Goal: Download file/media

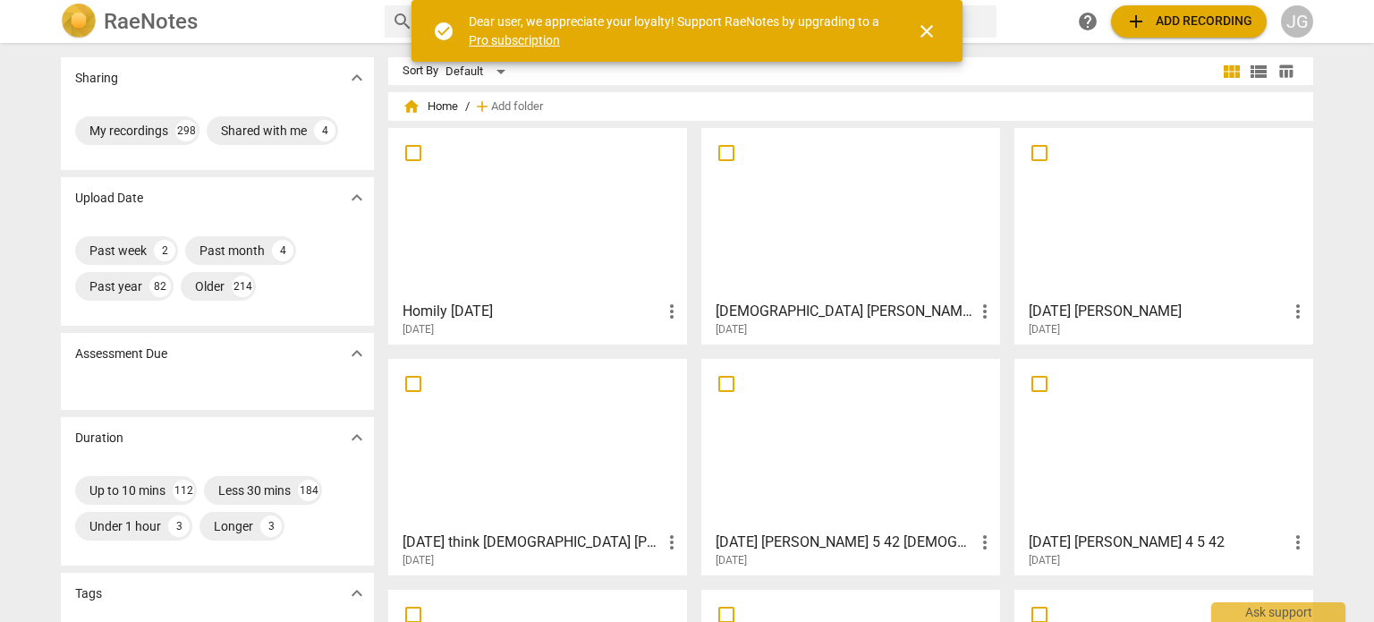
click at [1054, 227] on div at bounding box center [1163, 213] width 286 height 158
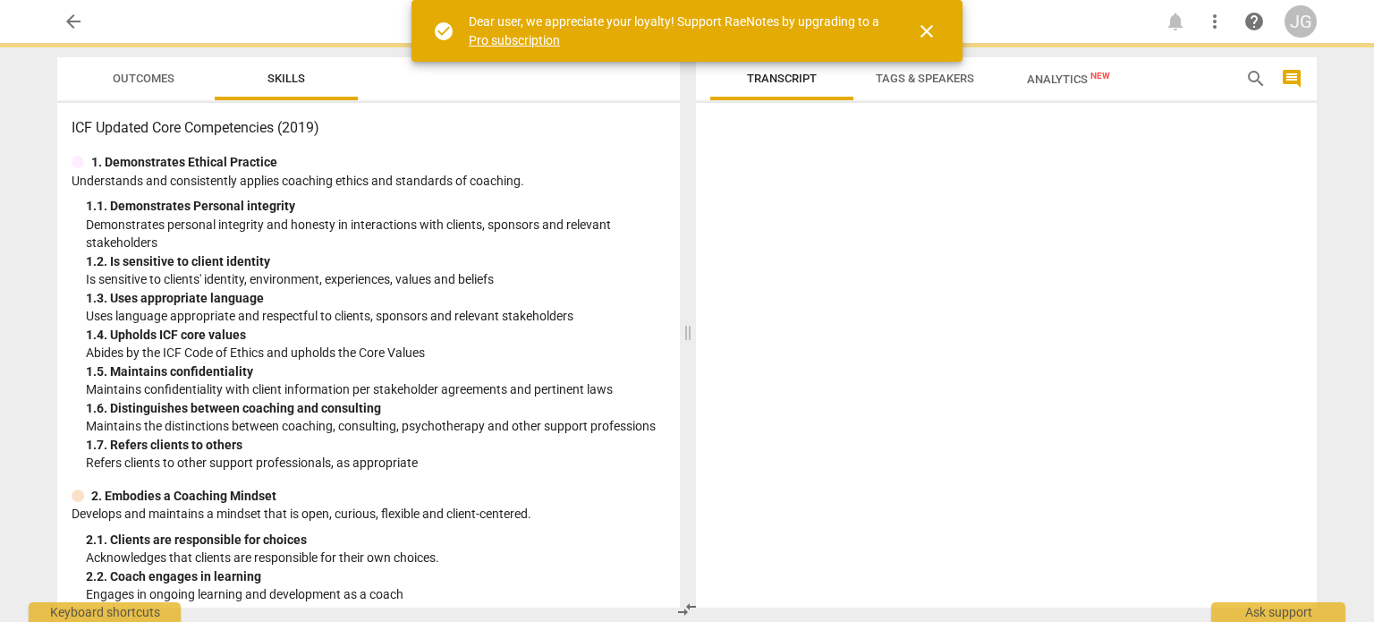
click at [1054, 226] on div at bounding box center [1006, 358] width 621 height 497
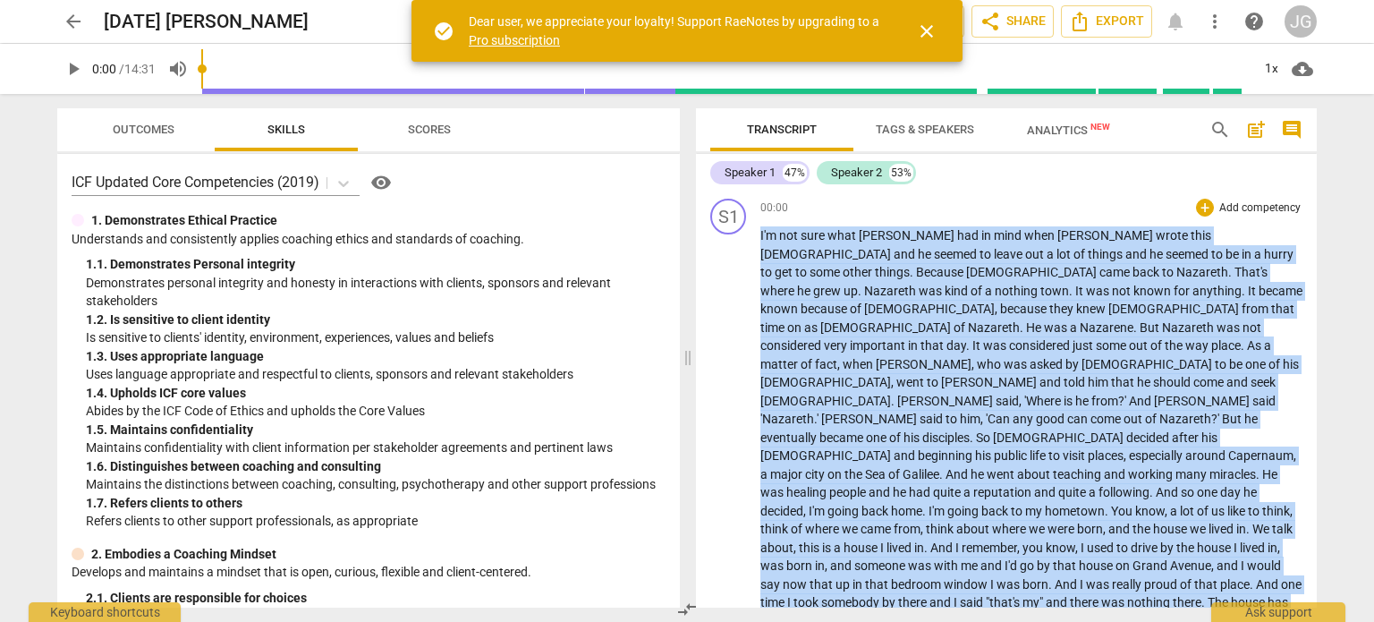
click at [994, 242] on span "mind" at bounding box center [1009, 235] width 30 height 14
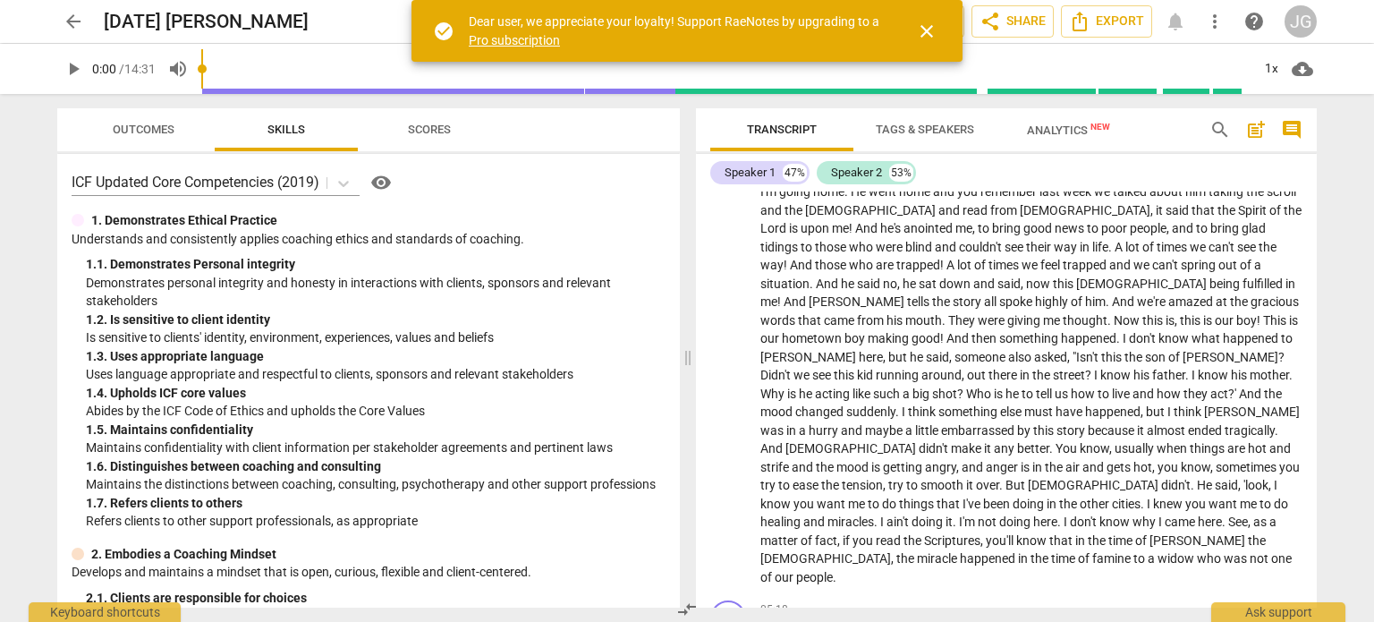
scroll to position [805, 0]
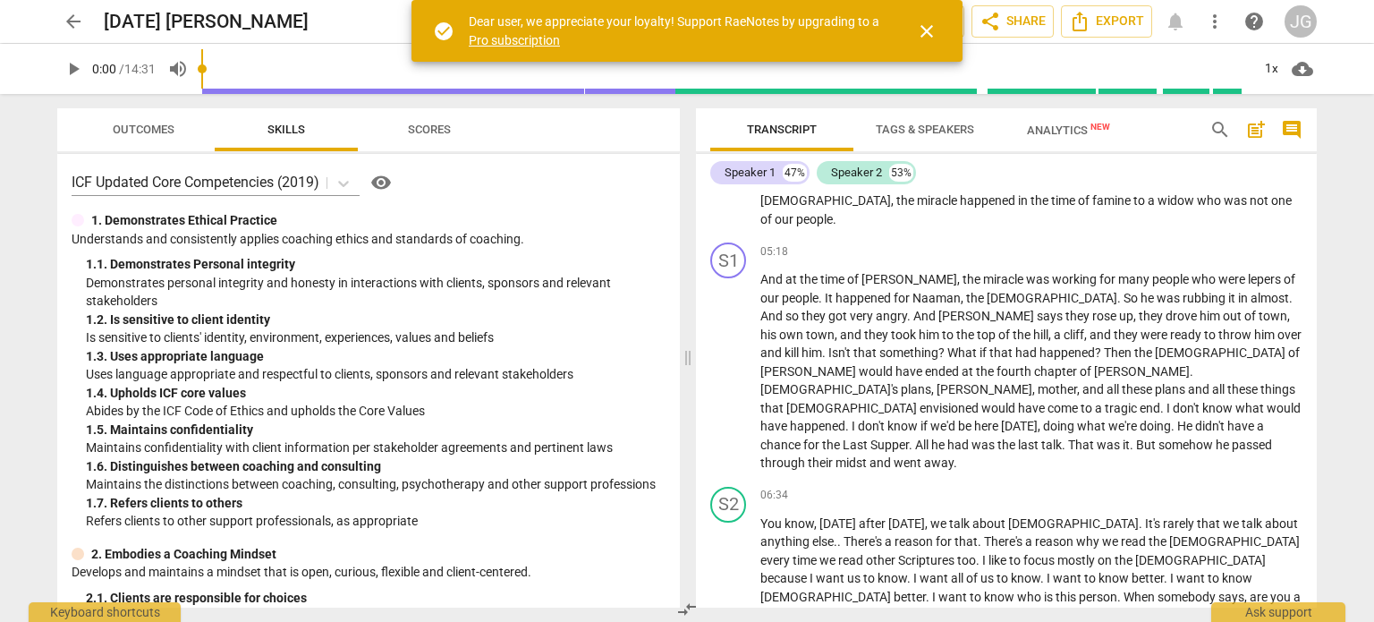
click at [74, 18] on span "arrow_back" at bounding box center [73, 21] width 21 height 21
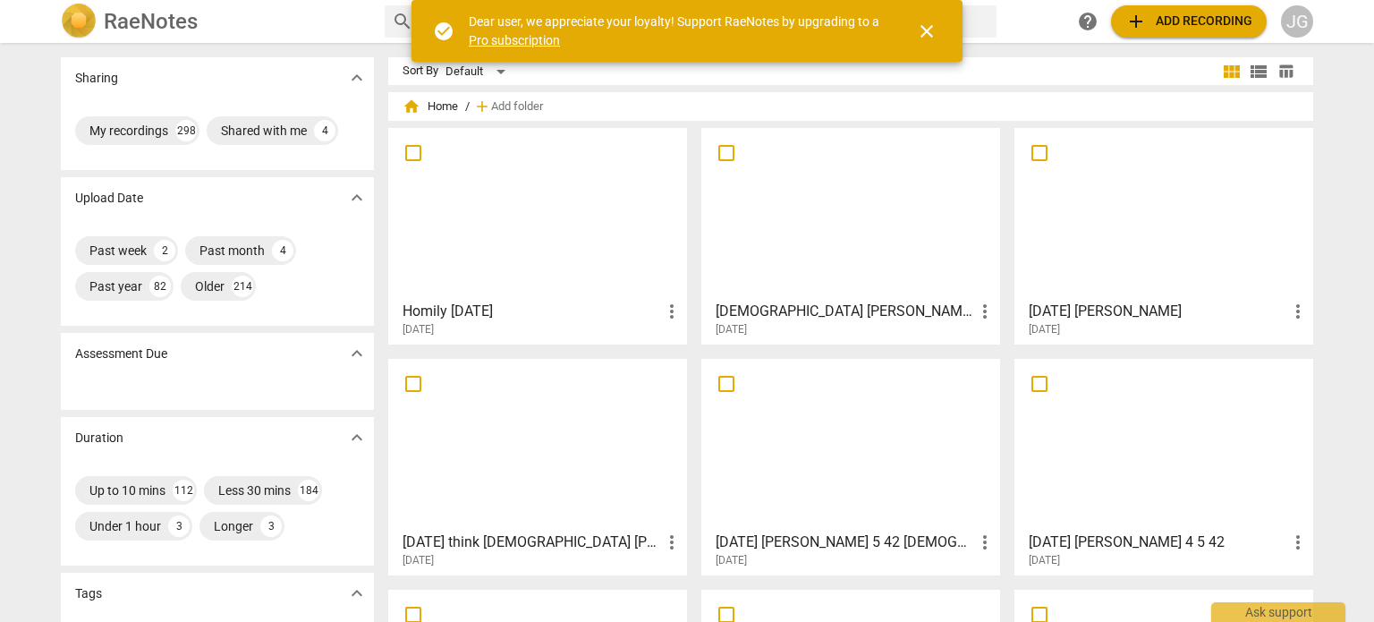
click at [532, 213] on div at bounding box center [537, 213] width 286 height 158
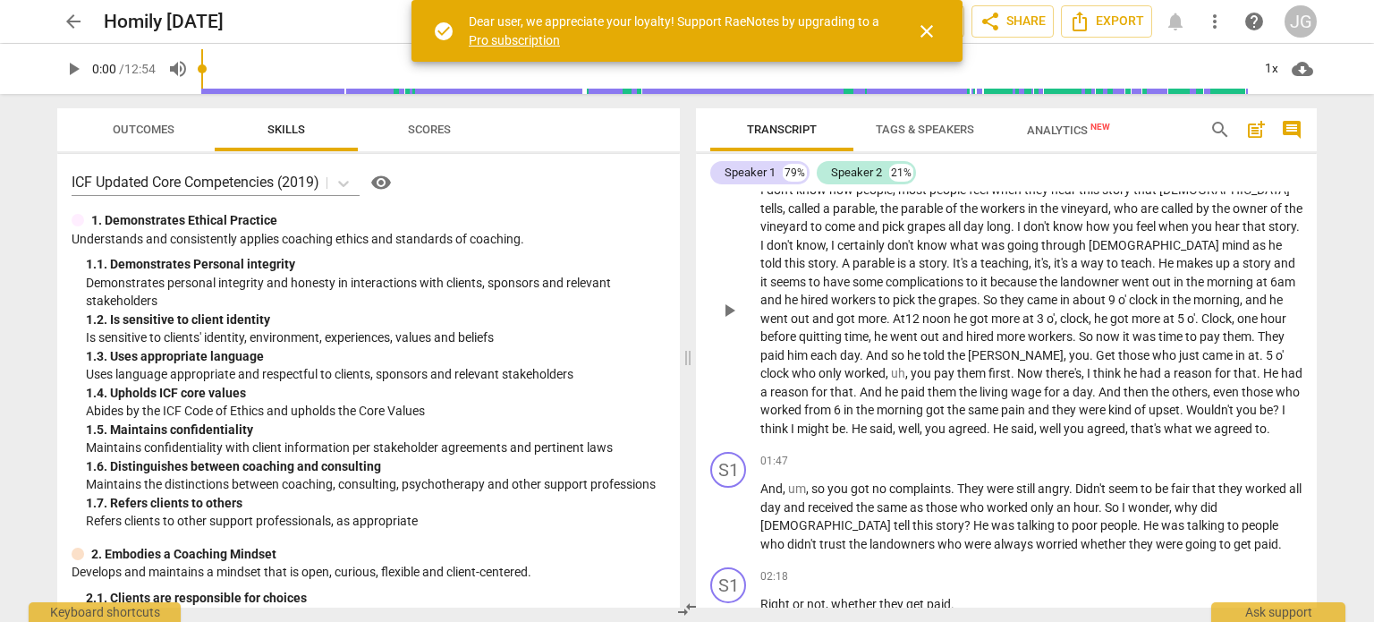
scroll to position [89, 0]
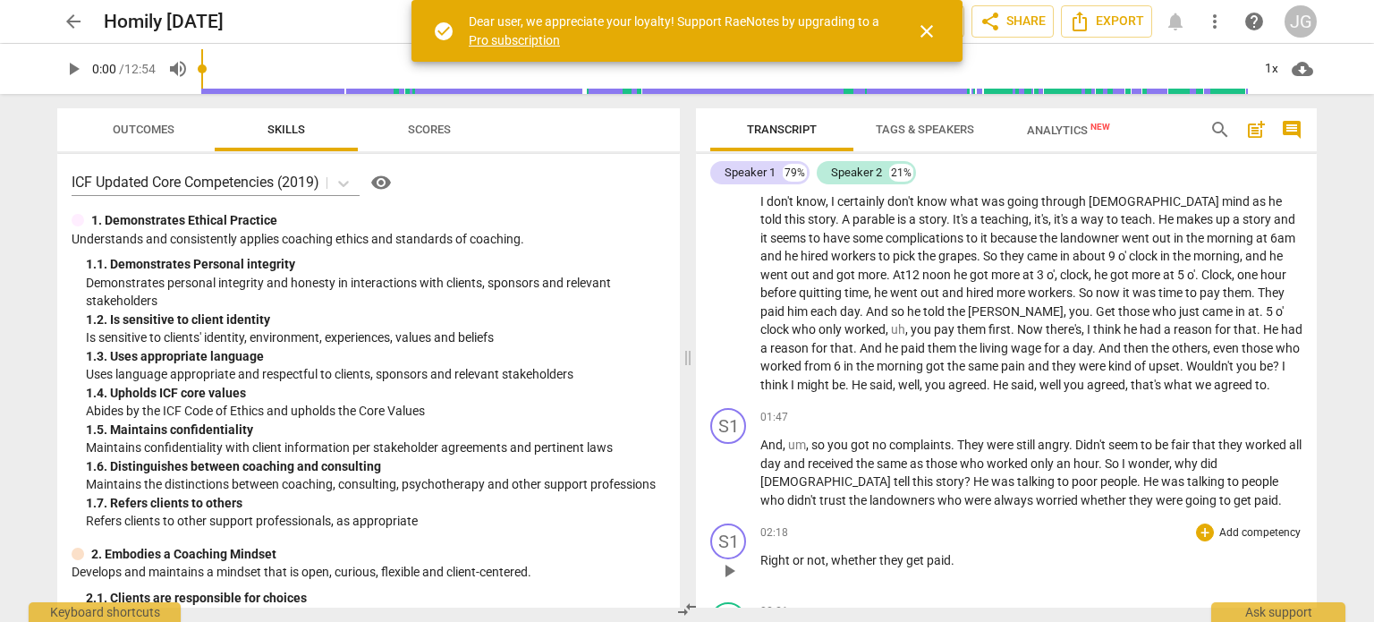
click at [762, 557] on span "Right" at bounding box center [776, 560] width 32 height 14
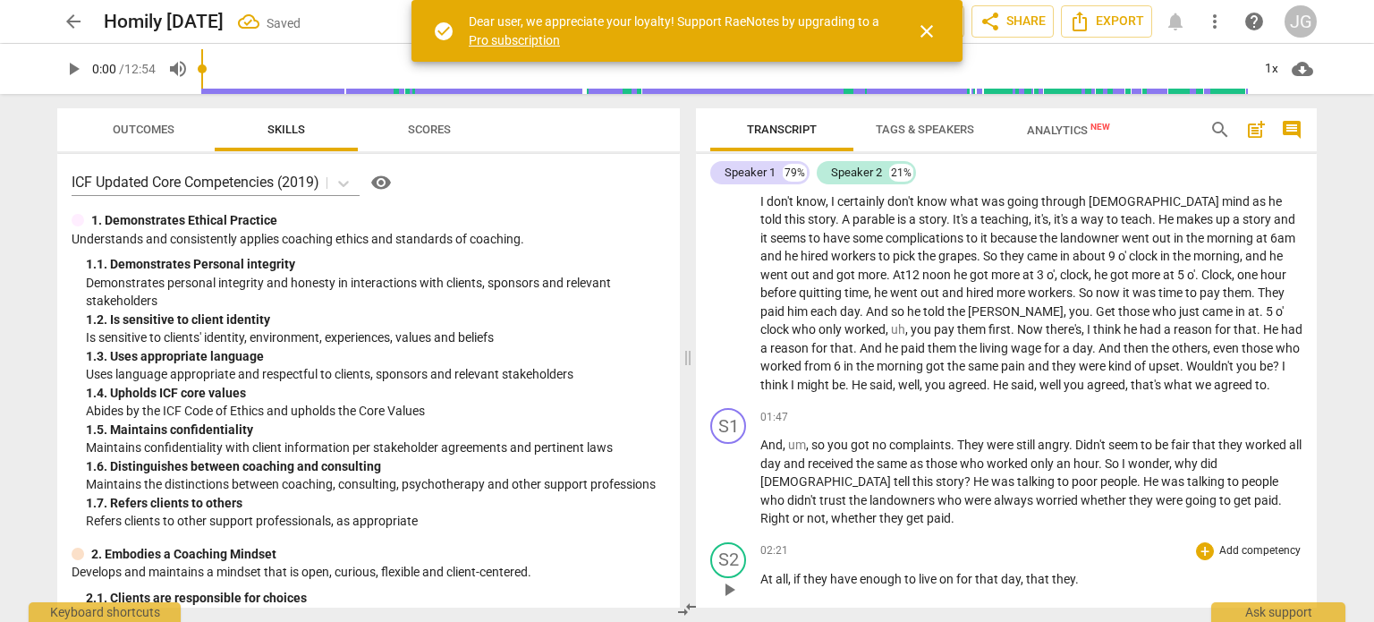
click at [760, 577] on span "At" at bounding box center [767, 579] width 15 height 14
click at [762, 579] on span "Would" at bounding box center [779, 579] width 38 height 14
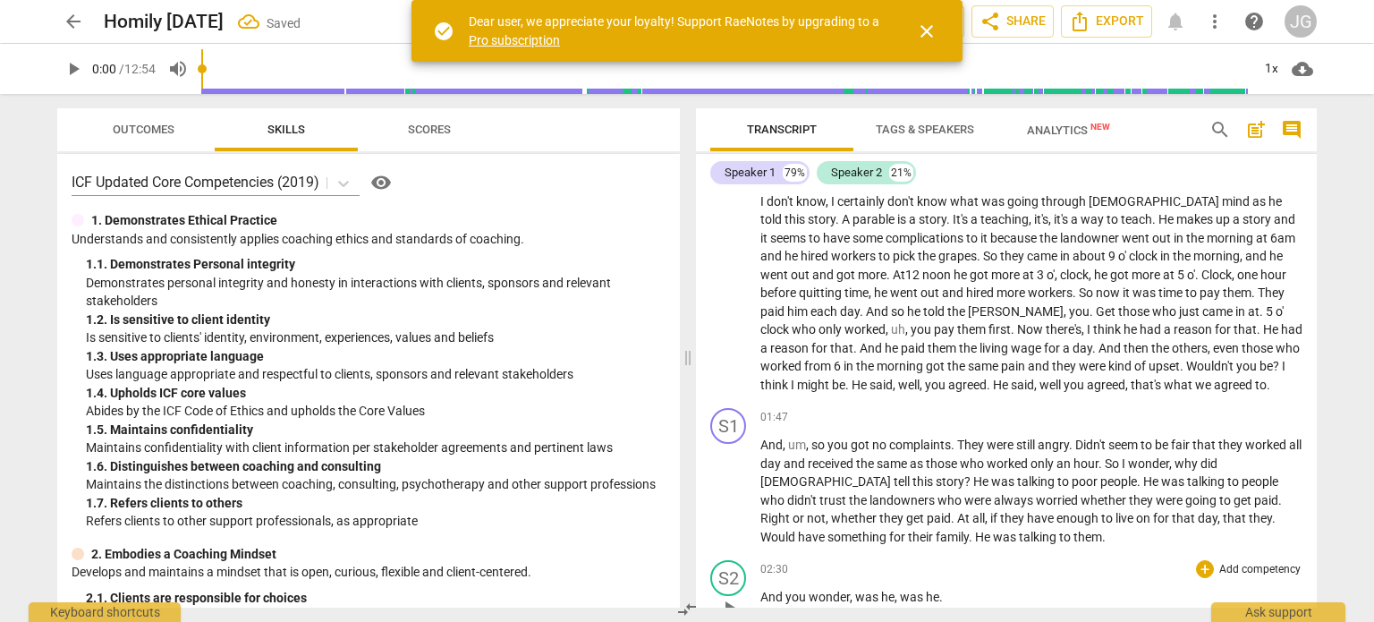
click at [760, 596] on span "And" at bounding box center [772, 596] width 25 height 14
click at [760, 597] on span "Considering" at bounding box center [794, 596] width 69 height 14
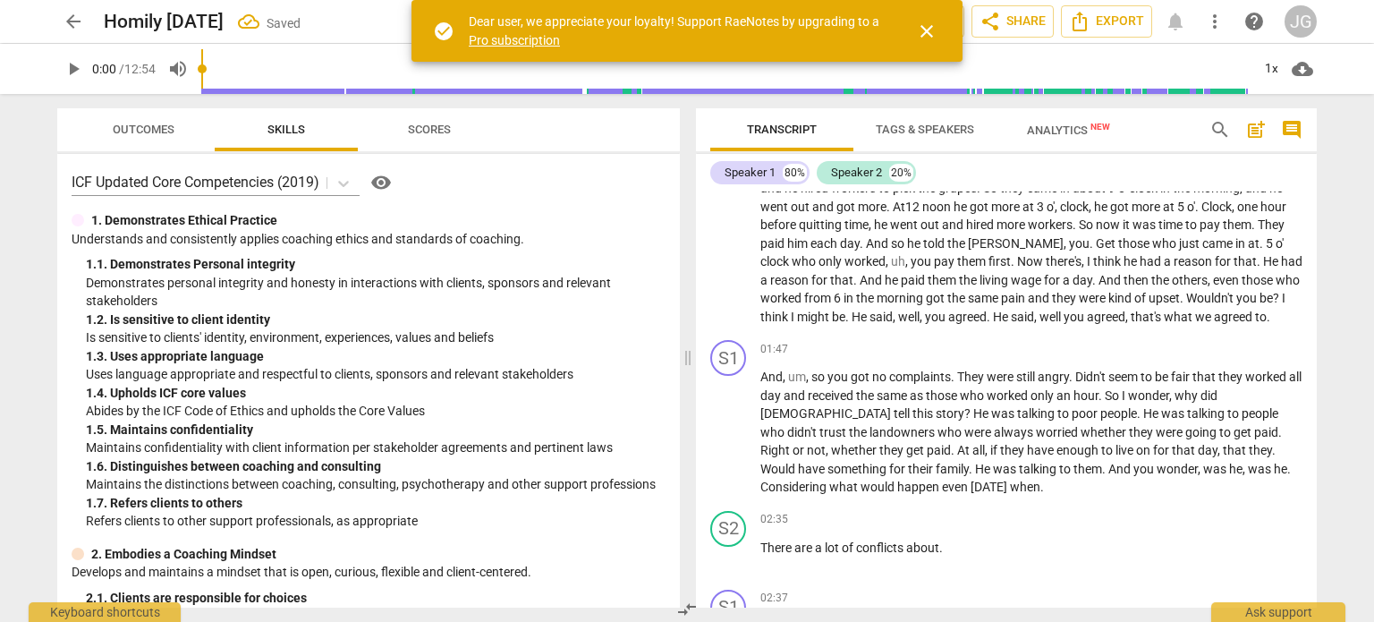
scroll to position [268, 0]
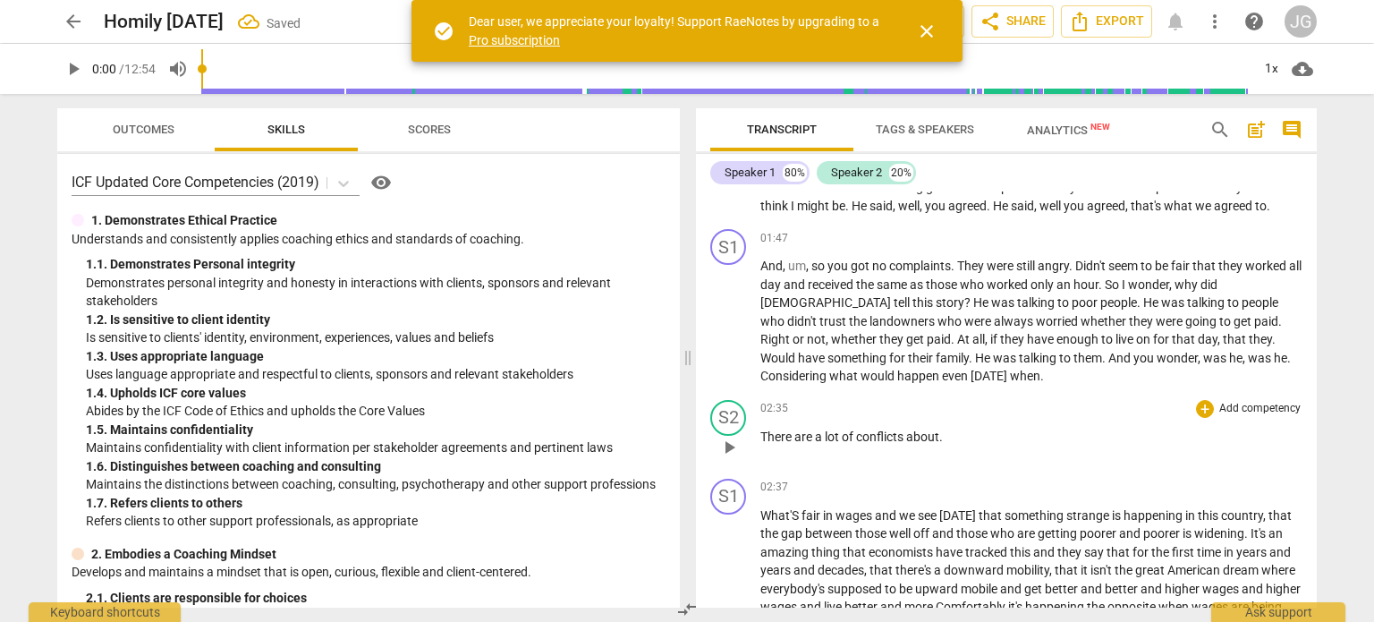
click at [760, 435] on span "There" at bounding box center [777, 436] width 34 height 14
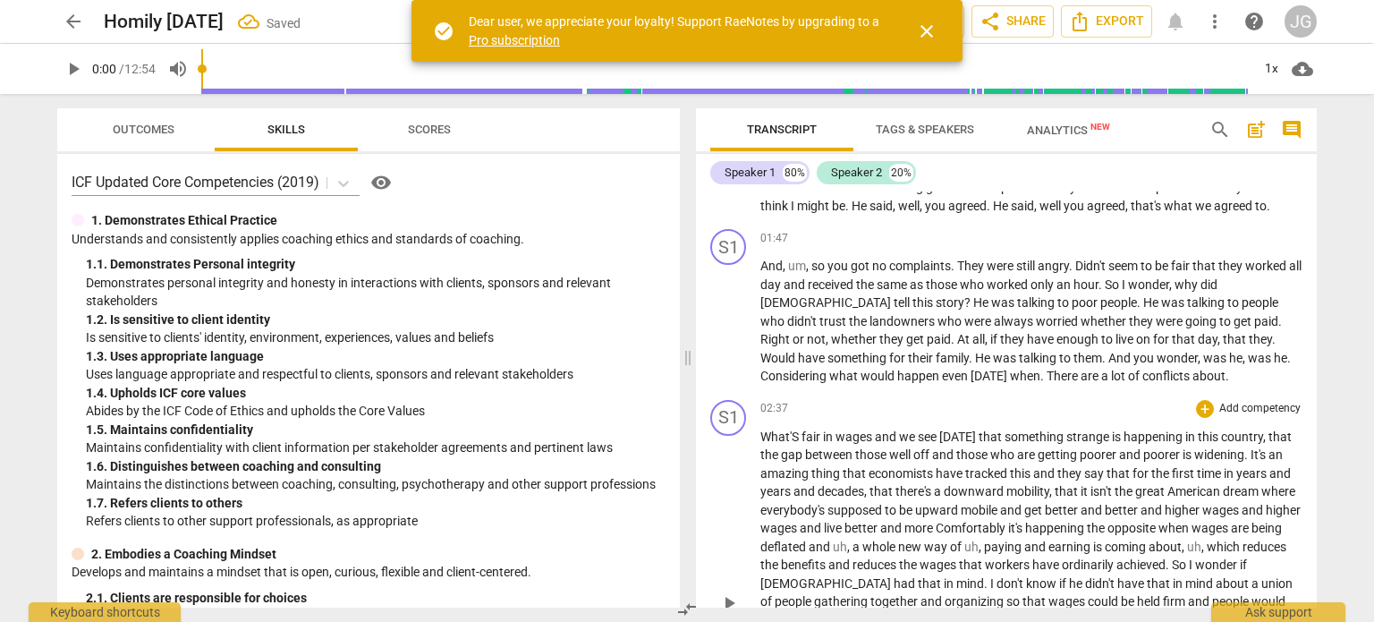
click at [760, 435] on span "What'S" at bounding box center [780, 436] width 41 height 14
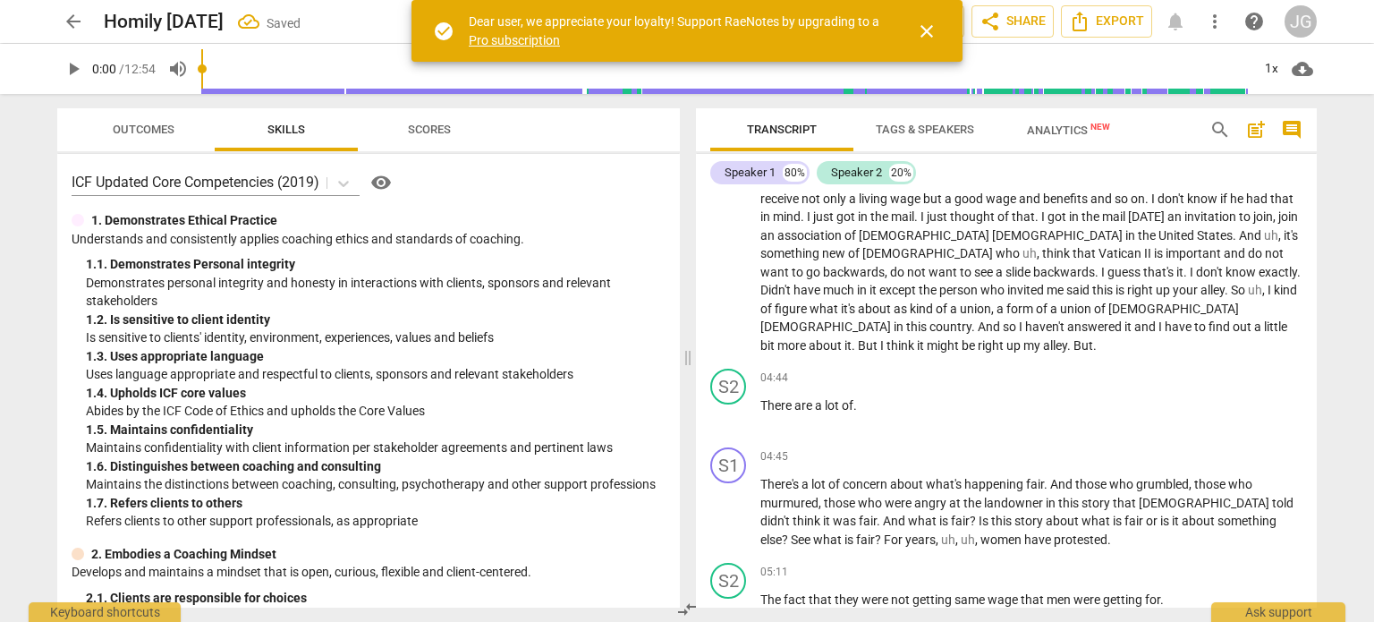
scroll to position [626, 0]
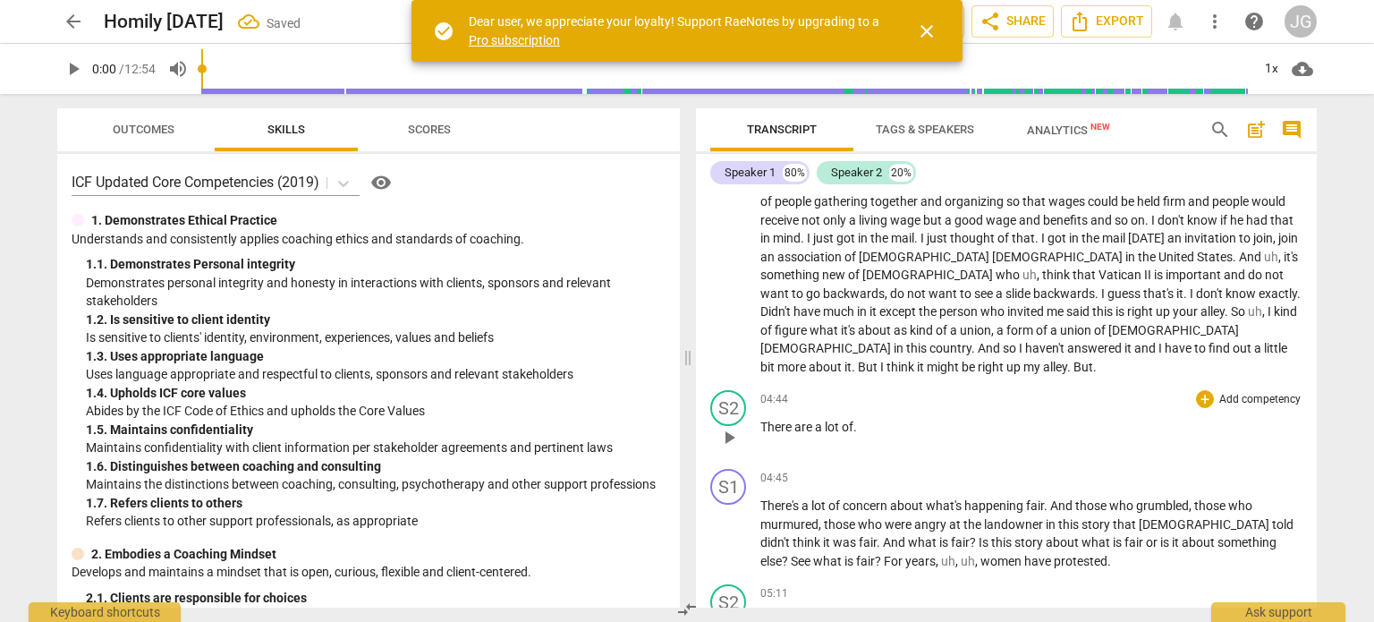
click at [761, 419] on span "There" at bounding box center [777, 426] width 34 height 14
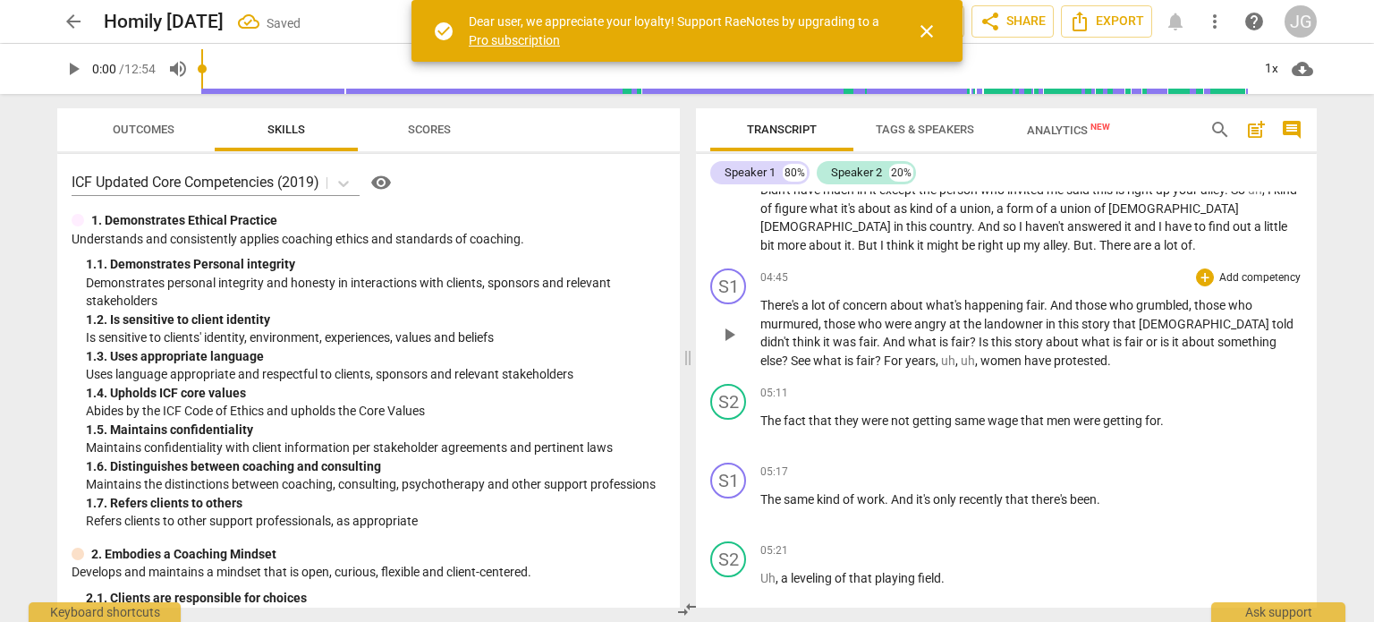
scroll to position [816, 0]
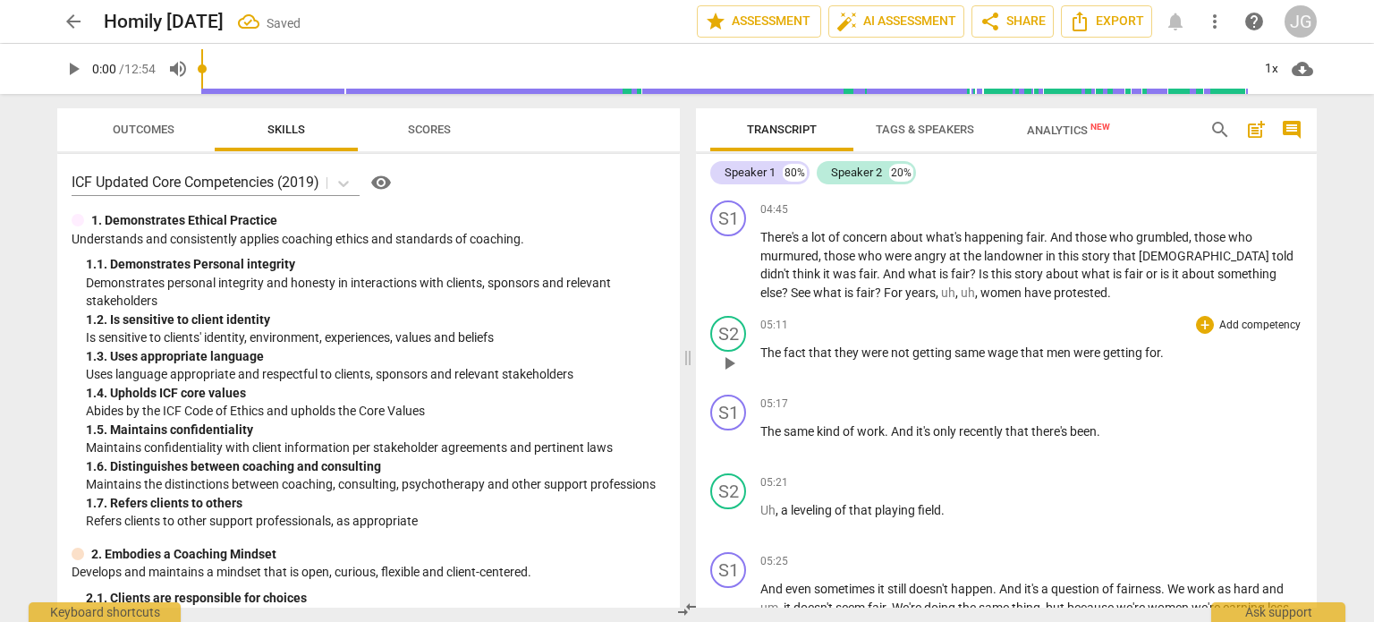
click at [761, 345] on span "The" at bounding box center [771, 352] width 23 height 14
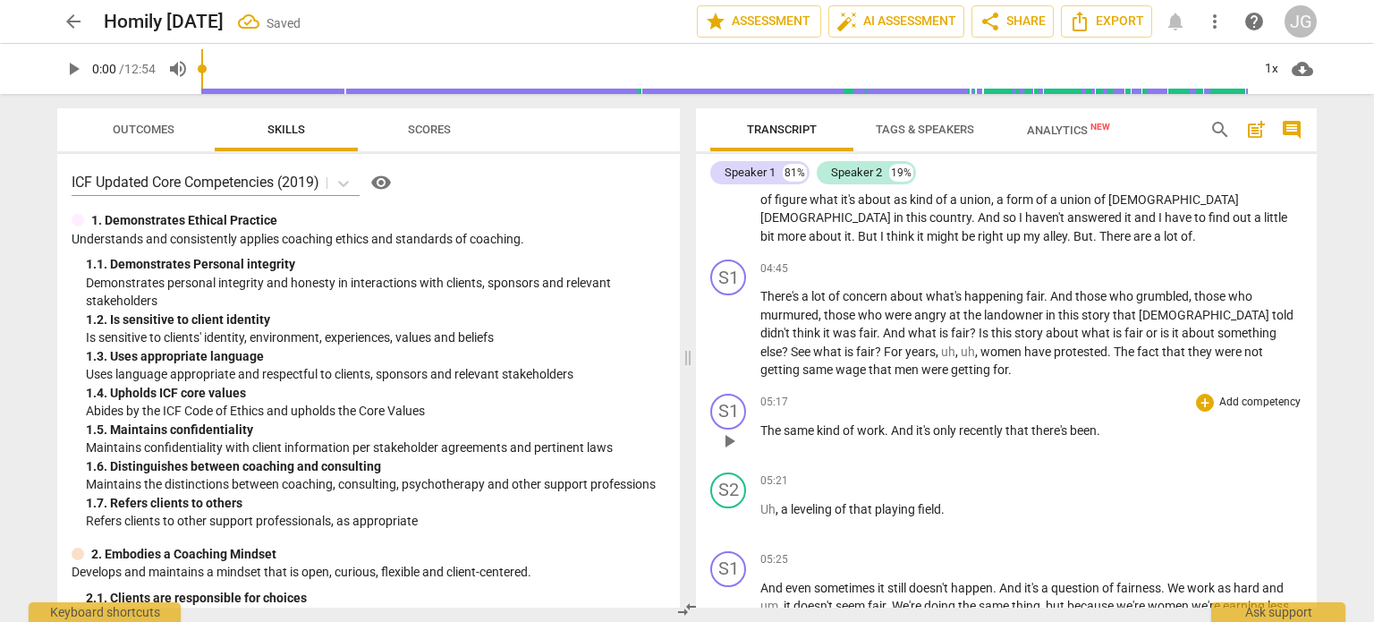
click at [762, 423] on span "The" at bounding box center [771, 430] width 23 height 14
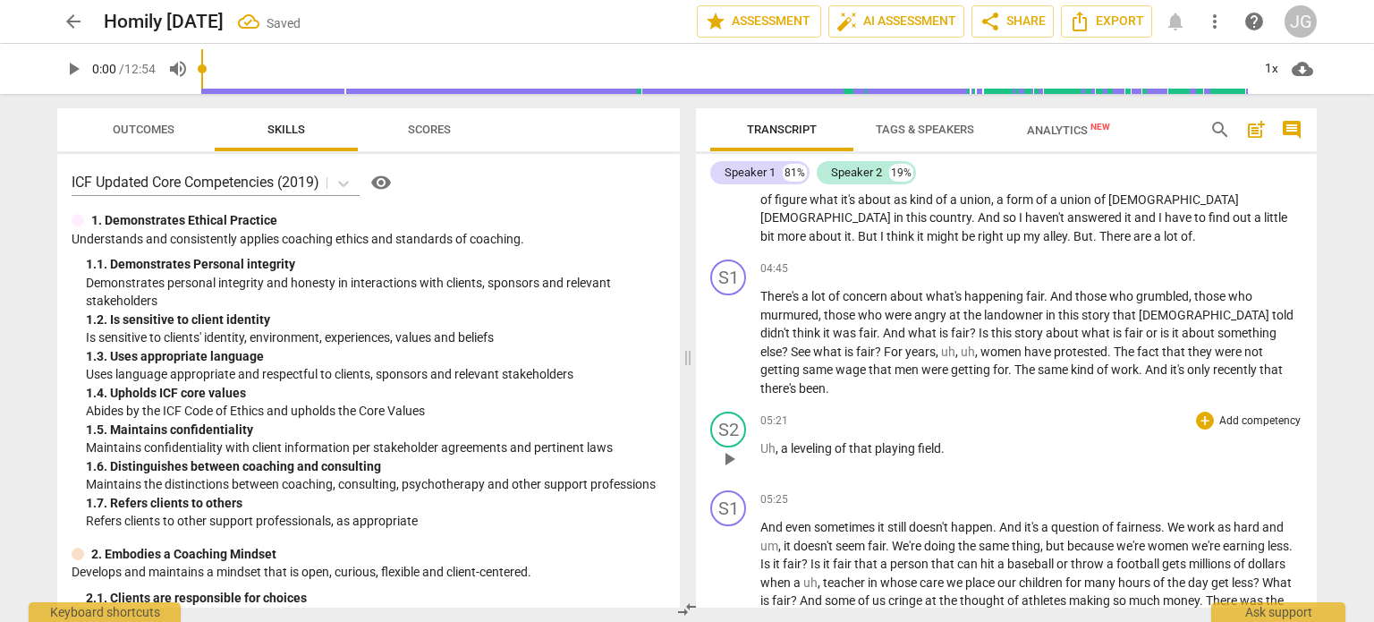
click at [761, 441] on span "Uh" at bounding box center [767, 448] width 15 height 14
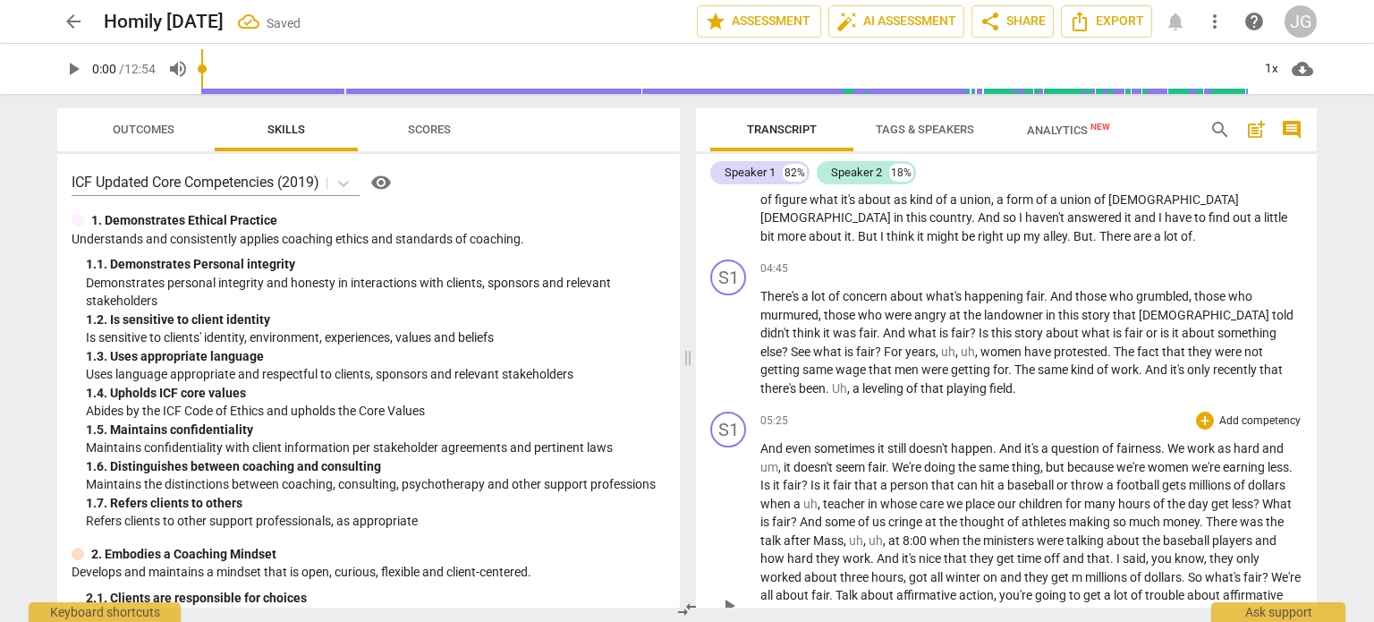
click at [760, 441] on span "And" at bounding box center [772, 448] width 25 height 14
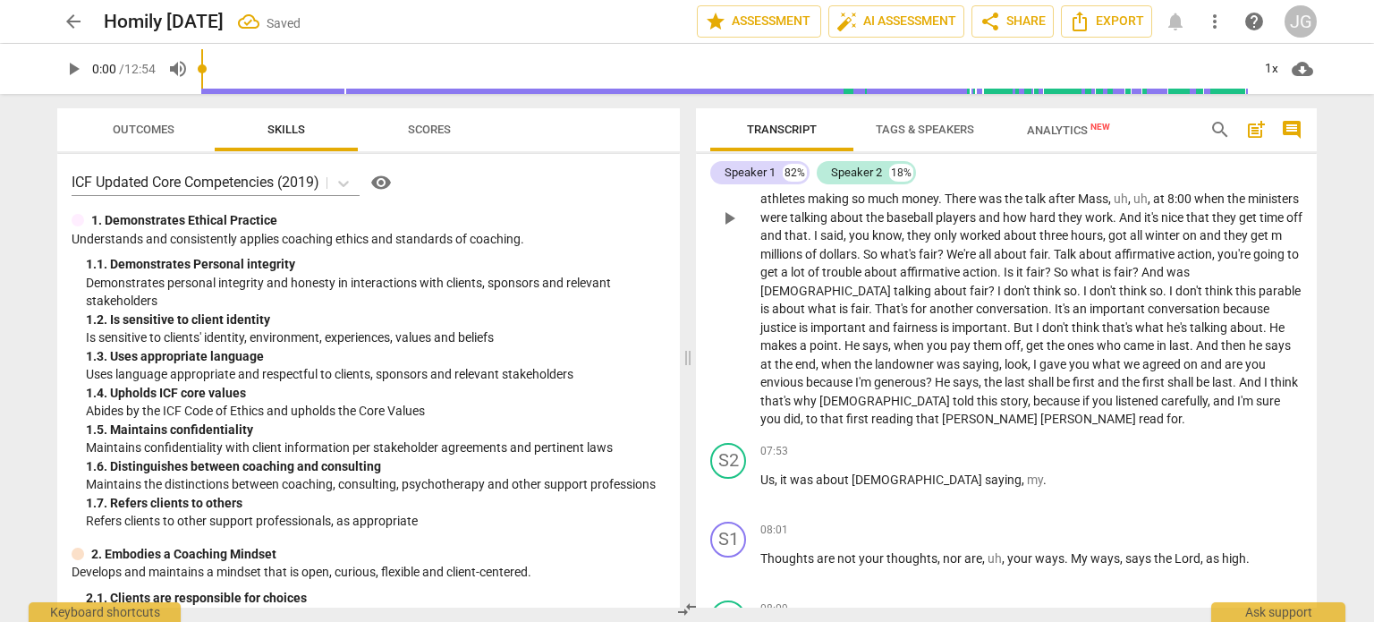
scroll to position [1204, 0]
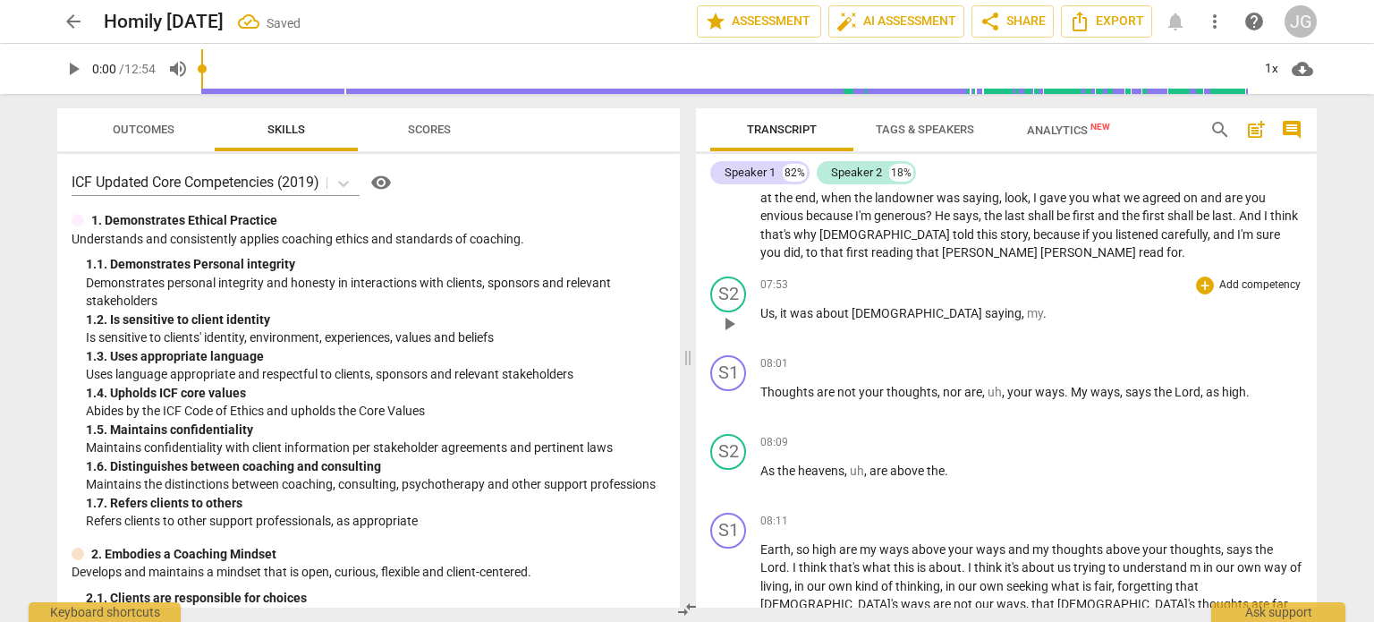
click at [760, 306] on span "Us" at bounding box center [767, 313] width 14 height 14
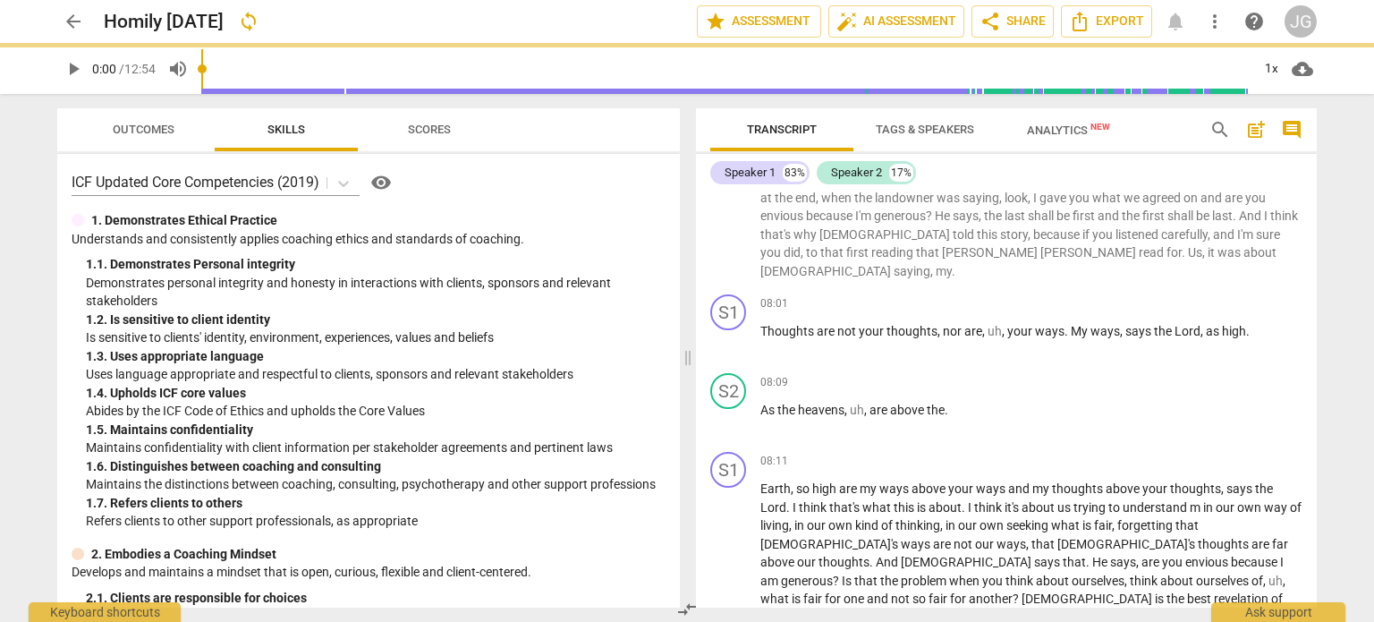
scroll to position [1126, 0]
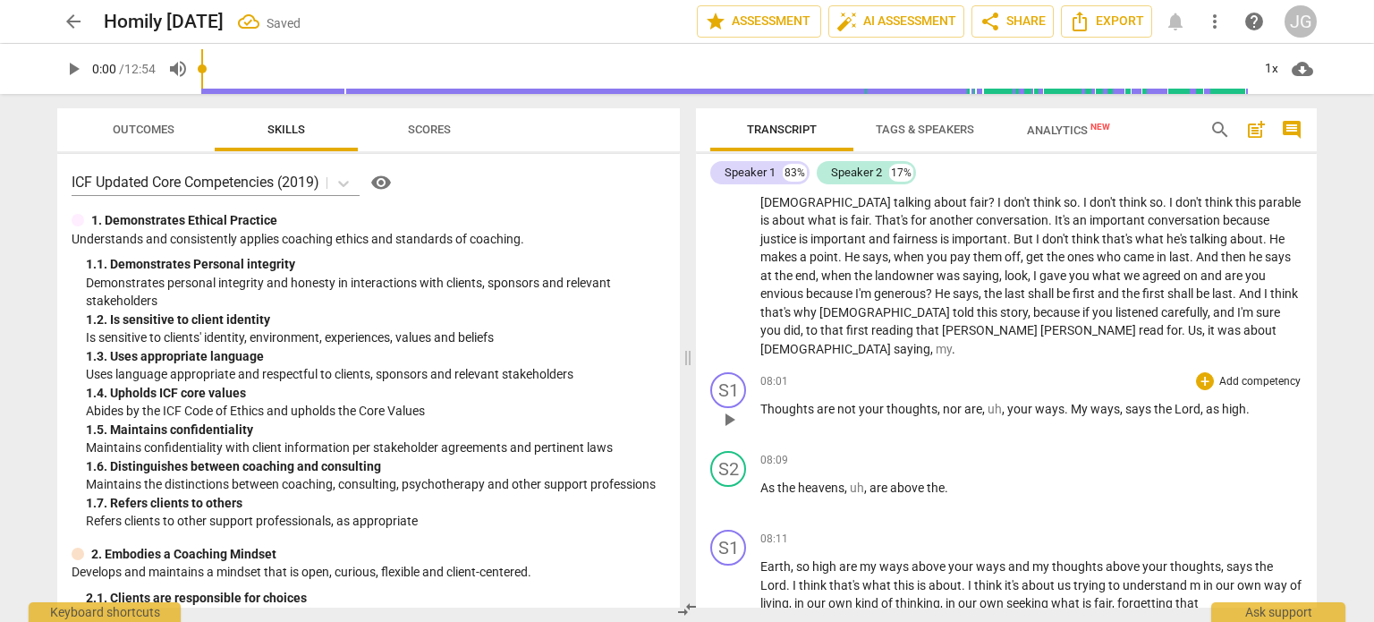
click at [762, 402] on span "Thoughts" at bounding box center [788, 409] width 56 height 14
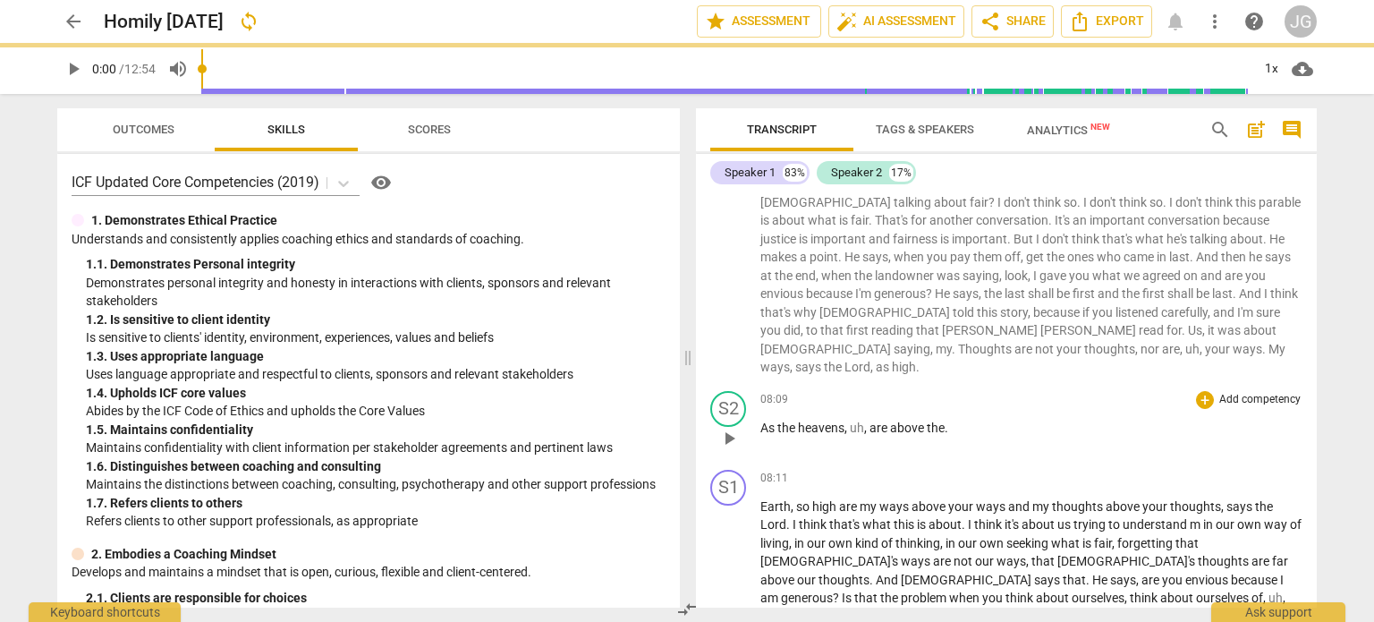
scroll to position [1066, 0]
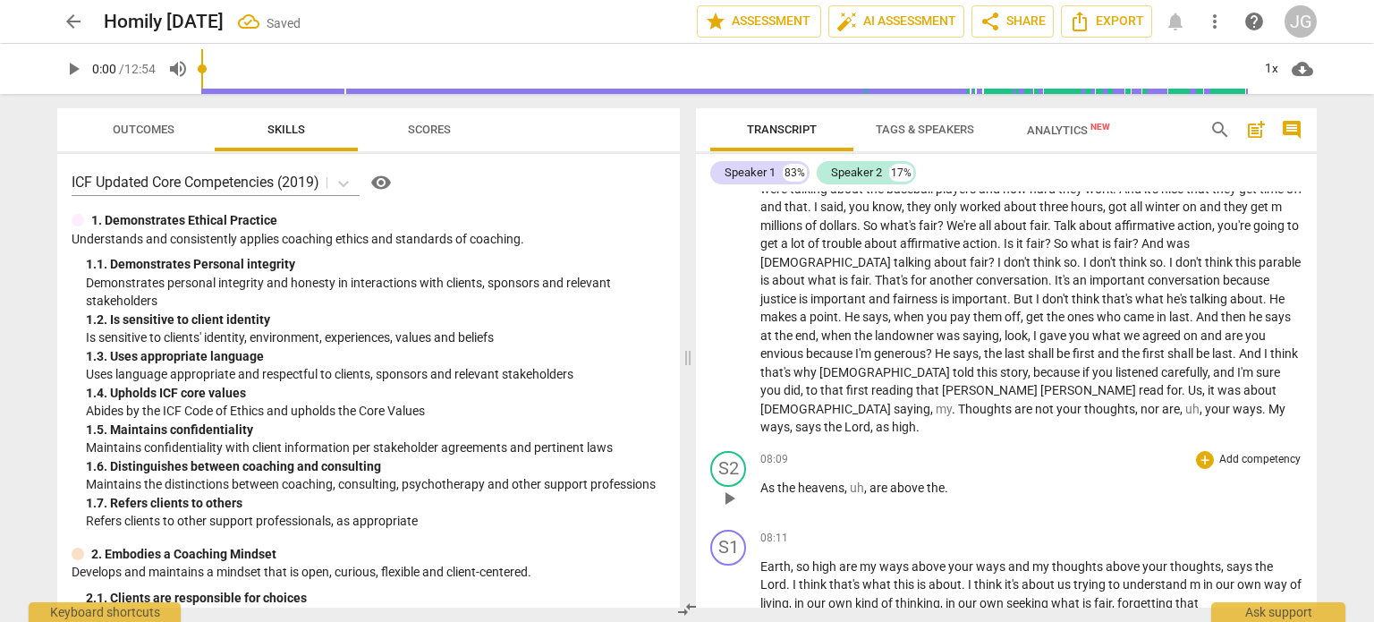
click at [761, 480] on span "As" at bounding box center [768, 487] width 17 height 14
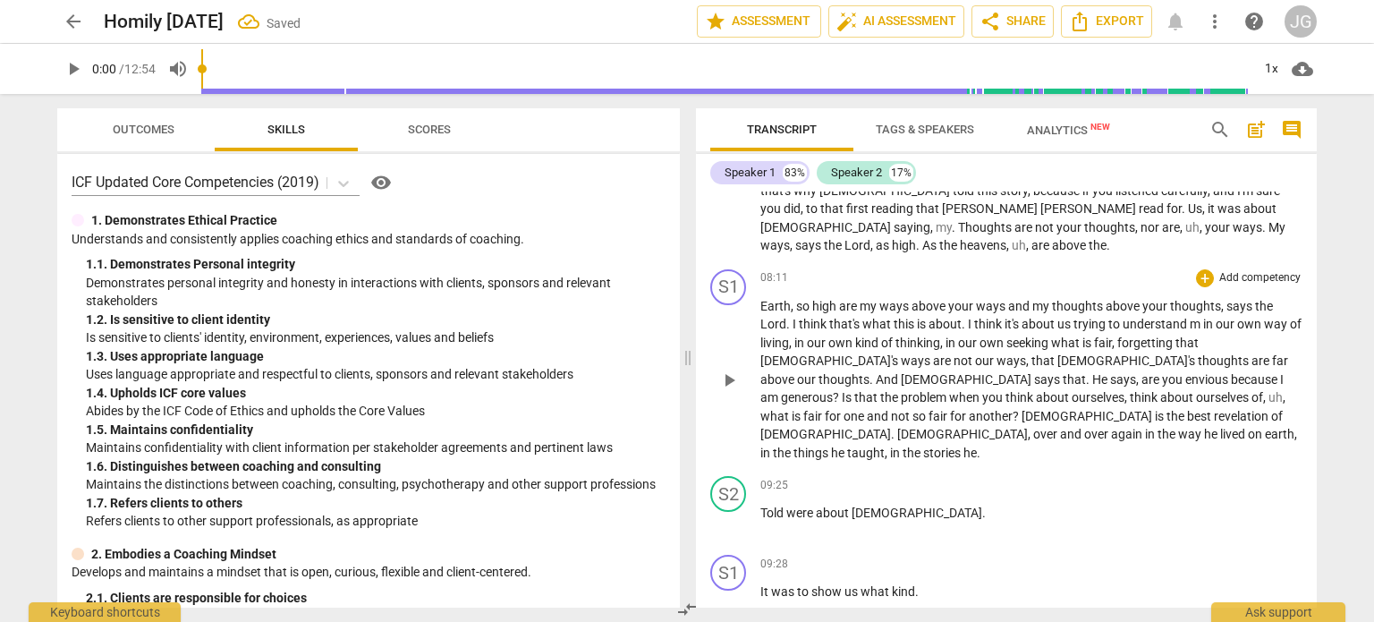
scroll to position [1257, 0]
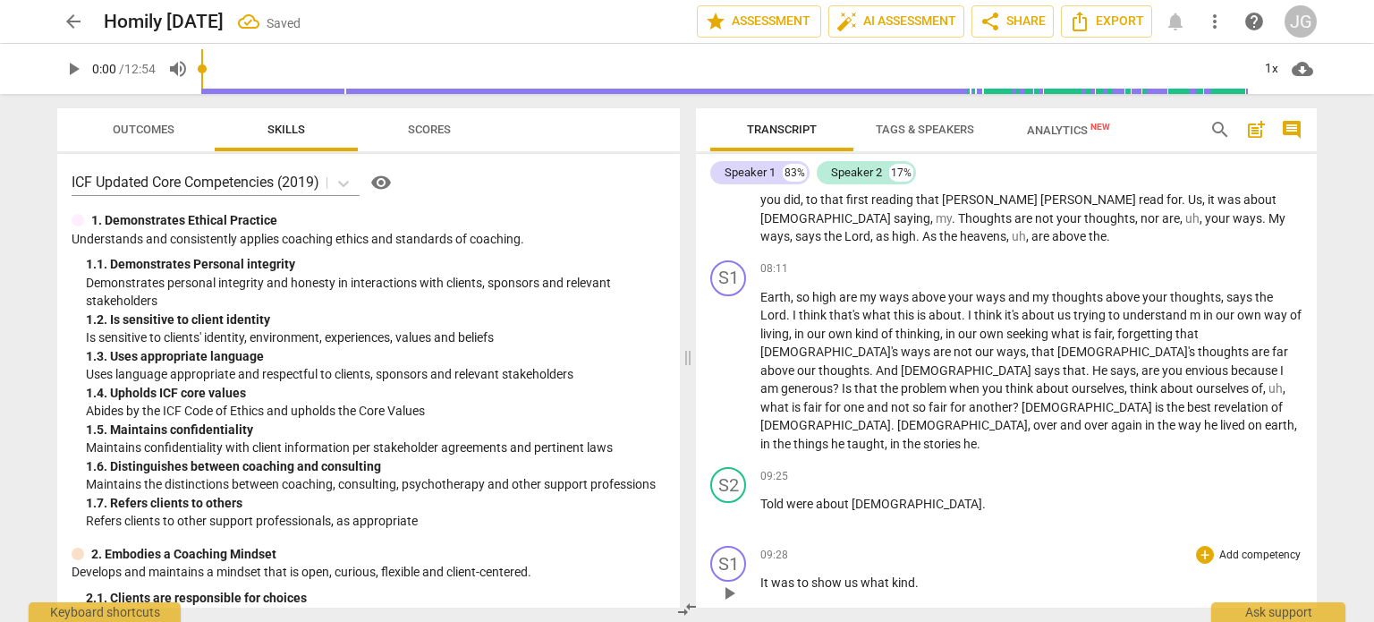
click at [760, 575] on span "It" at bounding box center [765, 582] width 11 height 14
click at [760, 575] on span "Of" at bounding box center [768, 582] width 16 height 14
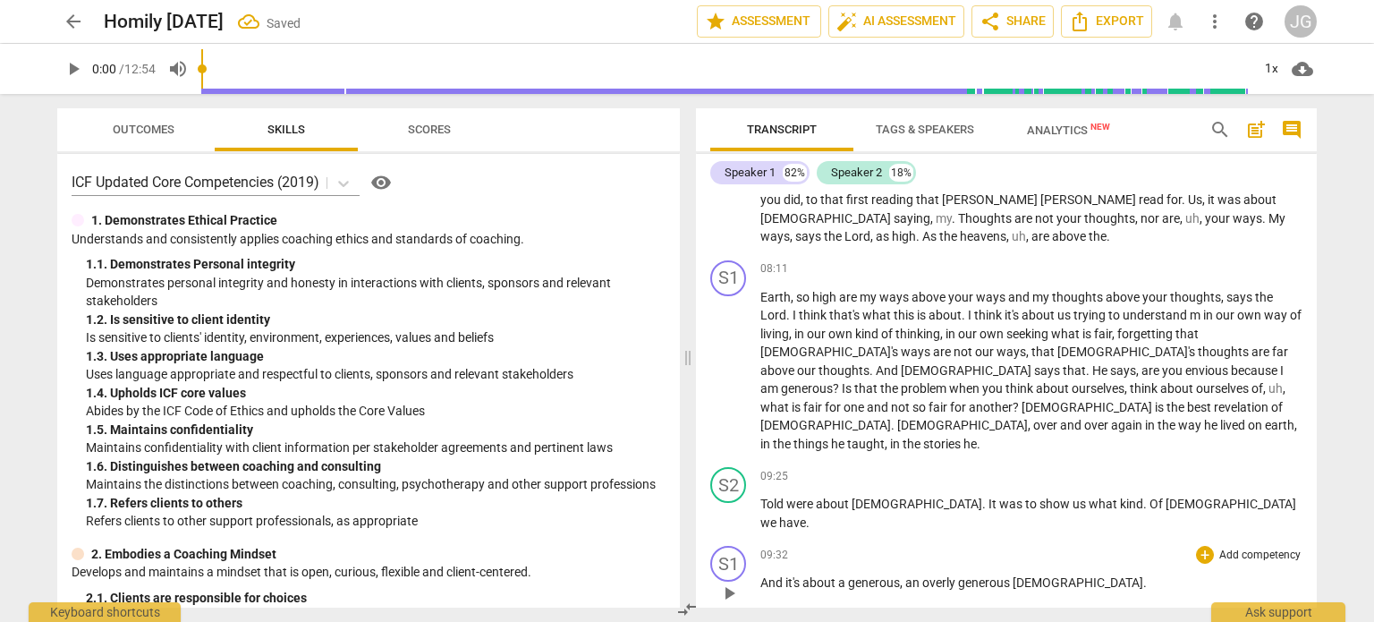
click at [760, 575] on span "And" at bounding box center [772, 582] width 25 height 14
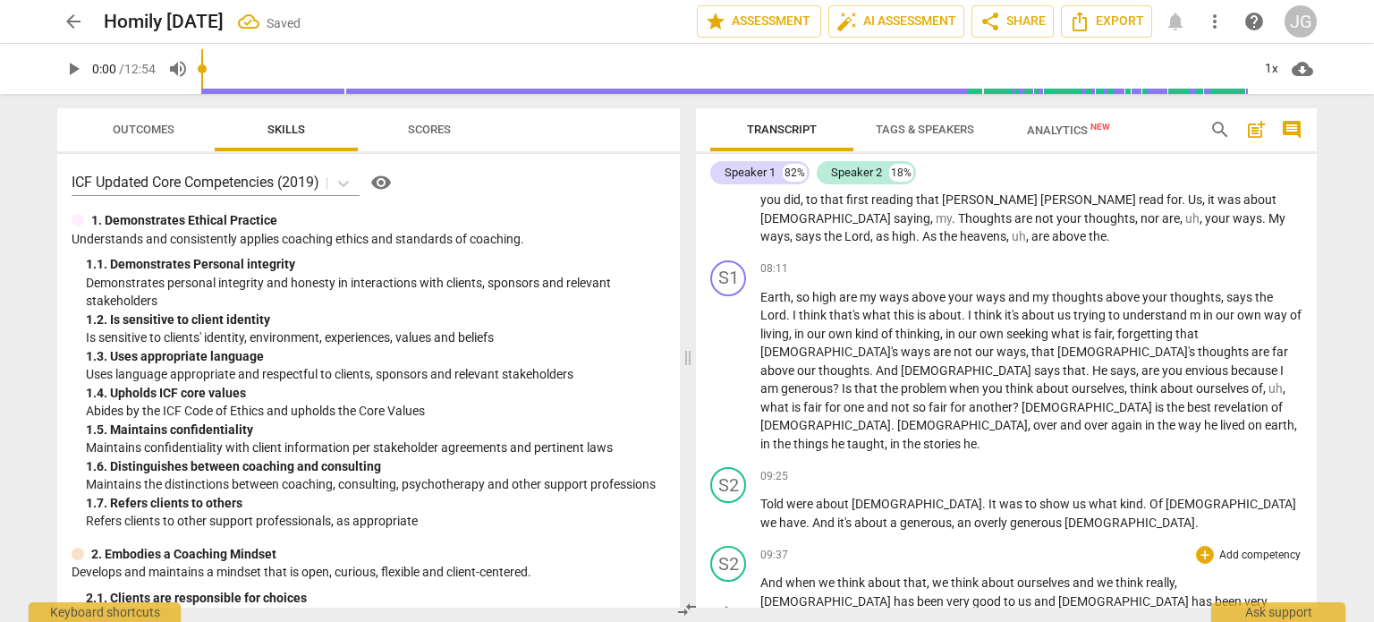
click at [760, 575] on span "And" at bounding box center [772, 582] width 25 height 14
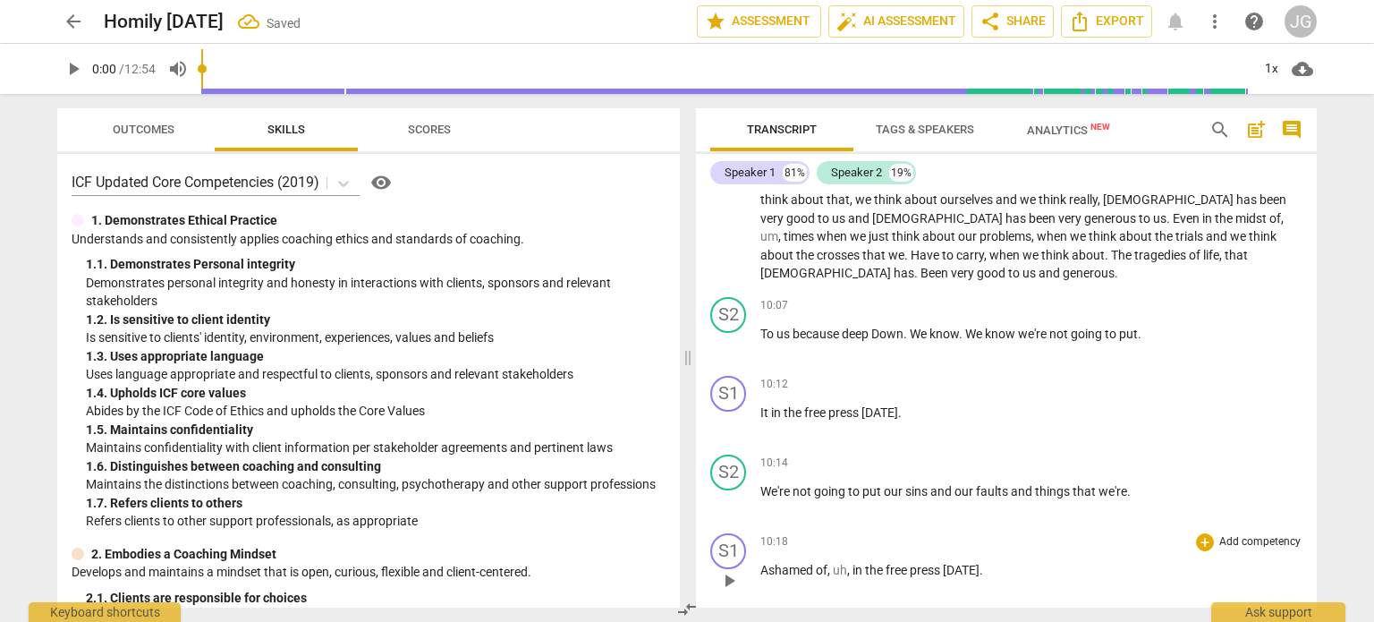
scroll to position [1614, 0]
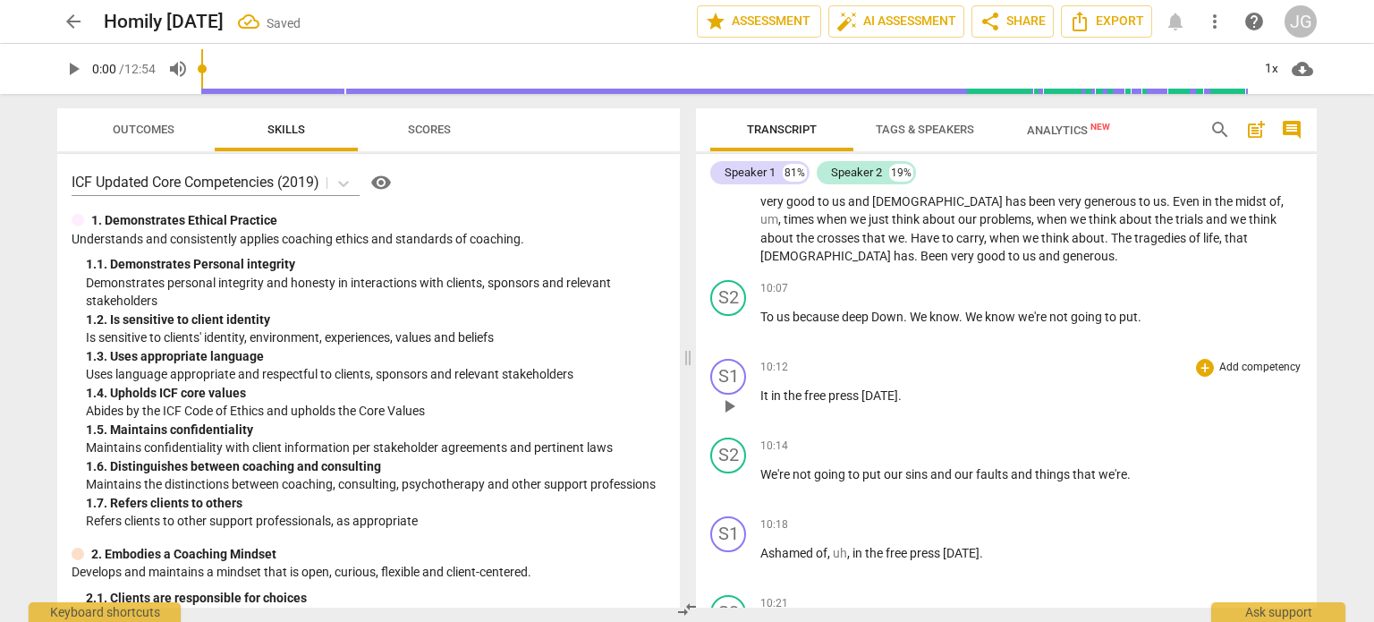
click at [761, 388] on span "It" at bounding box center [765, 395] width 11 height 14
click at [760, 388] on span "It" at bounding box center [765, 395] width 11 height 14
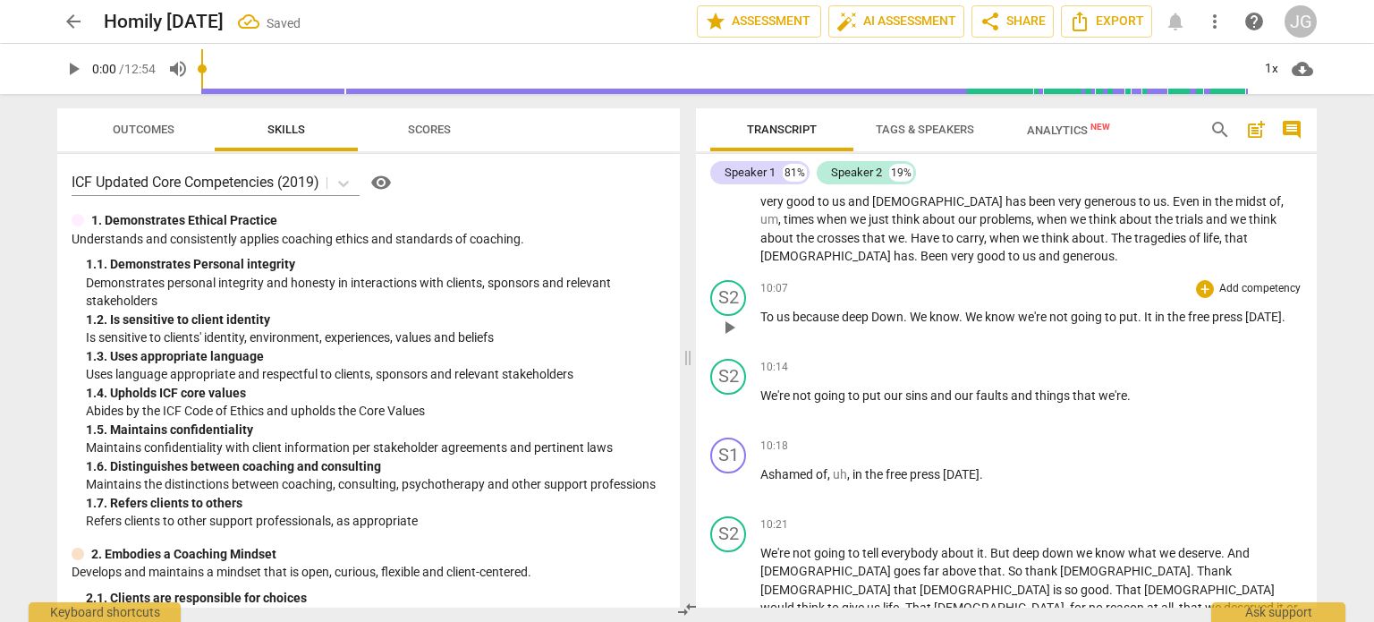
click at [761, 309] on span "To" at bounding box center [768, 316] width 16 height 14
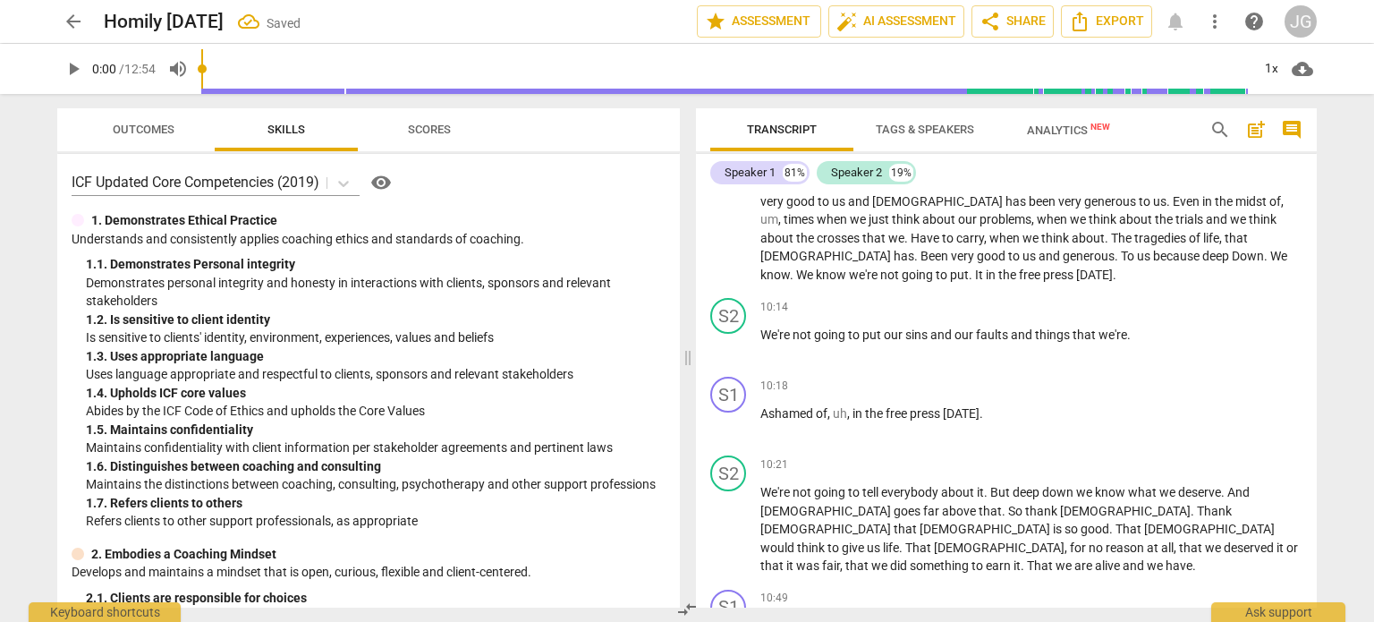
scroll to position [1554, 0]
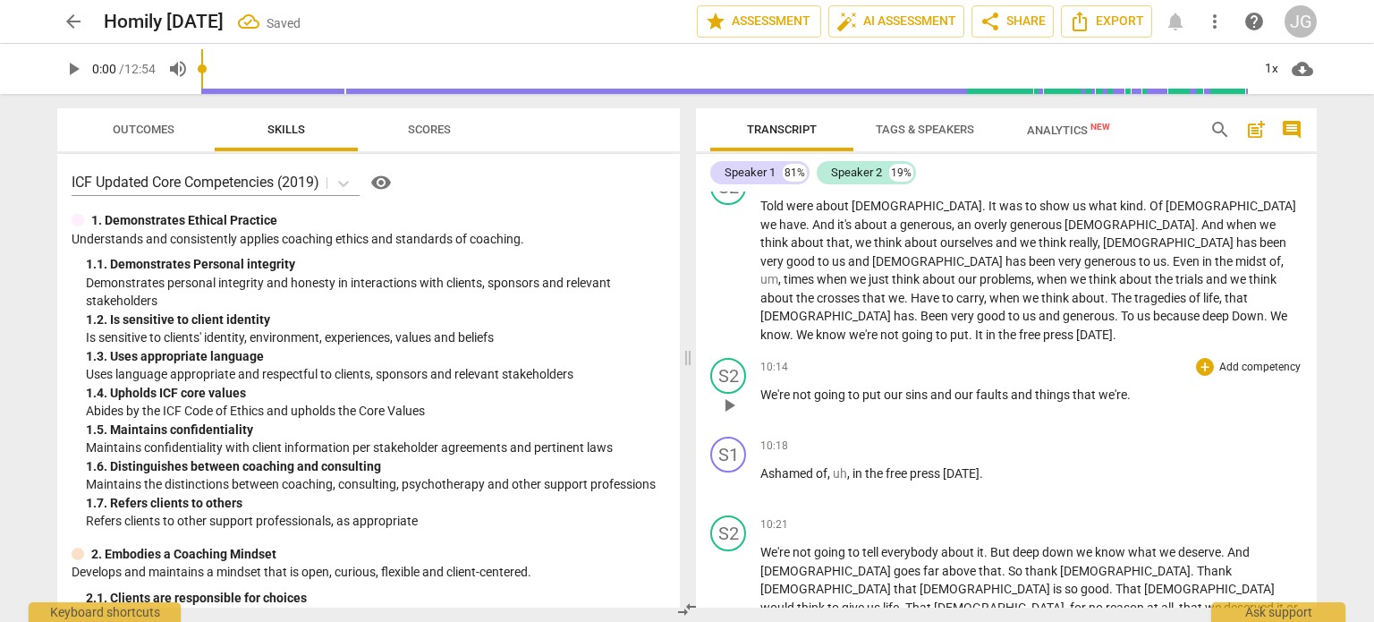
click at [760, 387] on span "We're" at bounding box center [776, 394] width 32 height 14
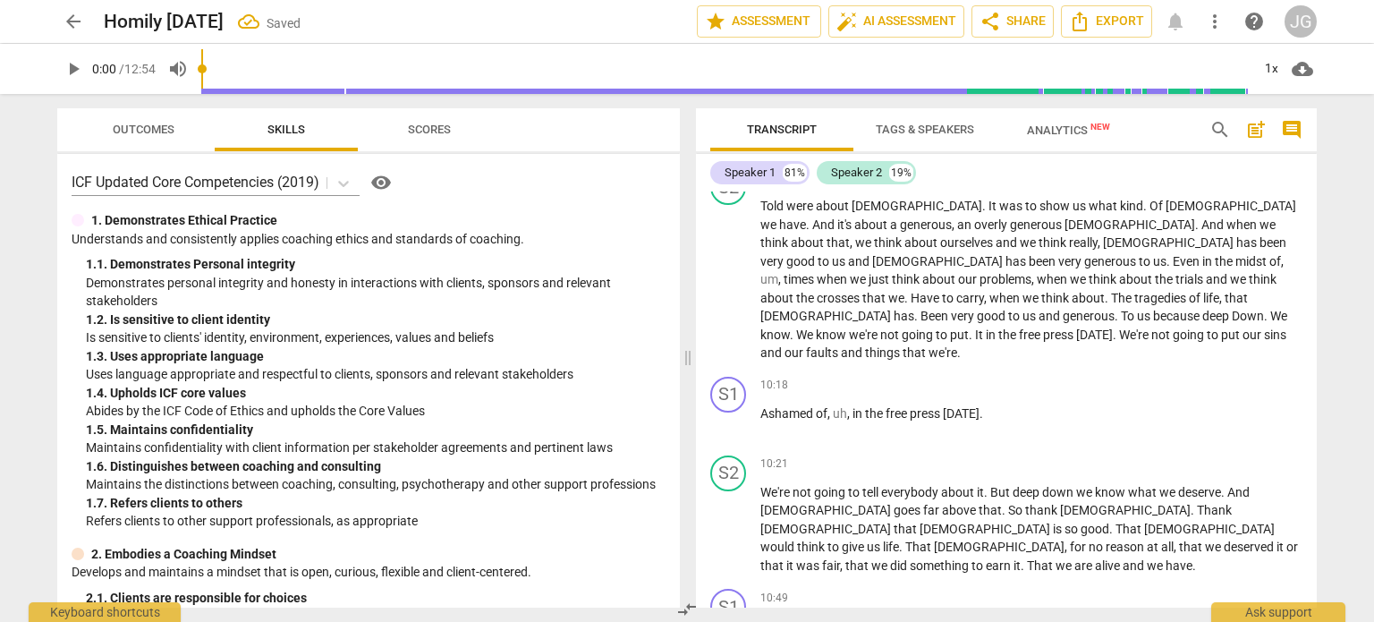
scroll to position [1495, 0]
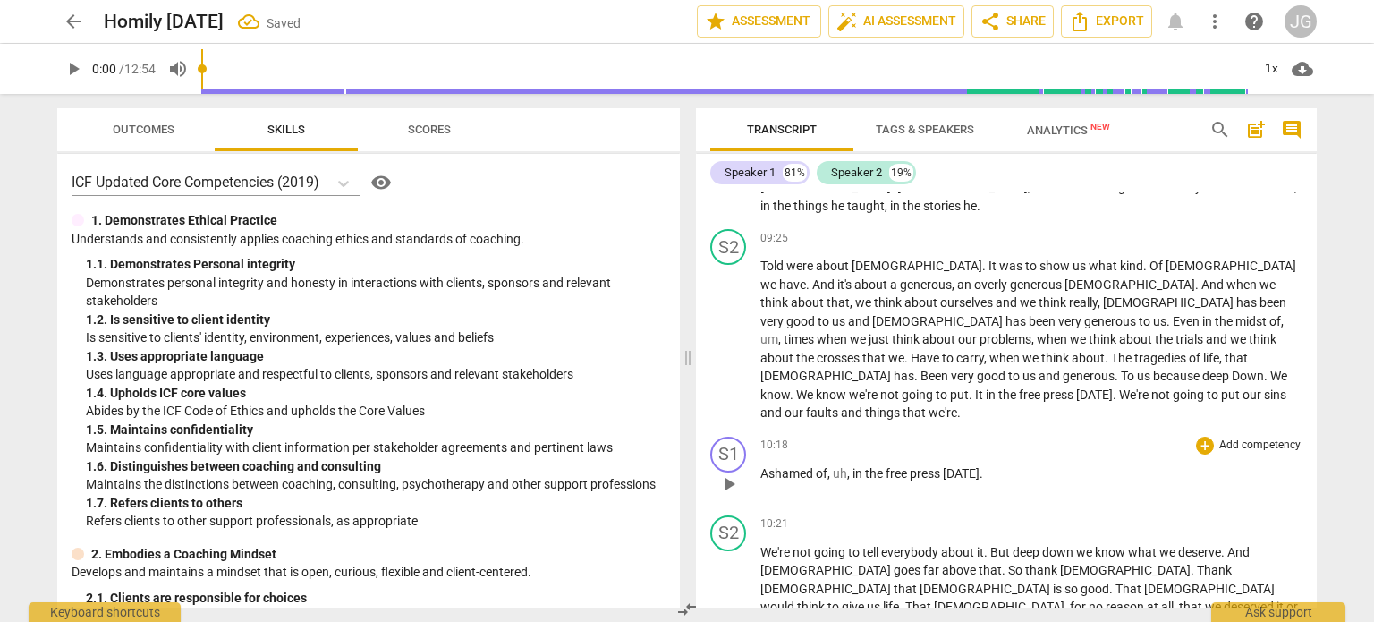
click at [760, 466] on span "Ashamed" at bounding box center [787, 473] width 55 height 14
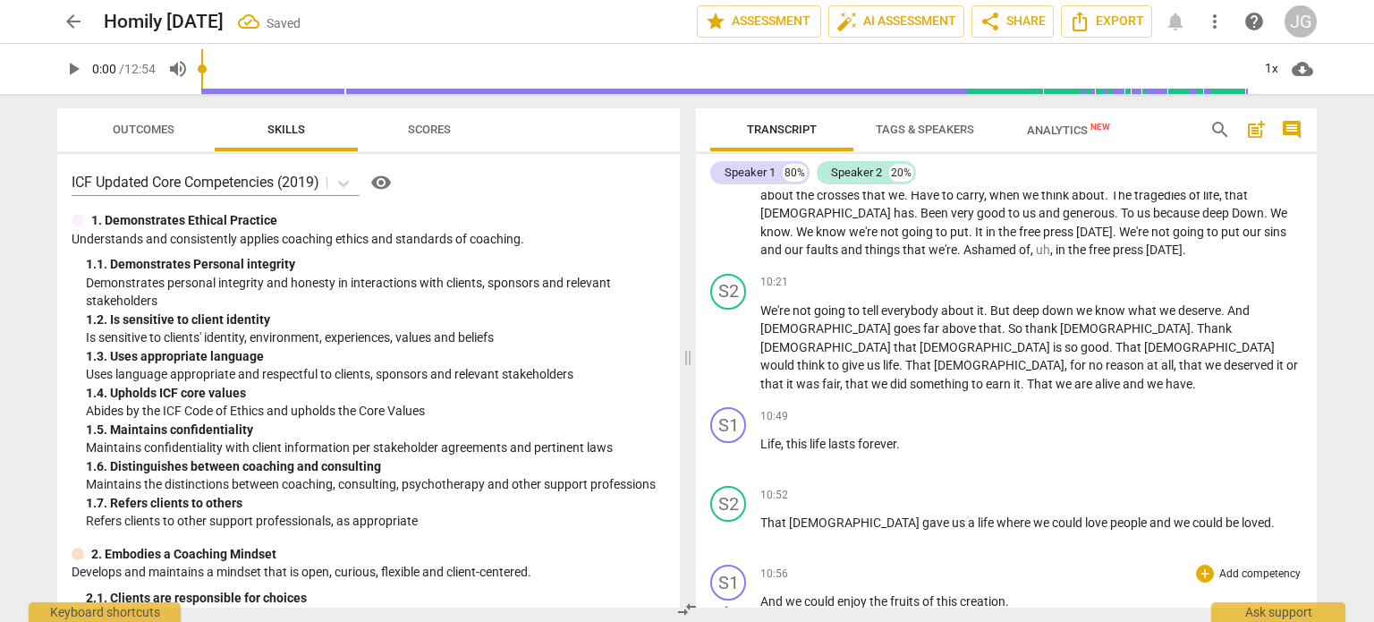
scroll to position [1685, 0]
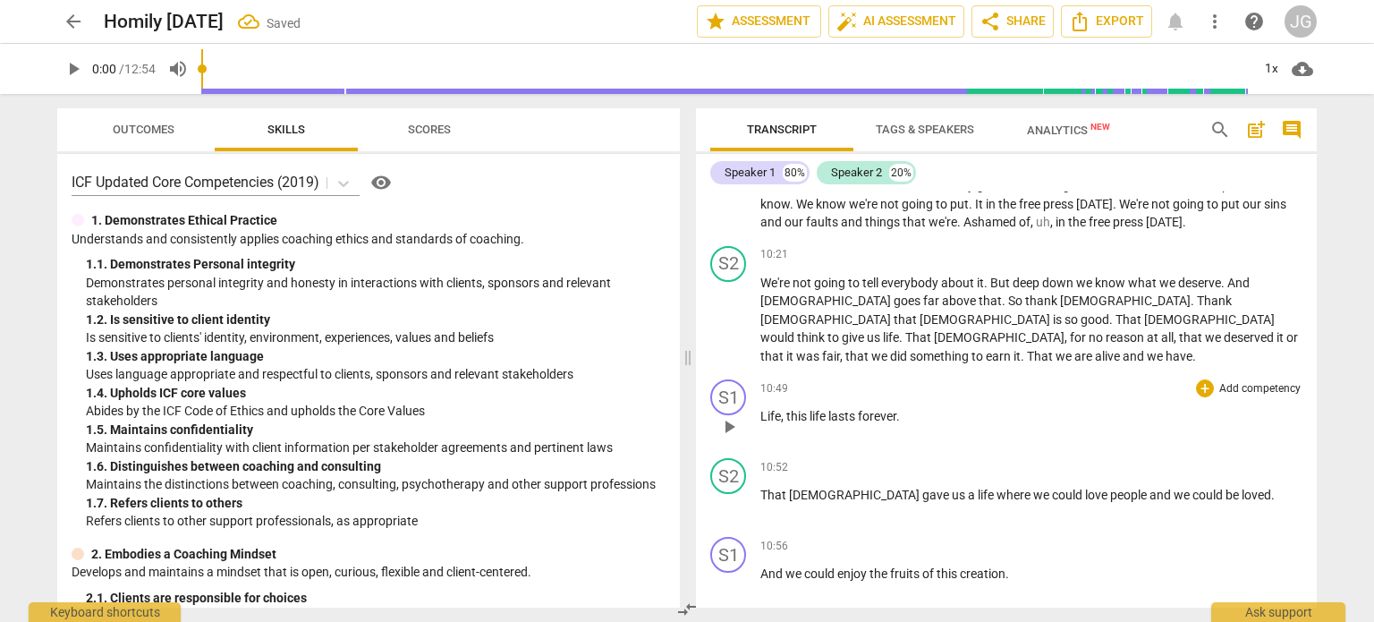
click at [761, 409] on span "Life" at bounding box center [770, 416] width 21 height 14
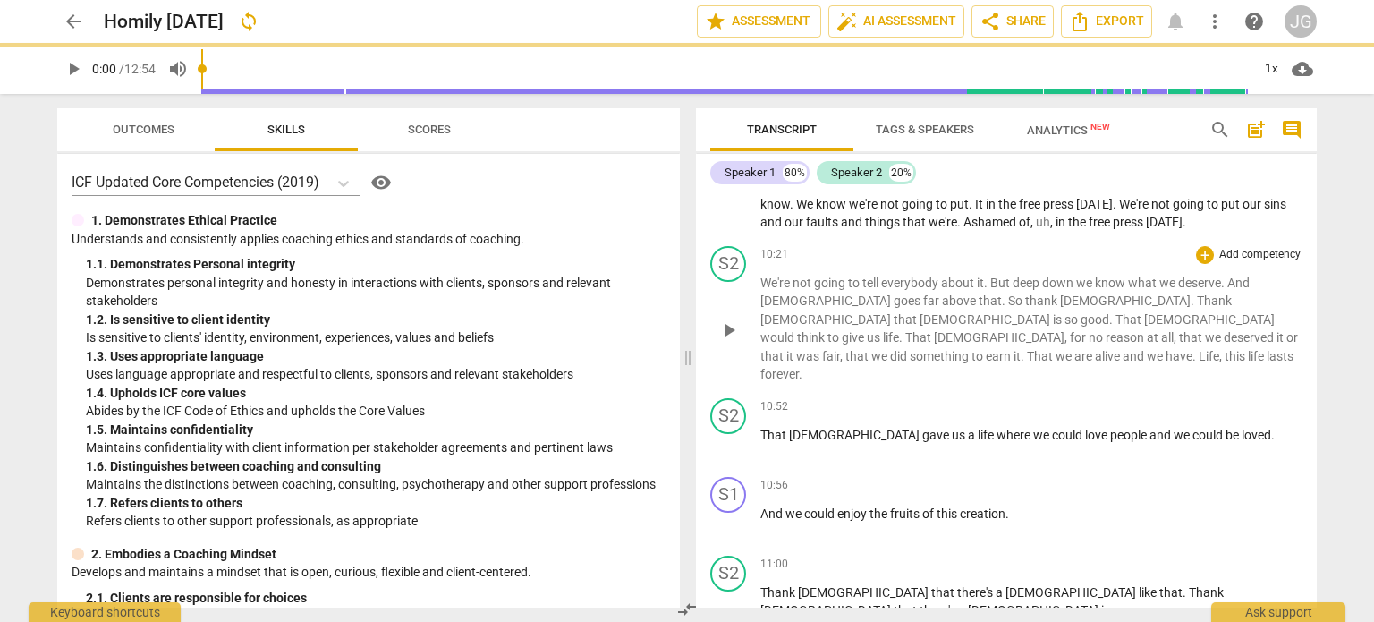
scroll to position [1606, 0]
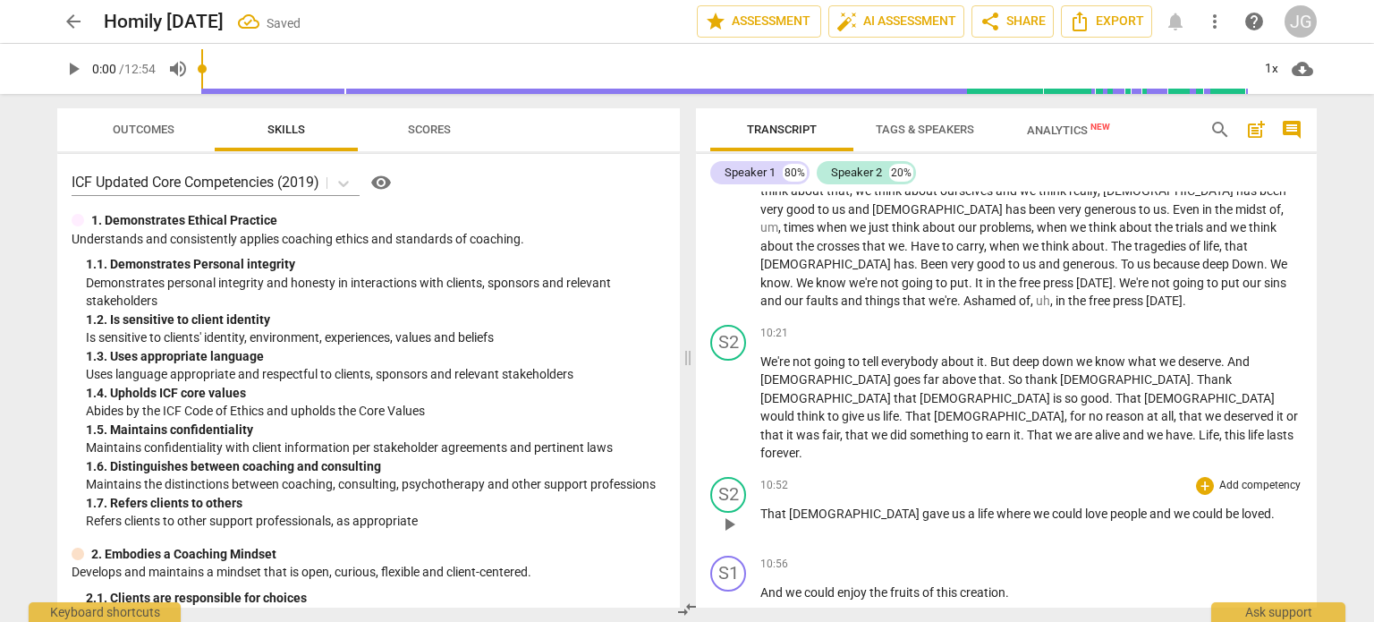
click at [761, 506] on span "That" at bounding box center [774, 513] width 29 height 14
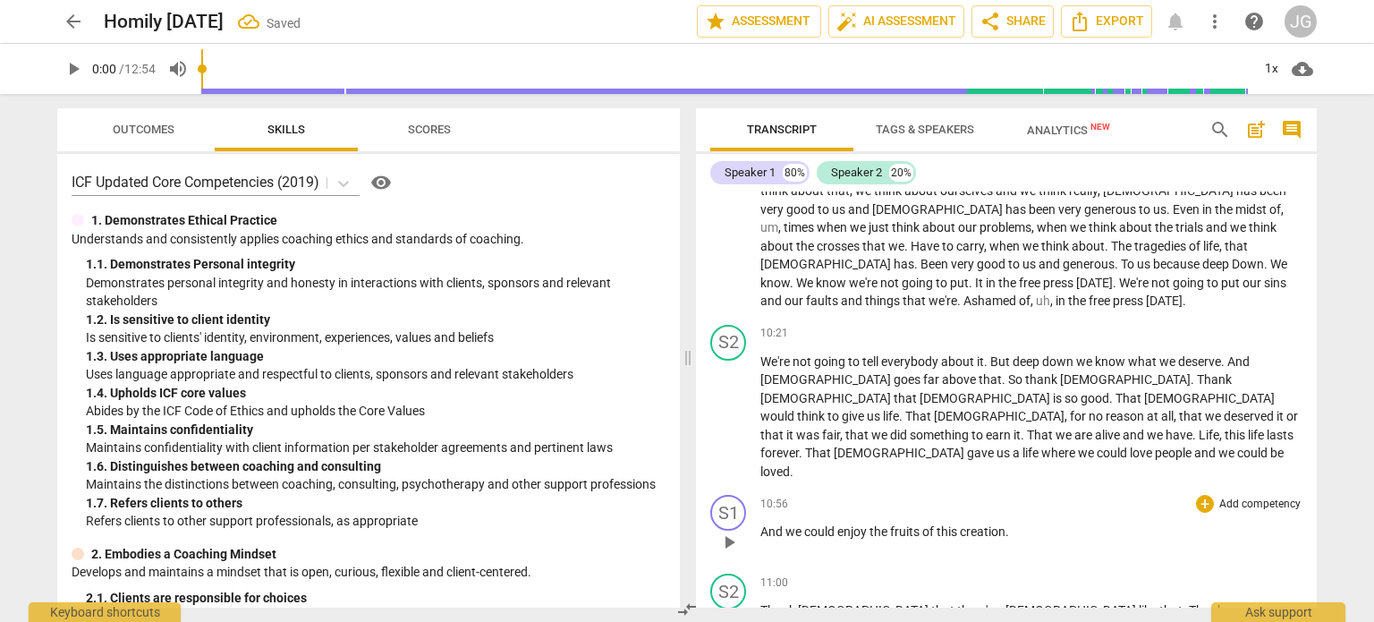
click at [762, 524] on span "And" at bounding box center [772, 531] width 25 height 14
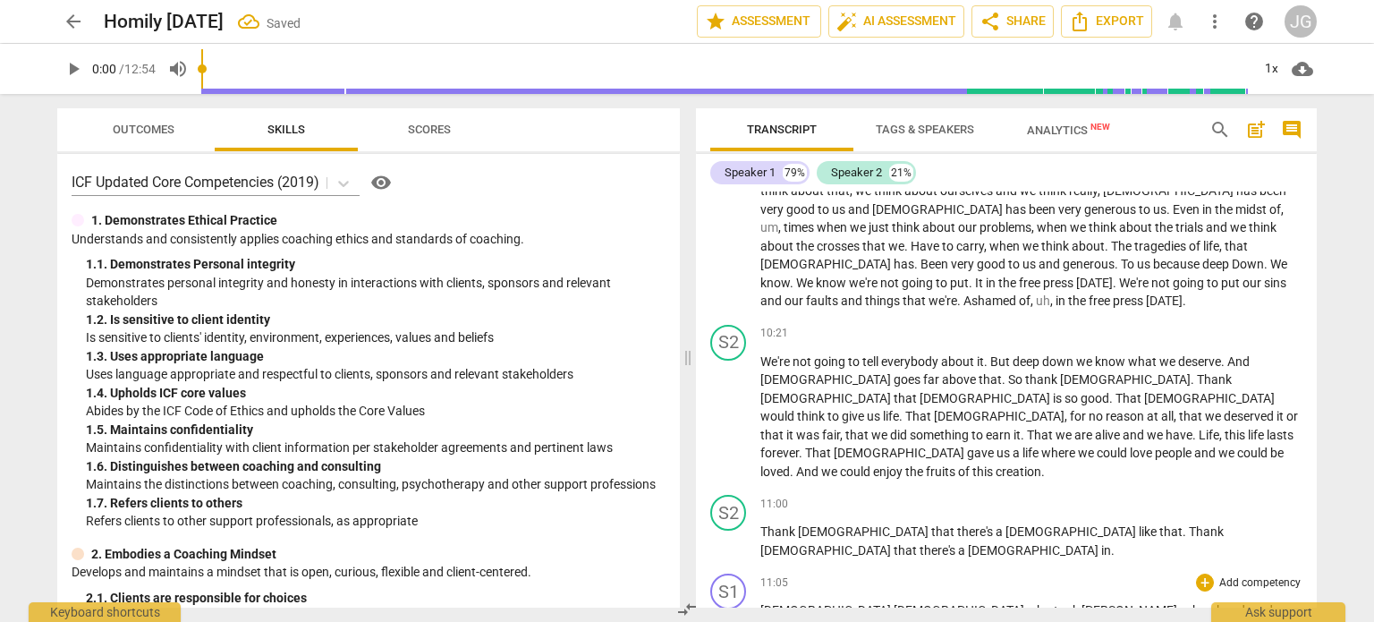
click at [763, 603] on span "[DEMOGRAPHIC_DATA]" at bounding box center [826, 610] width 133 height 14
click at [762, 603] on span "[DEMOGRAPHIC_DATA]" at bounding box center [826, 610] width 133 height 14
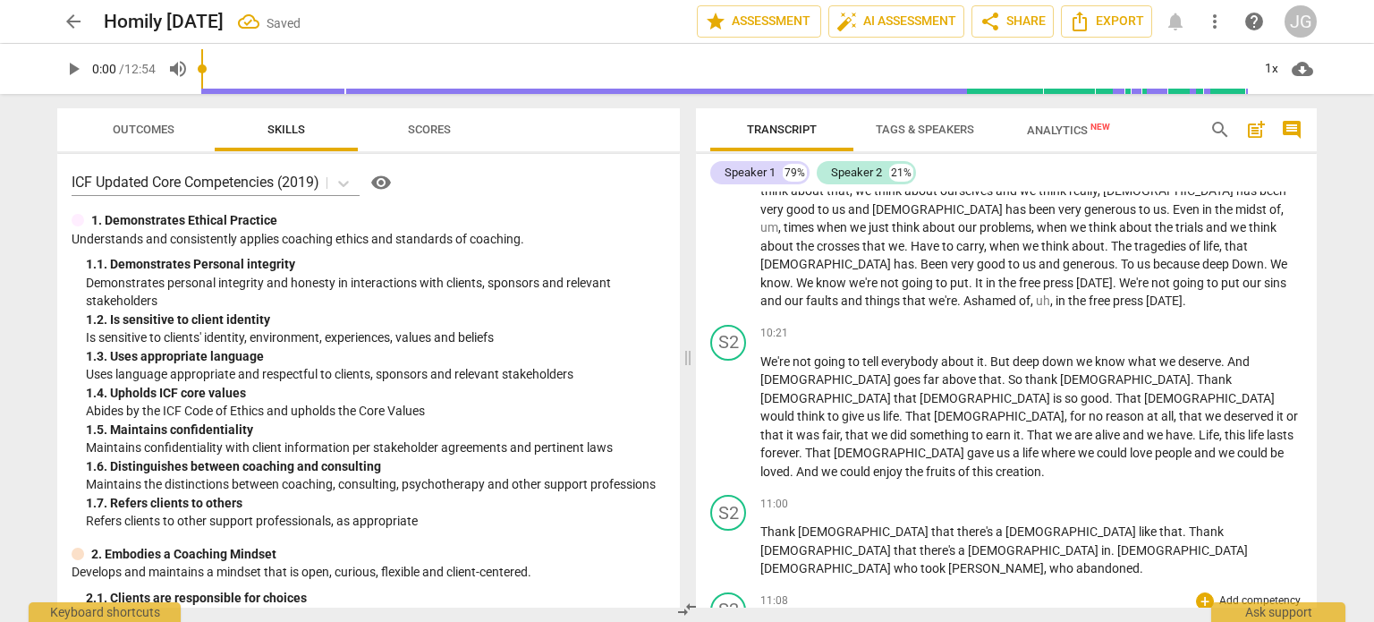
click at [760, 621] on span "Uh" at bounding box center [767, 629] width 15 height 14
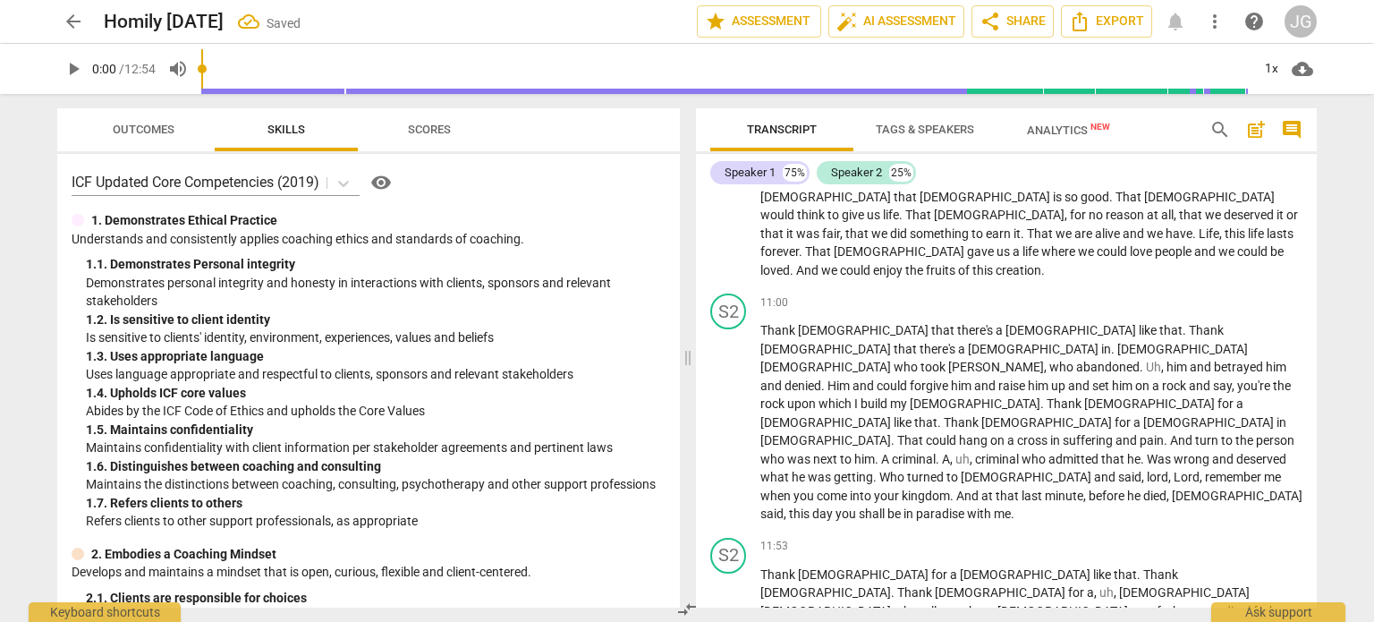
scroll to position [1875, 0]
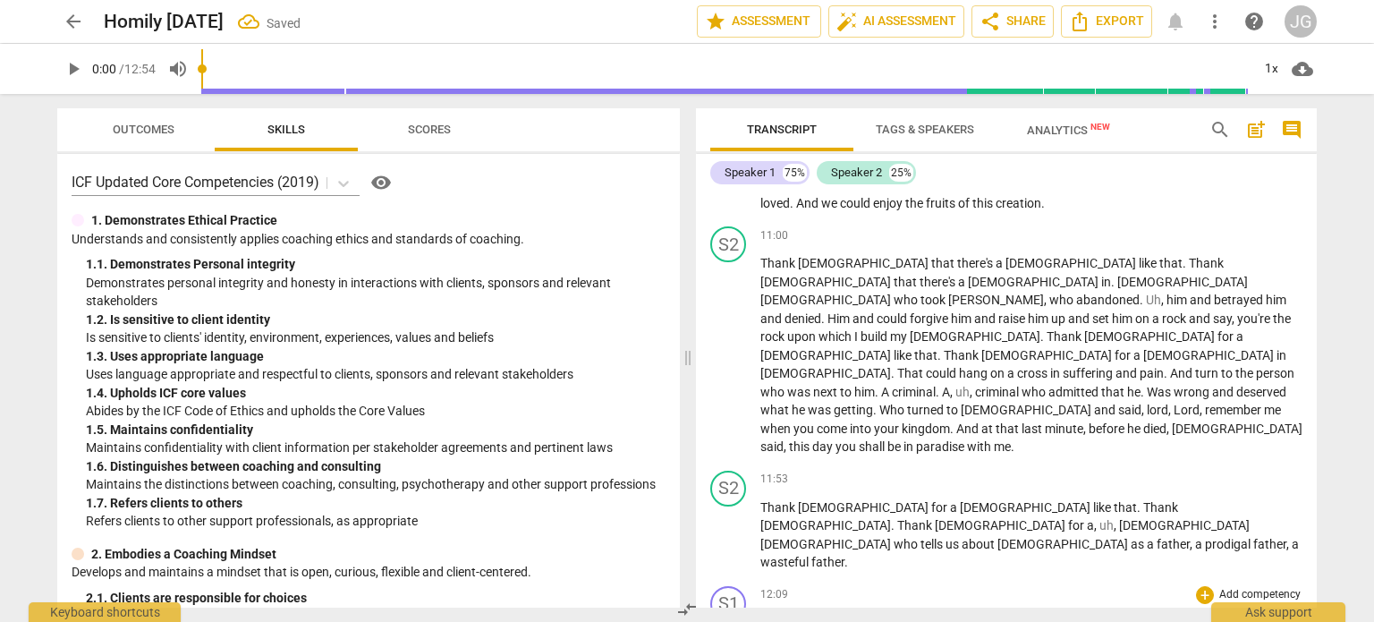
click at [762, 615] on span "Wasteful" at bounding box center [786, 622] width 52 height 14
click at [760, 615] on span "Son" at bounding box center [770, 622] width 21 height 14
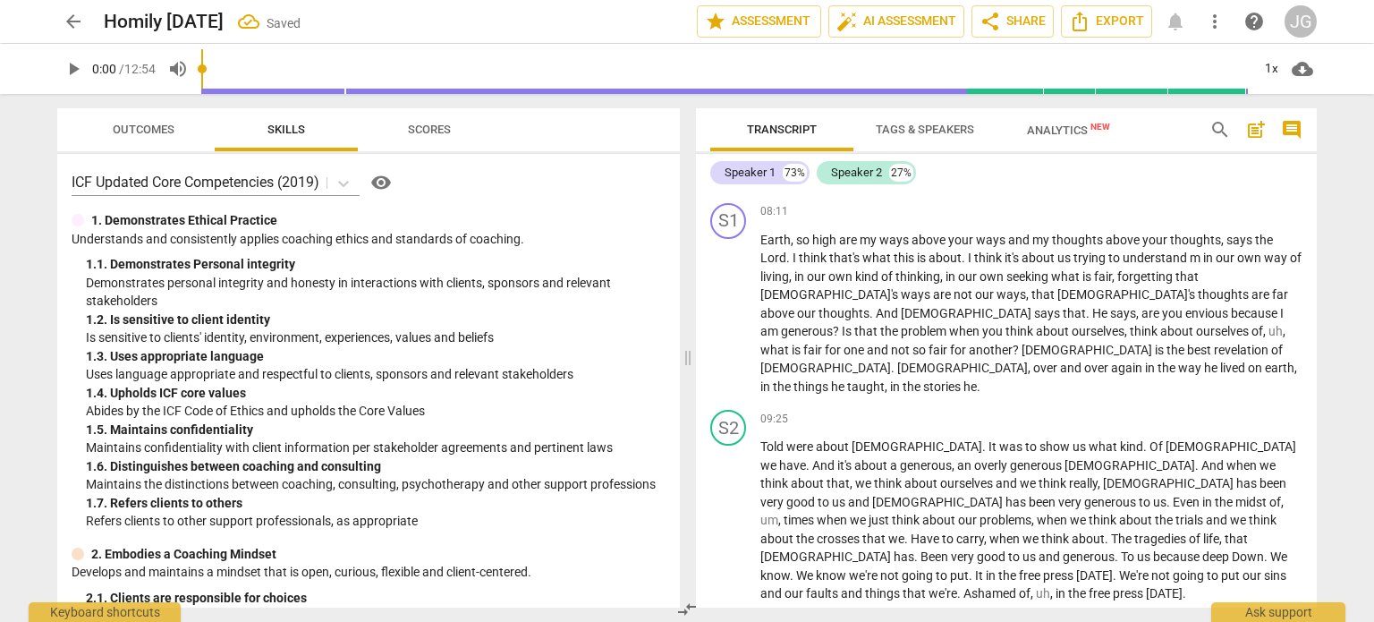
scroll to position [1234, 0]
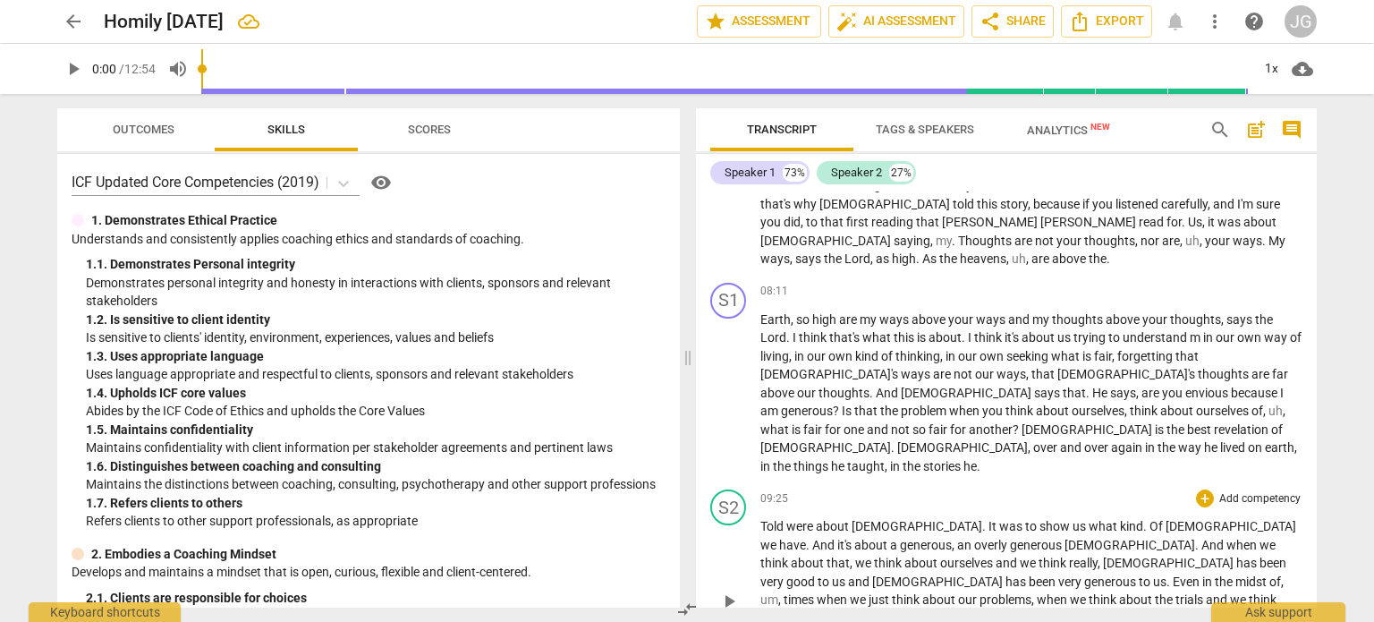
click at [762, 519] on span "Told" at bounding box center [773, 526] width 26 height 14
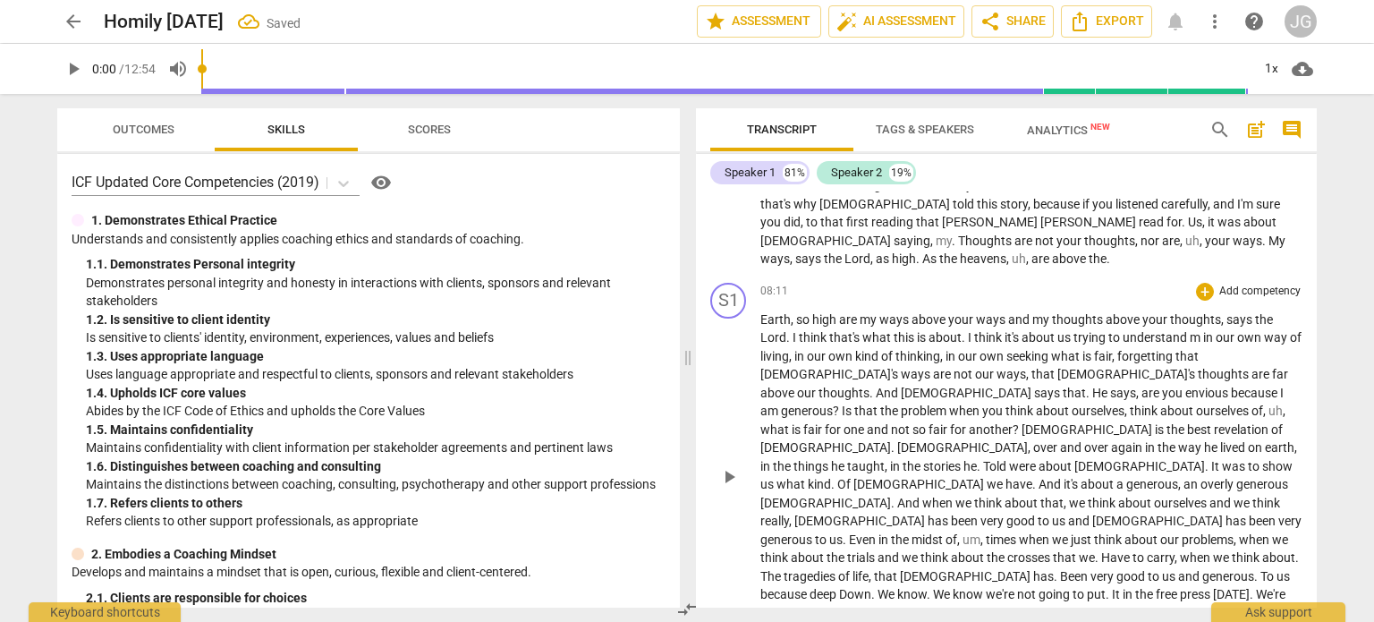
click at [983, 459] on span "Told" at bounding box center [996, 466] width 26 height 14
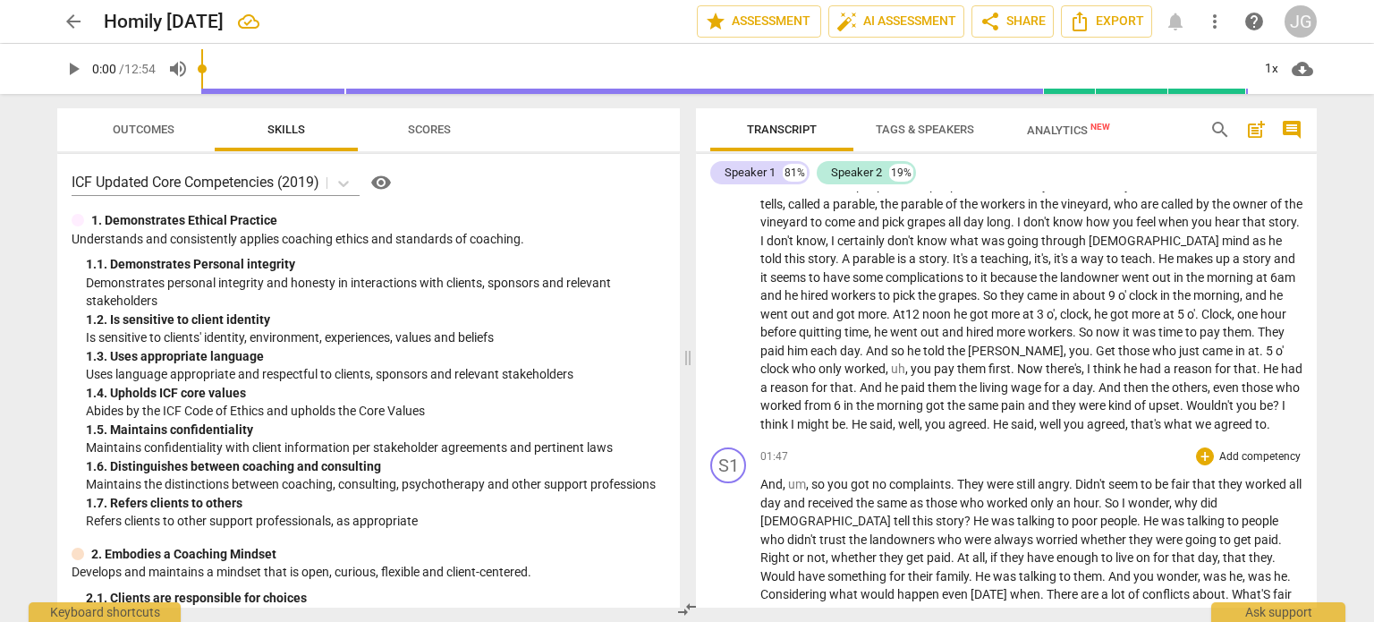
scroll to position [0, 0]
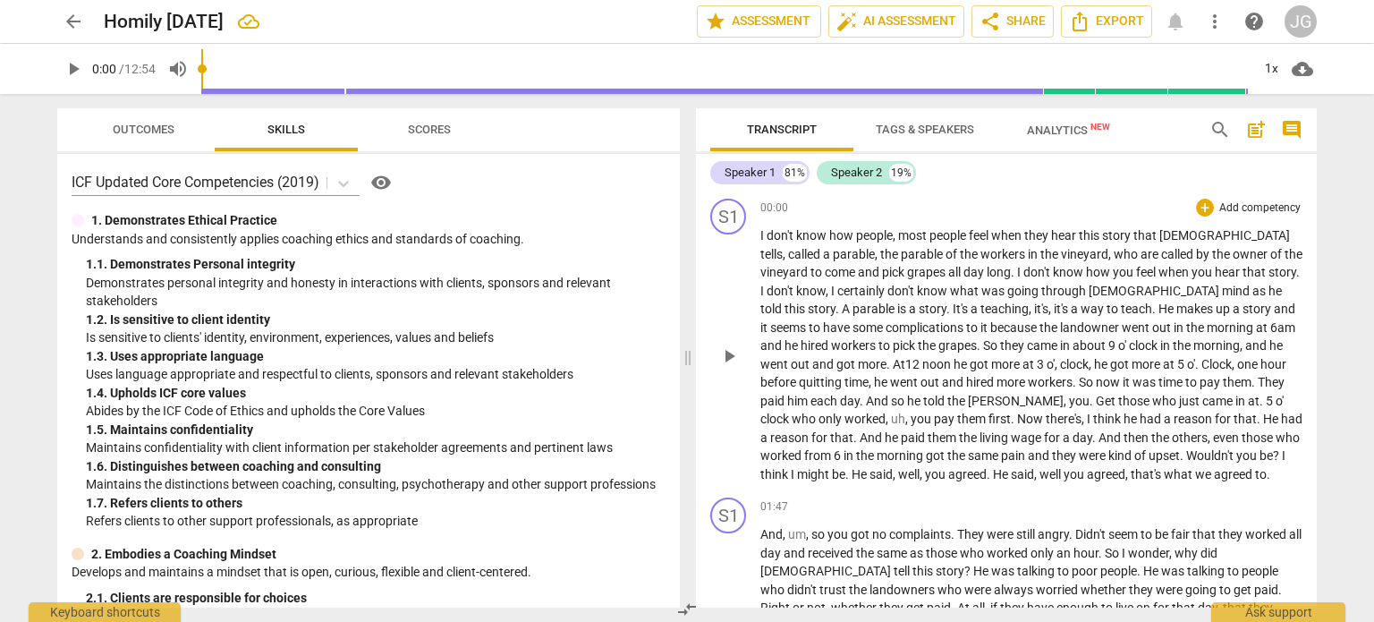
click at [1096, 397] on span "Get" at bounding box center [1107, 401] width 22 height 14
click at [1017, 419] on span "Now" at bounding box center [1031, 418] width 29 height 14
click at [1069, 400] on span "you g" at bounding box center [1084, 401] width 30 height 14
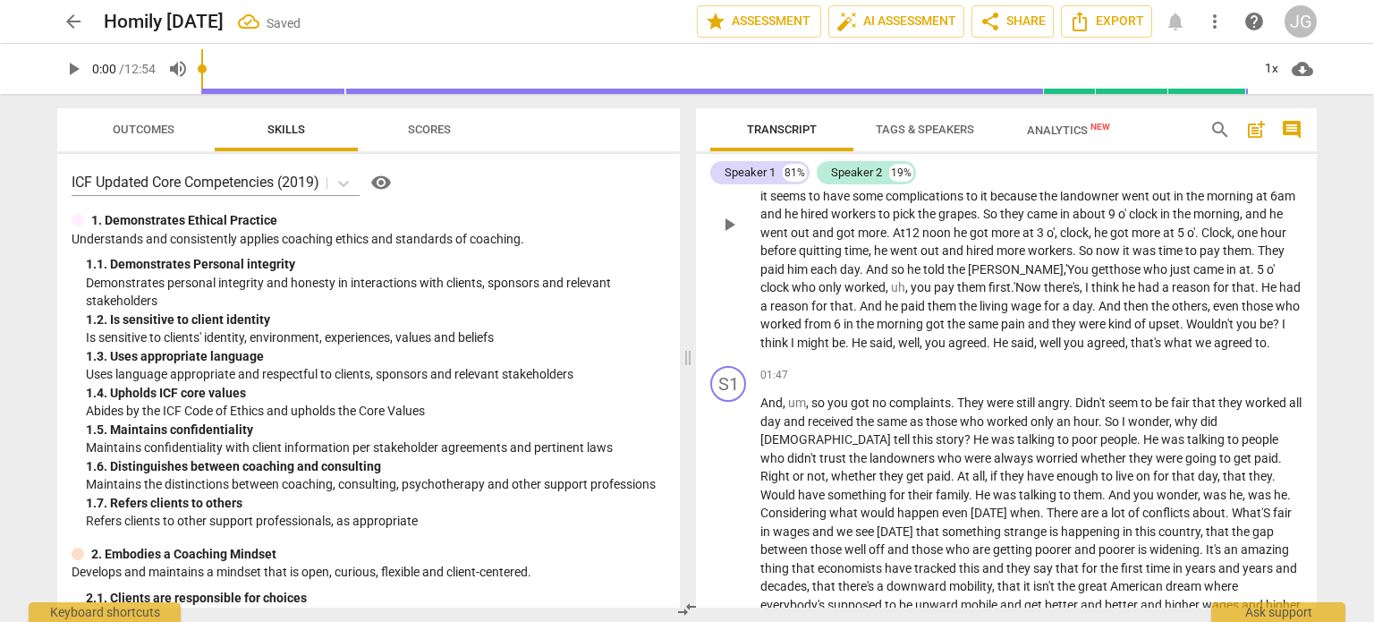
scroll to position [179, 0]
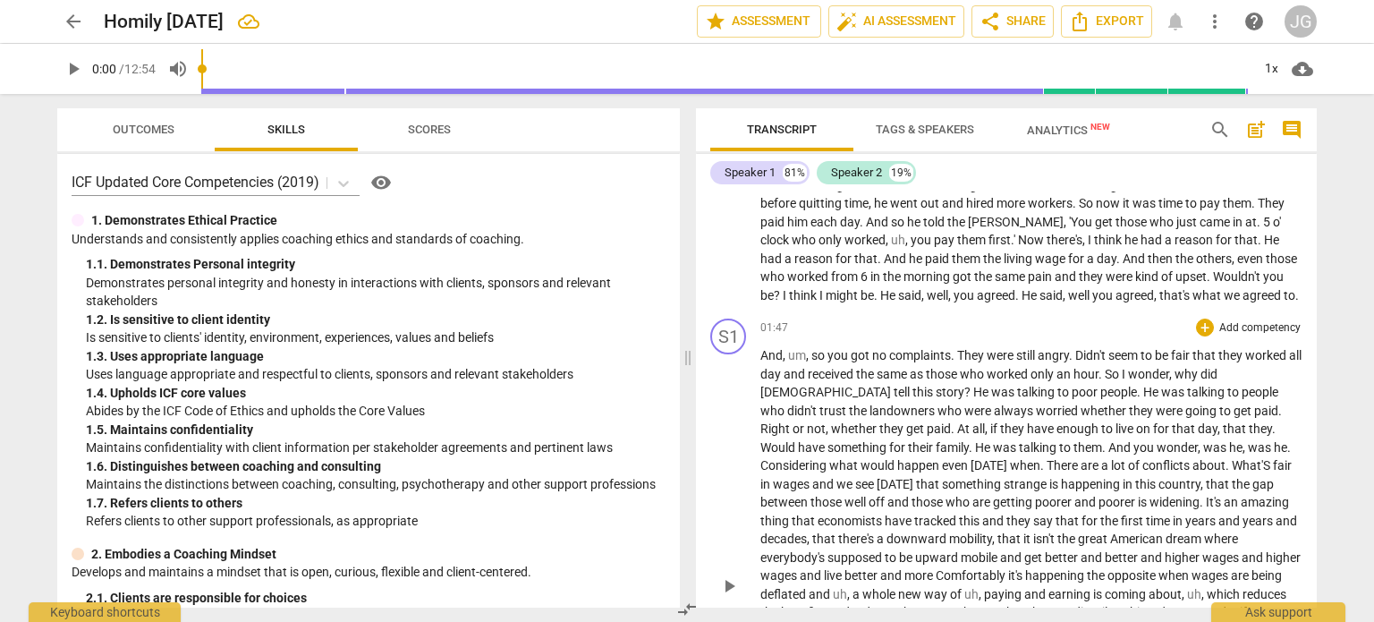
click at [1084, 351] on span "Didn't" at bounding box center [1091, 355] width 33 height 14
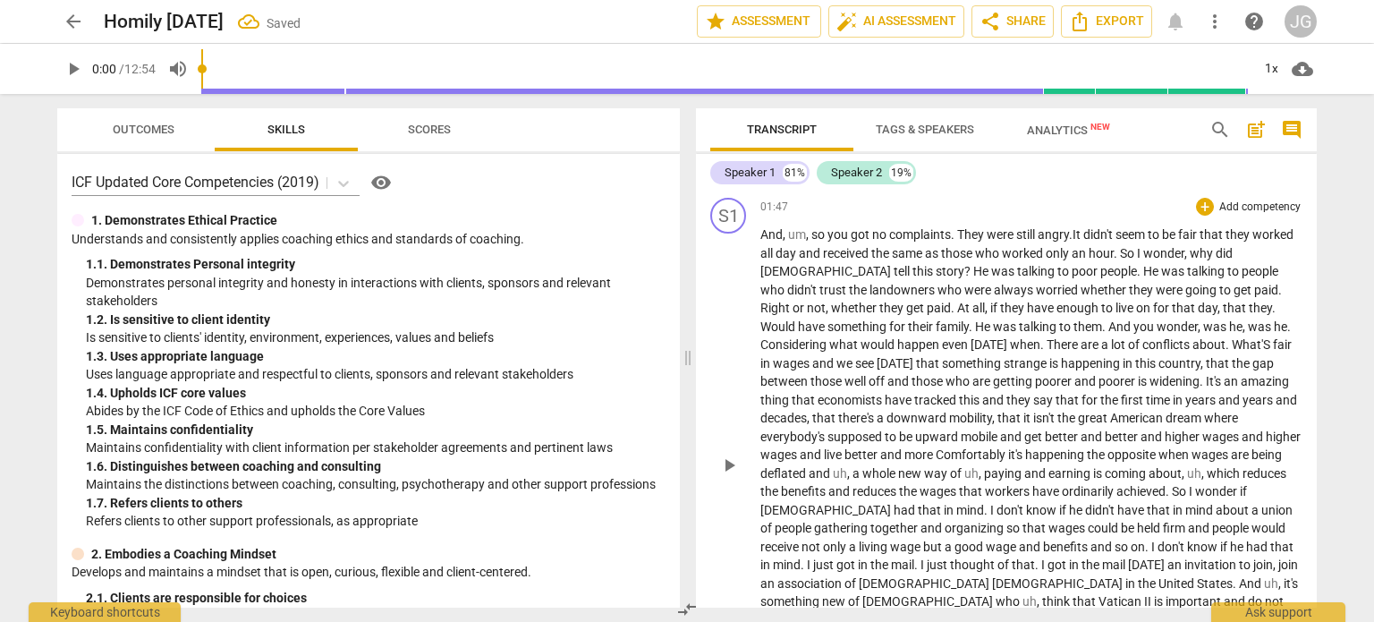
scroll to position [268, 0]
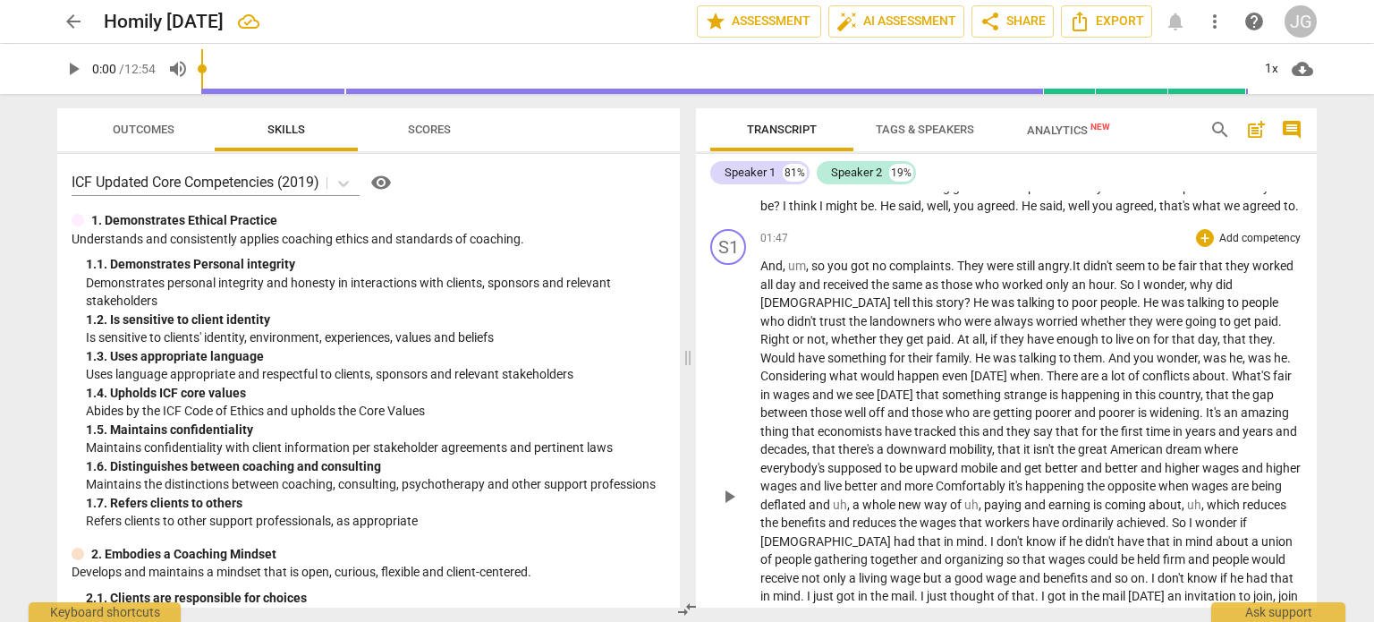
click at [1232, 375] on span "What'S" at bounding box center [1252, 375] width 41 height 14
click at [831, 332] on span "," at bounding box center [828, 339] width 5 height 14
click at [792, 332] on span "Right" at bounding box center [776, 339] width 32 height 14
click at [829, 368] on span "Considering" at bounding box center [794, 375] width 69 height 14
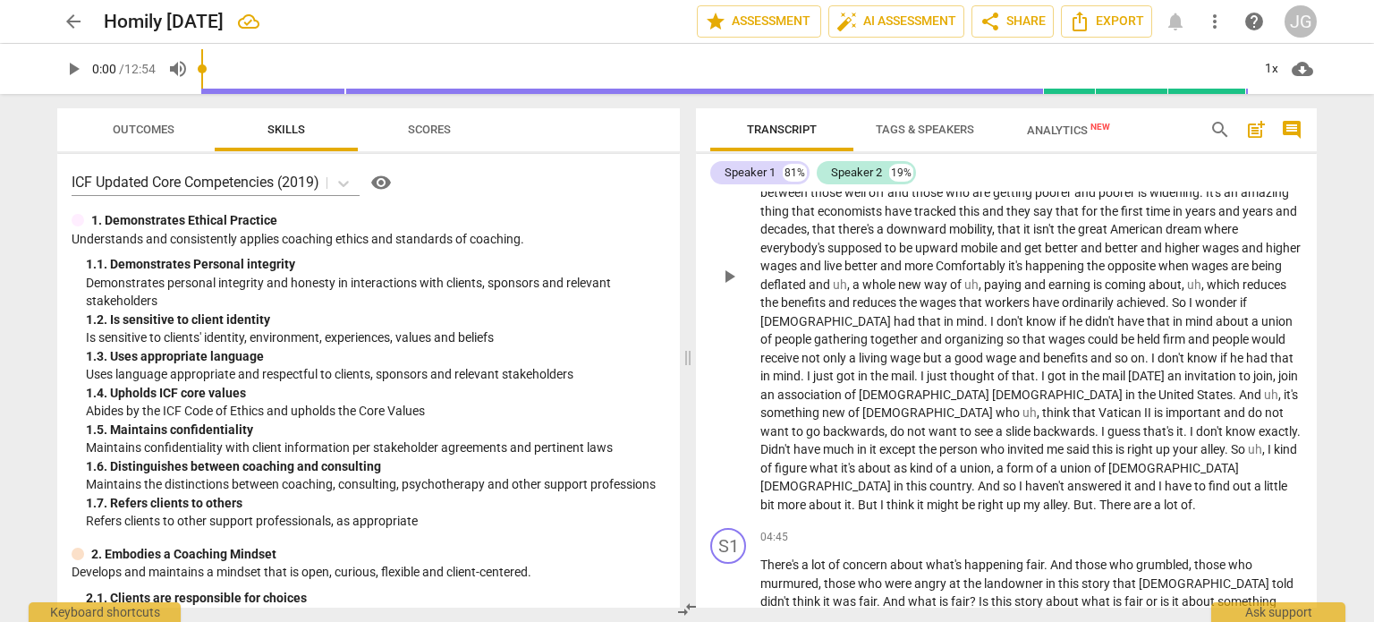
scroll to position [447, 0]
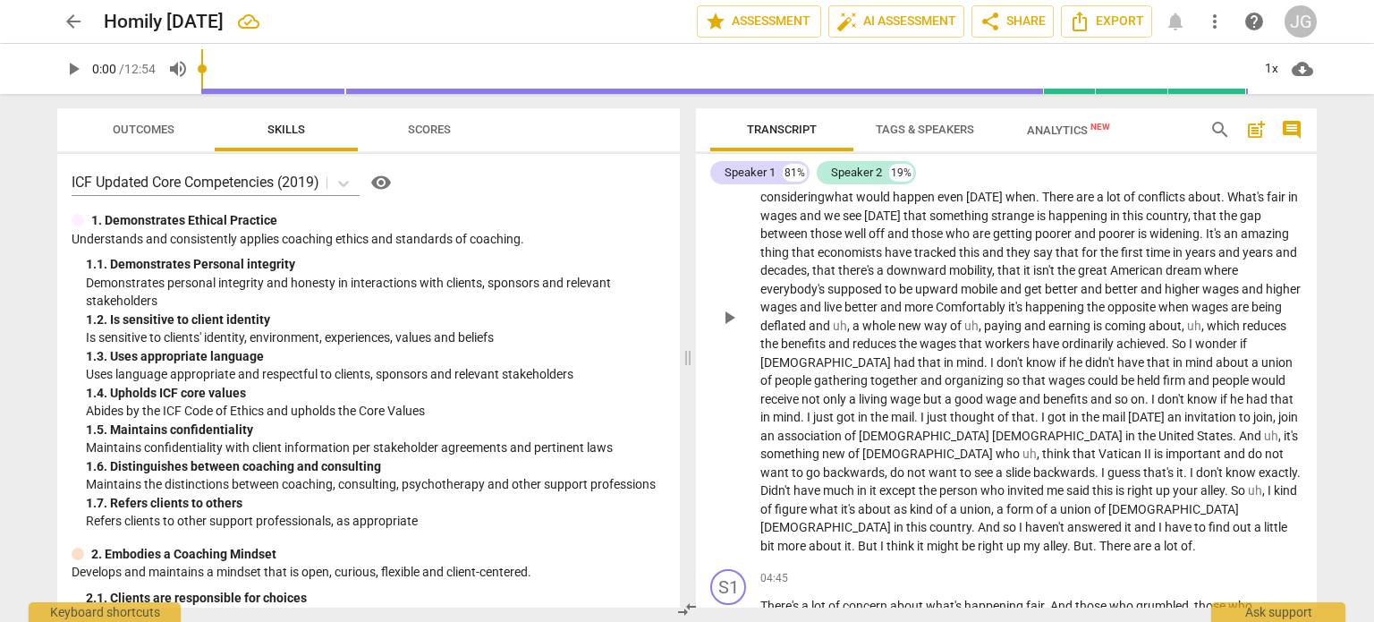
click at [936, 307] on span "Comfortably" at bounding box center [972, 307] width 72 height 14
click at [936, 306] on span "Comfortably." at bounding box center [973, 307] width 75 height 14
click at [984, 323] on span "paying" at bounding box center [1004, 325] width 40 height 14
click at [1187, 323] on span "which" at bounding box center [1205, 325] width 36 height 14
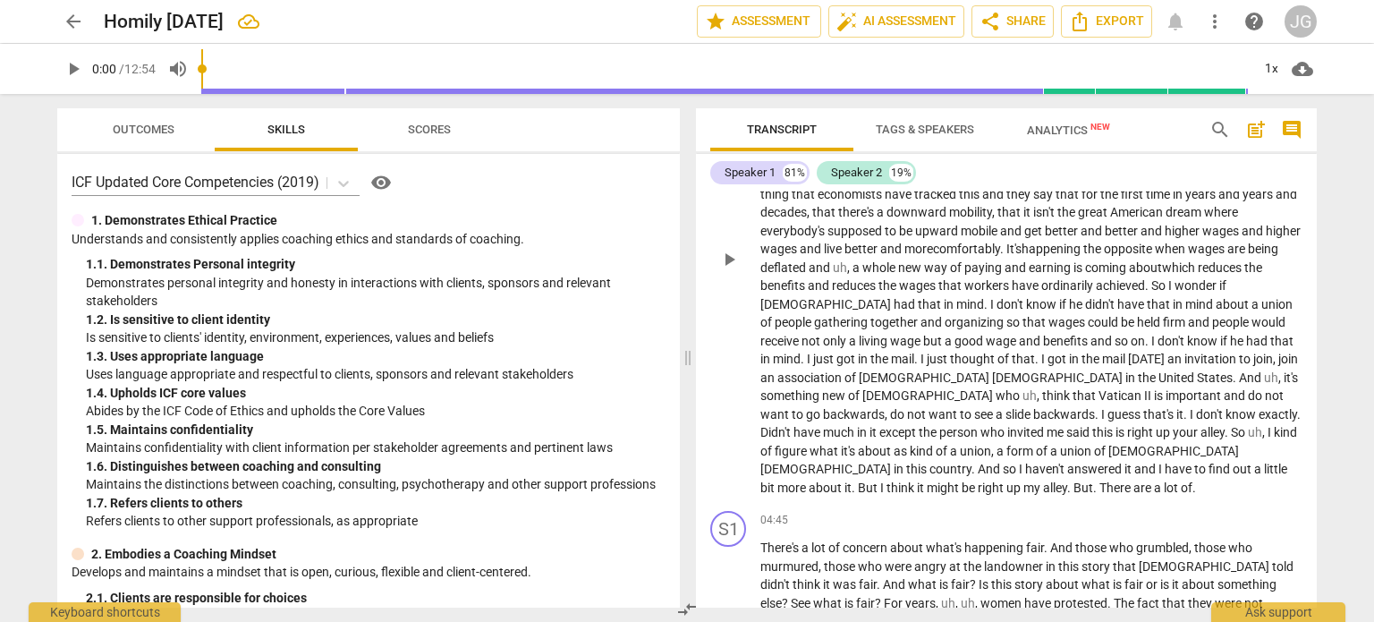
scroll to position [537, 0]
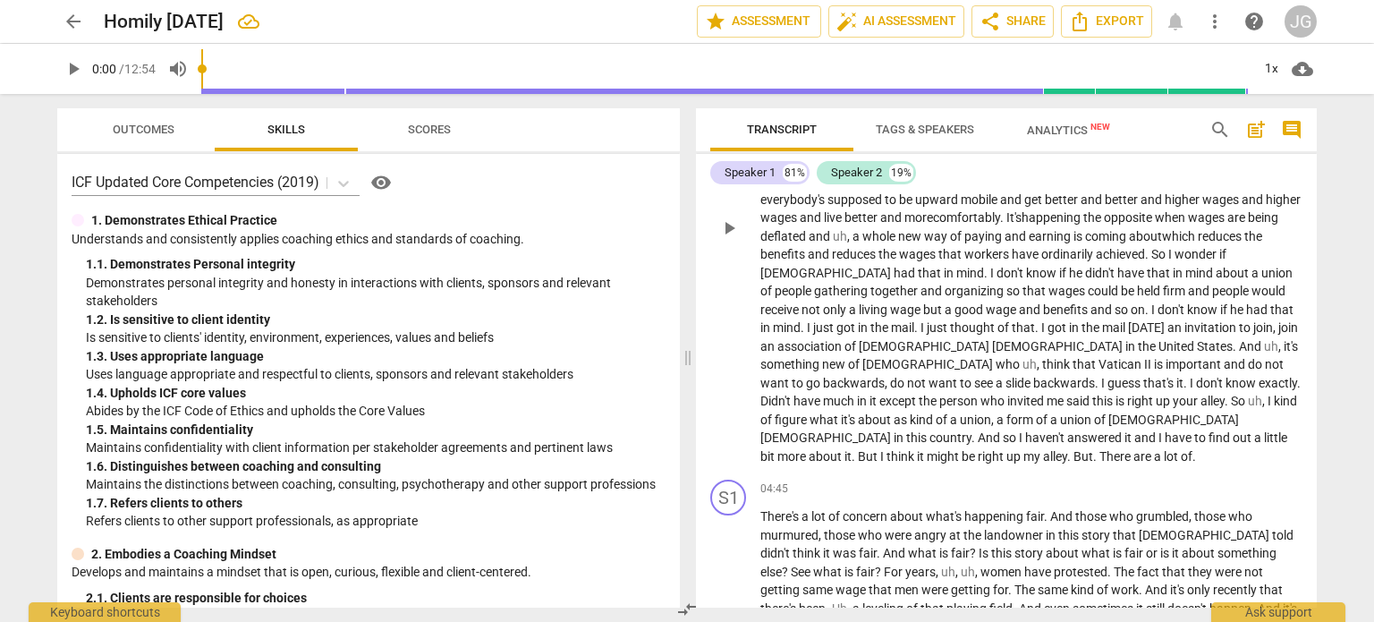
click at [807, 320] on span "." at bounding box center [803, 327] width 6 height 14
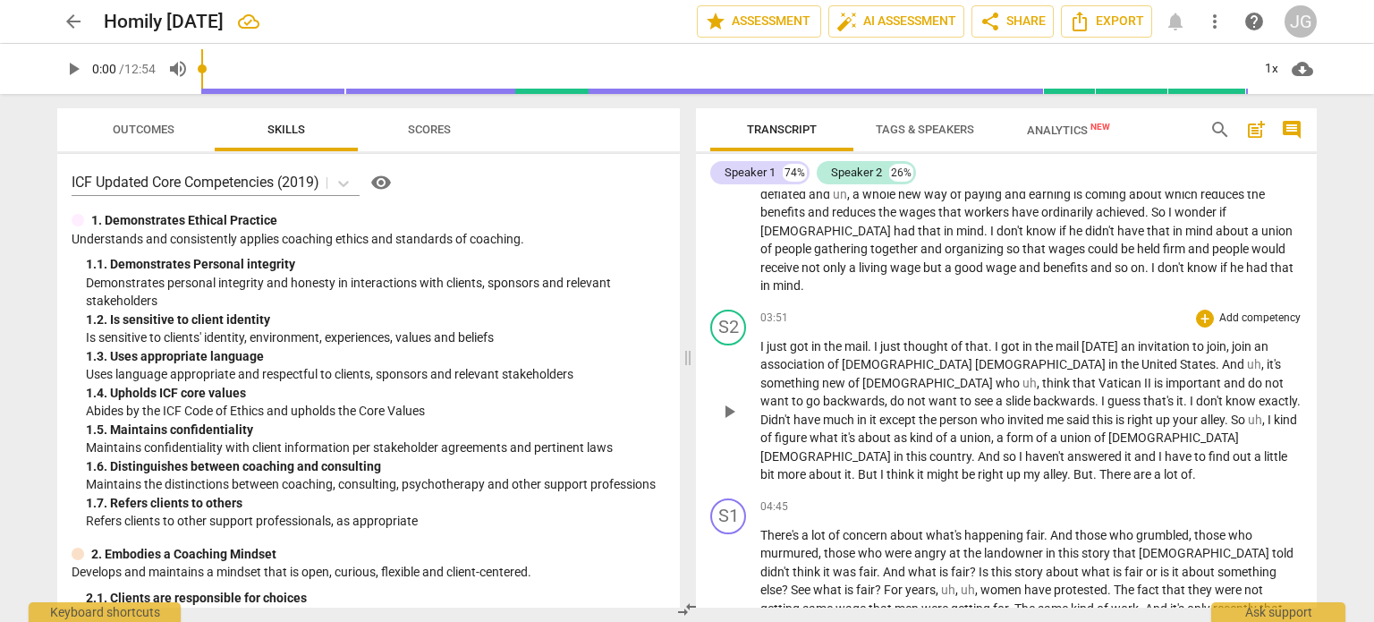
click at [1005, 394] on span "a" at bounding box center [1000, 401] width 10 height 14
click at [1275, 412] on span "So" at bounding box center [1282, 419] width 14 height 14
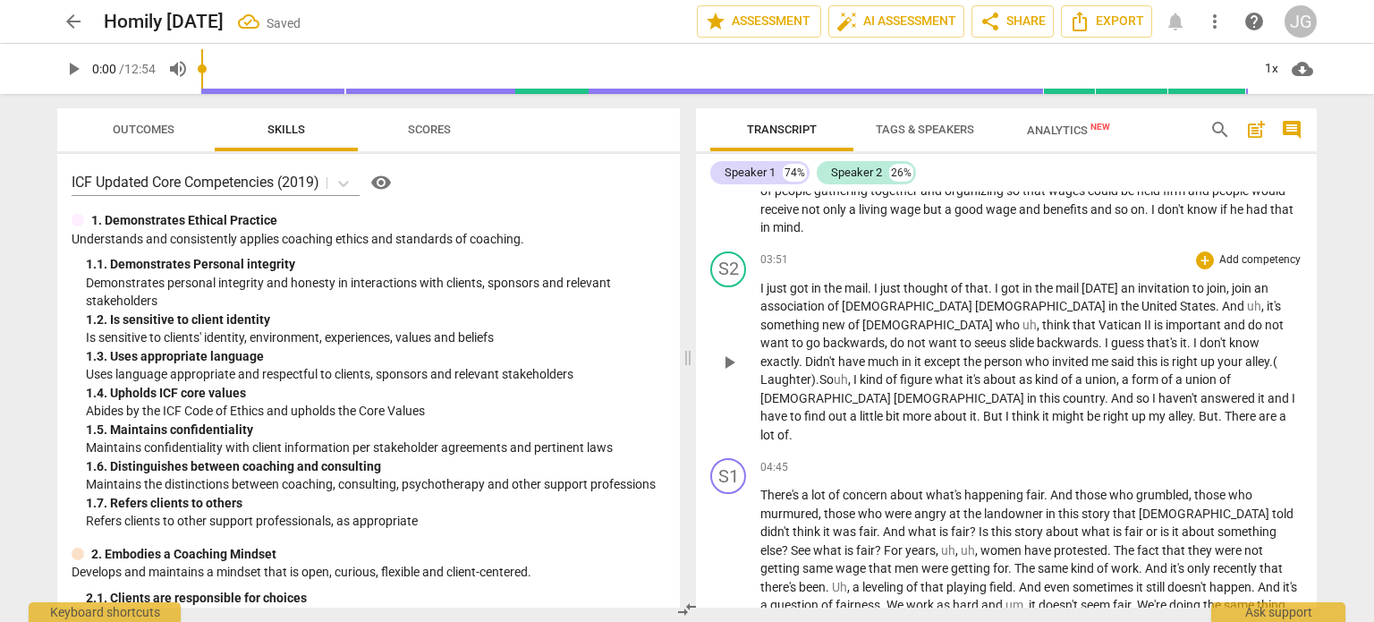
scroll to position [668, 0]
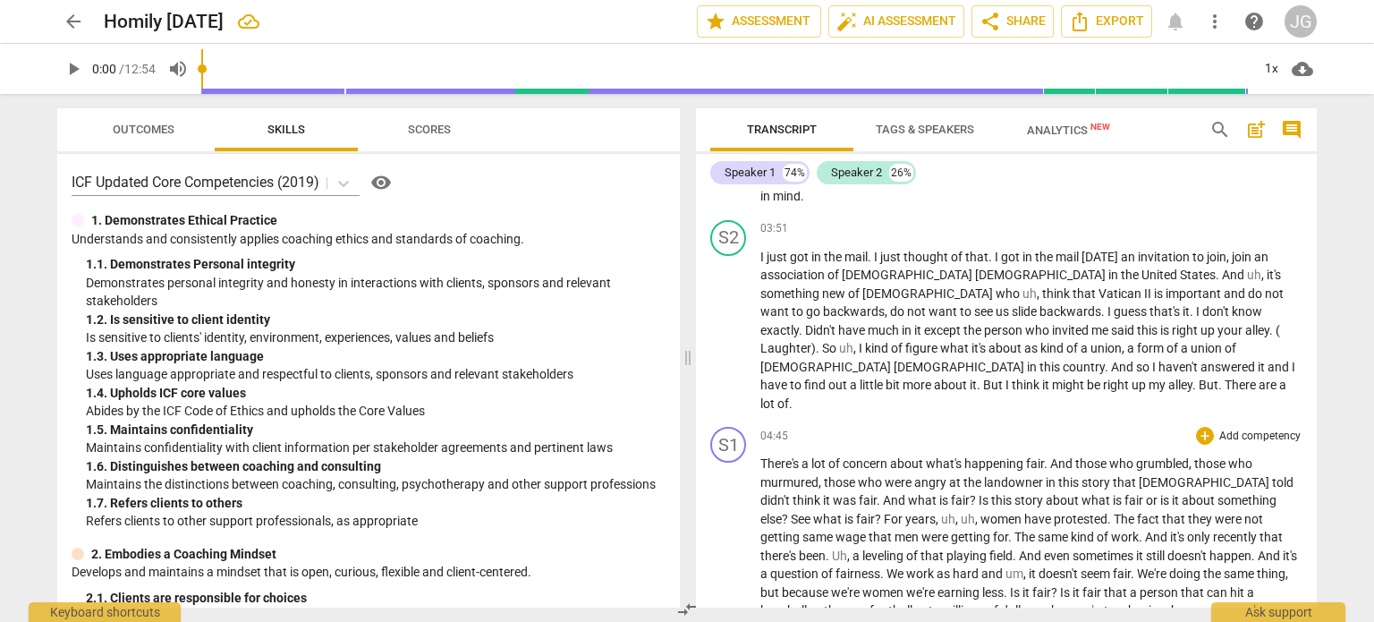
click at [760, 456] on span "There's" at bounding box center [780, 463] width 41 height 14
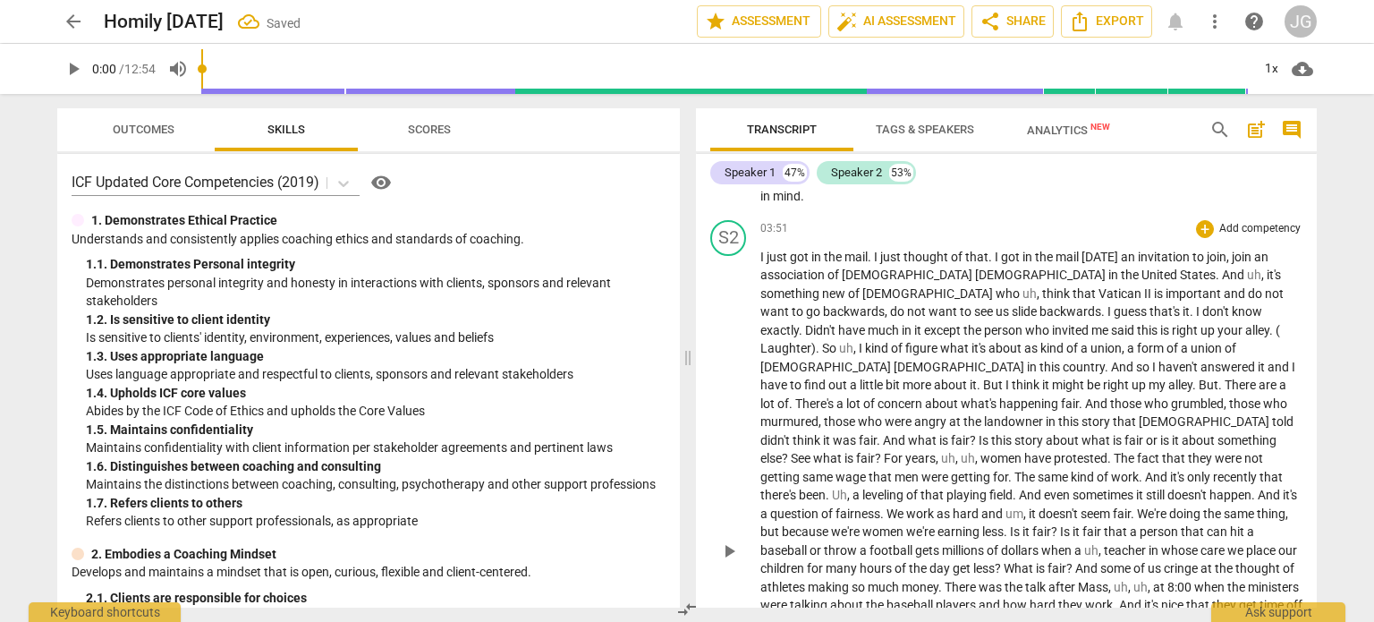
click at [1198, 377] on span "." at bounding box center [1195, 384] width 6 height 14
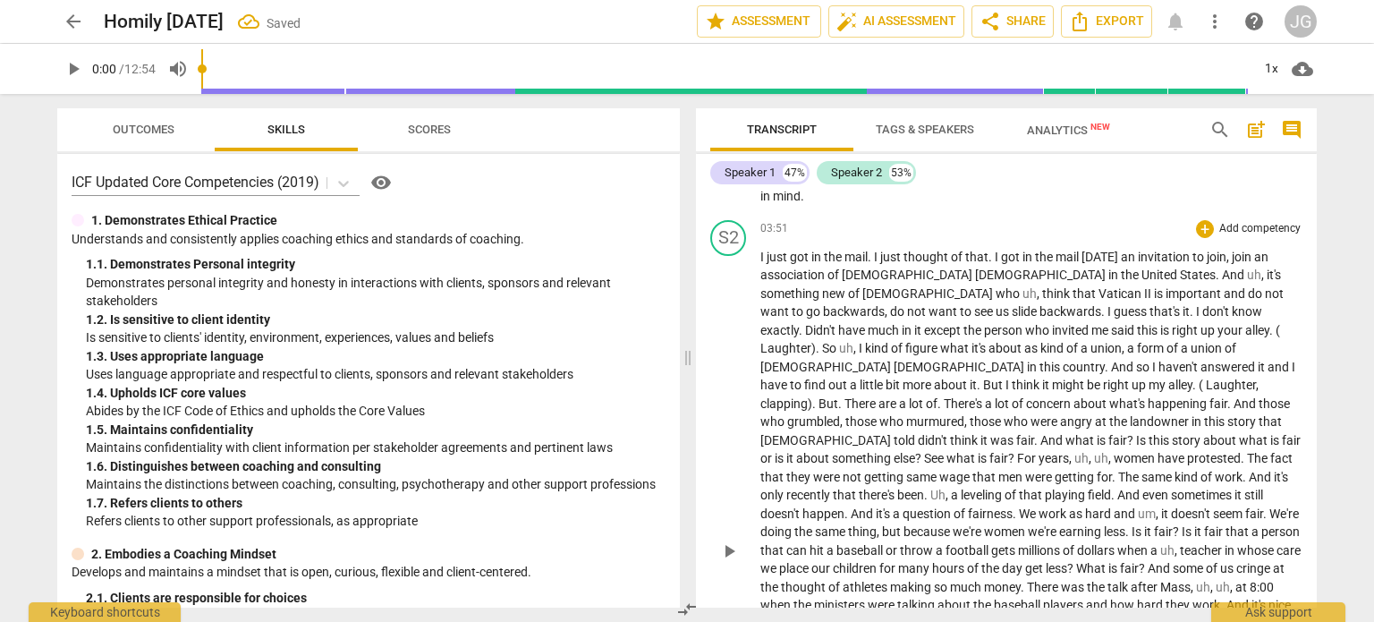
click at [953, 396] on span "There's" at bounding box center [964, 403] width 41 height 14
click at [1240, 396] on span "And" at bounding box center [1236, 403] width 25 height 14
click at [924, 451] on span "See" at bounding box center [935, 458] width 22 height 14
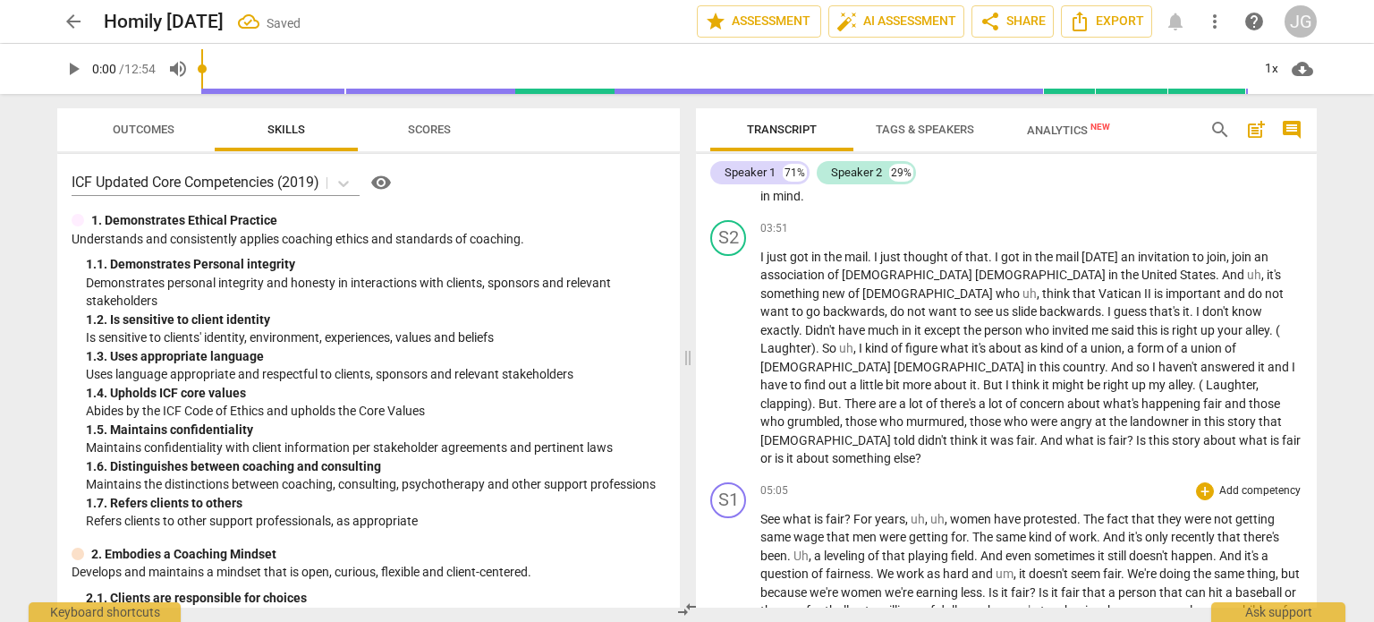
click at [1089, 512] on span "The" at bounding box center [1094, 519] width 23 height 14
click at [953, 512] on span "women" at bounding box center [972, 519] width 44 height 14
click at [911, 529] on span "The" at bounding box center [917, 536] width 23 height 14
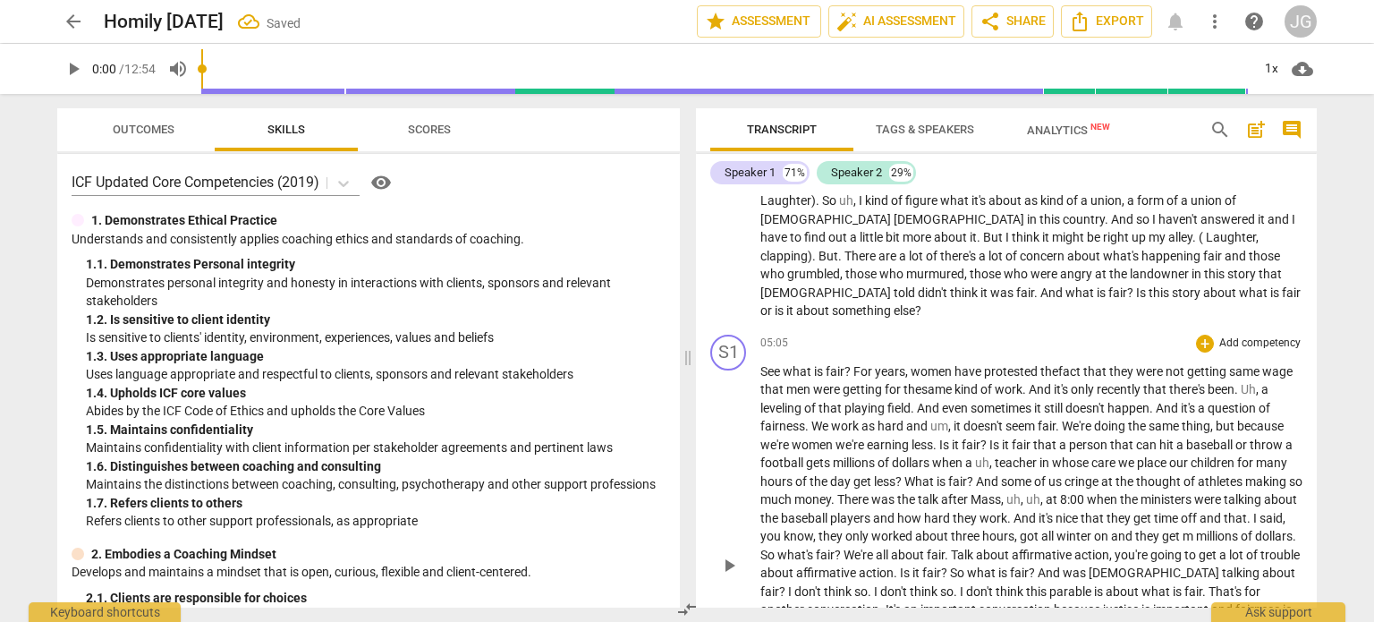
scroll to position [847, 0]
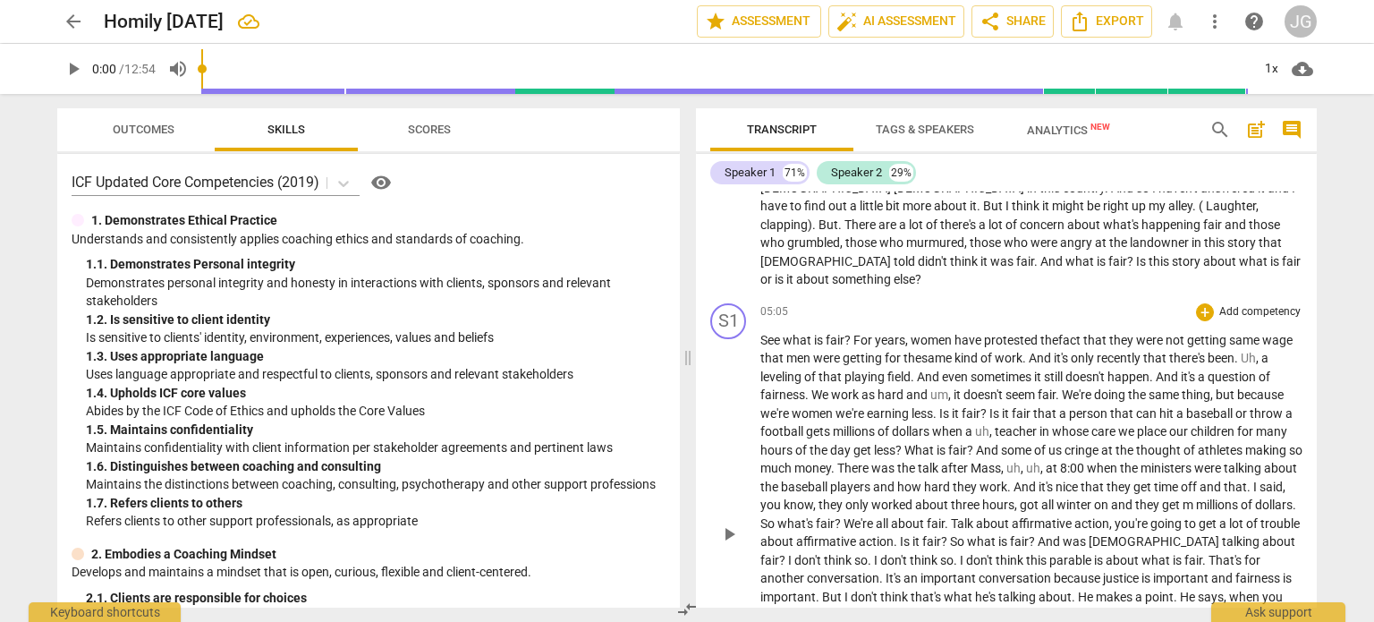
click at [953, 387] on span "it" at bounding box center [958, 394] width 10 height 14
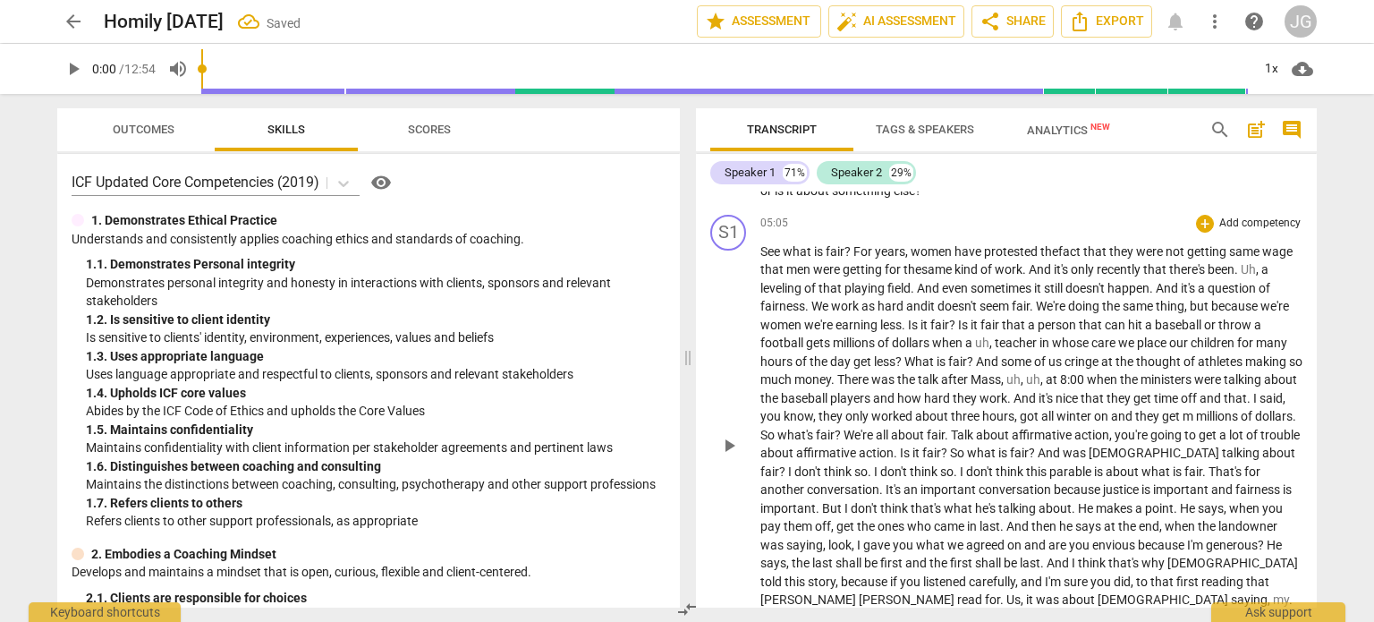
scroll to position [936, 0]
click at [998, 334] on span "teacher" at bounding box center [1017, 341] width 45 height 14
click at [1026, 371] on span "at" at bounding box center [1019, 378] width 14 height 14
click at [1241, 390] on span "you" at bounding box center [1229, 397] width 23 height 14
click at [830, 408] on span "worked" at bounding box center [808, 415] width 44 height 14
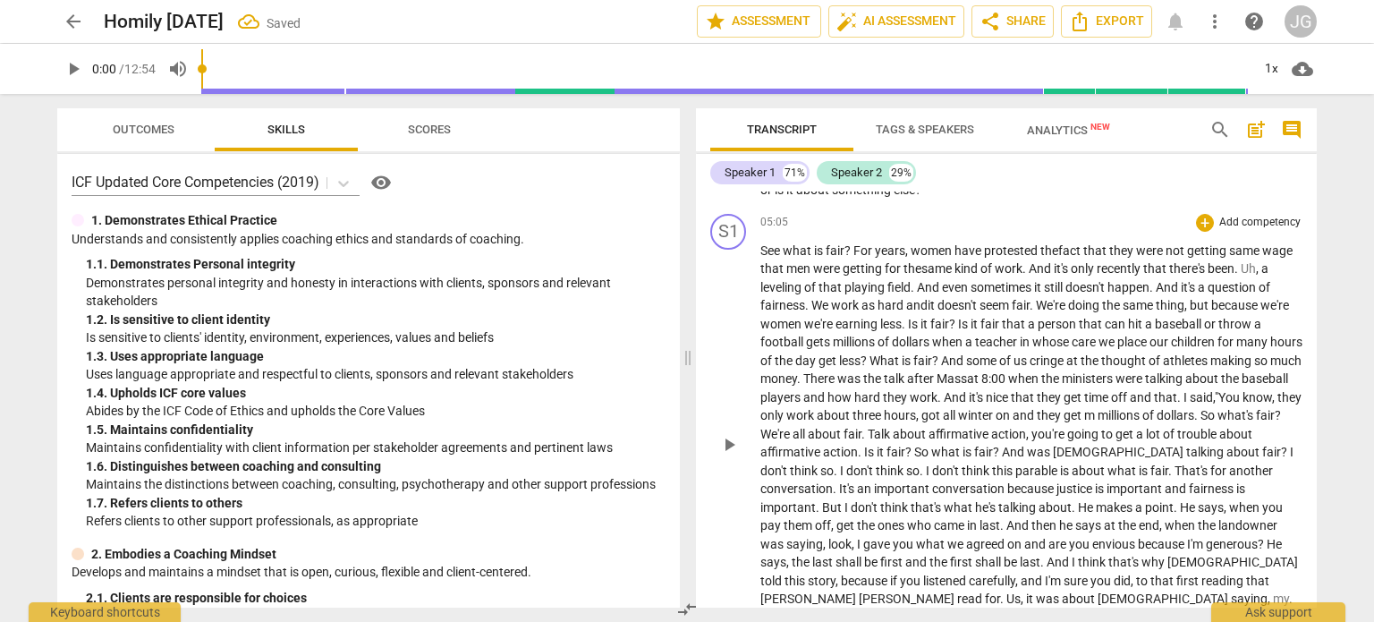
click at [1097, 408] on span "m" at bounding box center [1090, 415] width 13 height 14
click at [1190, 408] on span "." at bounding box center [1186, 415] width 6 height 14
click at [851, 537] on span "look" at bounding box center [839, 544] width 23 height 14
click at [1262, 537] on span "?" at bounding box center [1266, 544] width 9 height 14
click at [812, 555] on span "the" at bounding box center [802, 562] width 21 height 14
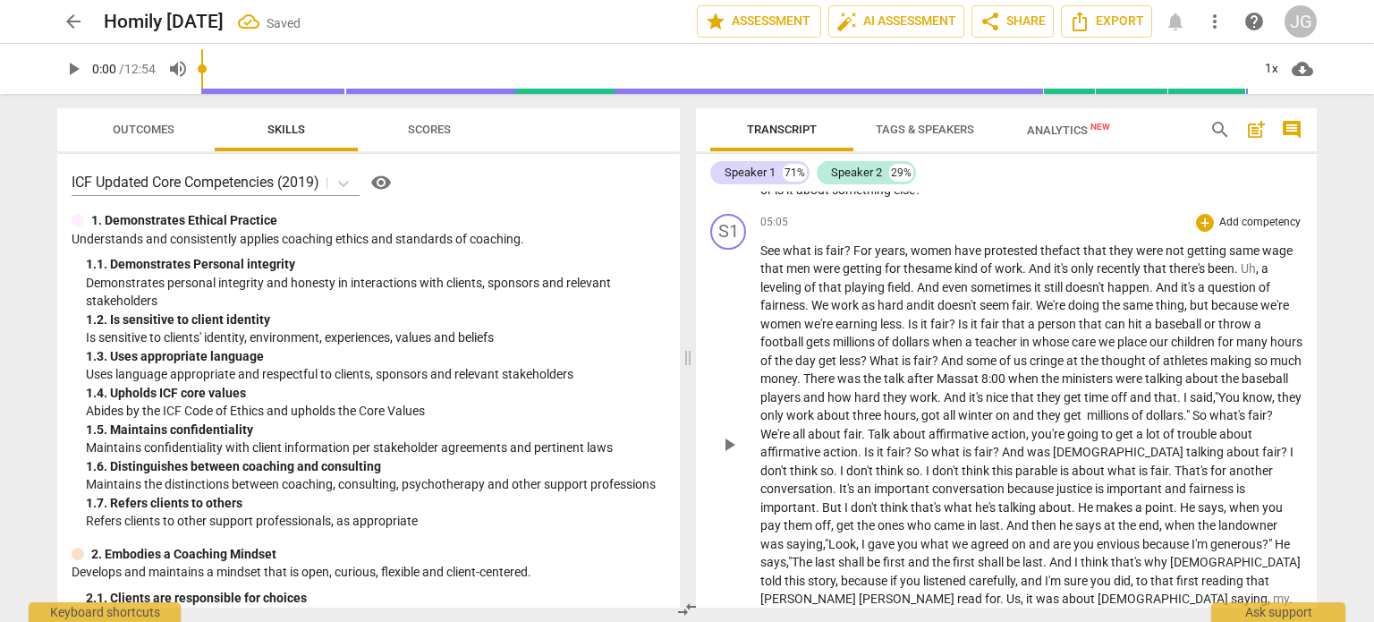
click at [1043, 555] on span "." at bounding box center [1046, 562] width 6 height 14
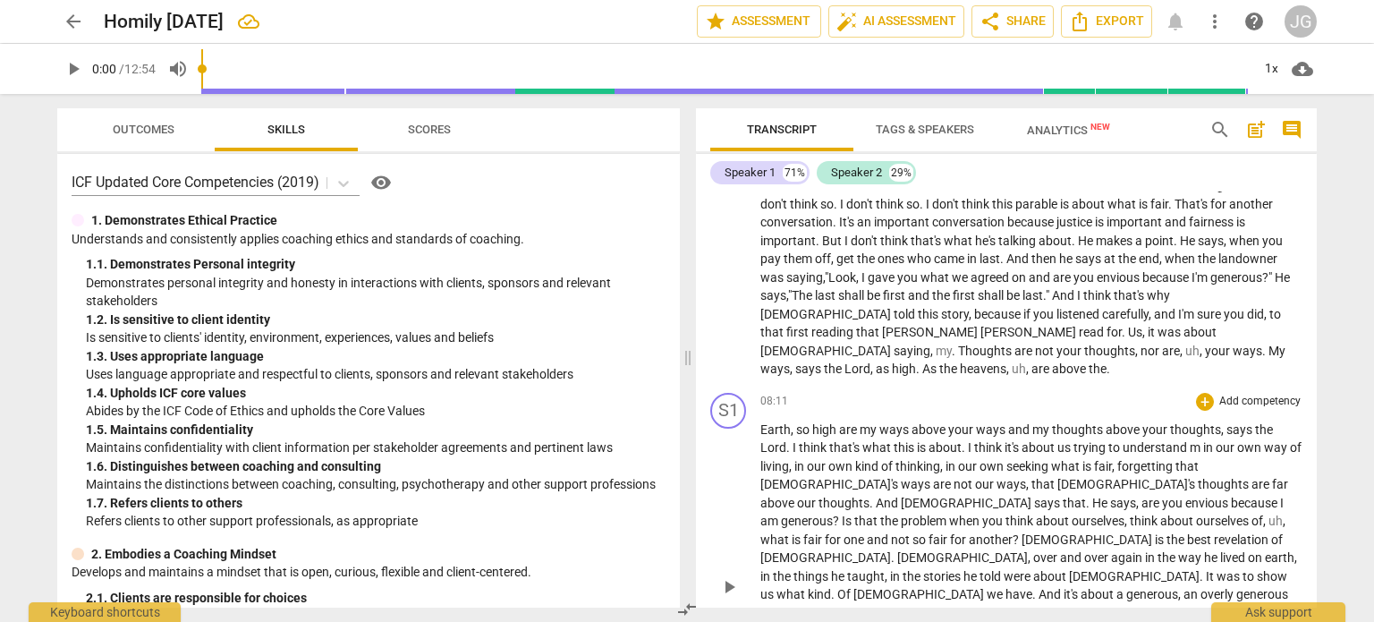
scroll to position [1115, 0]
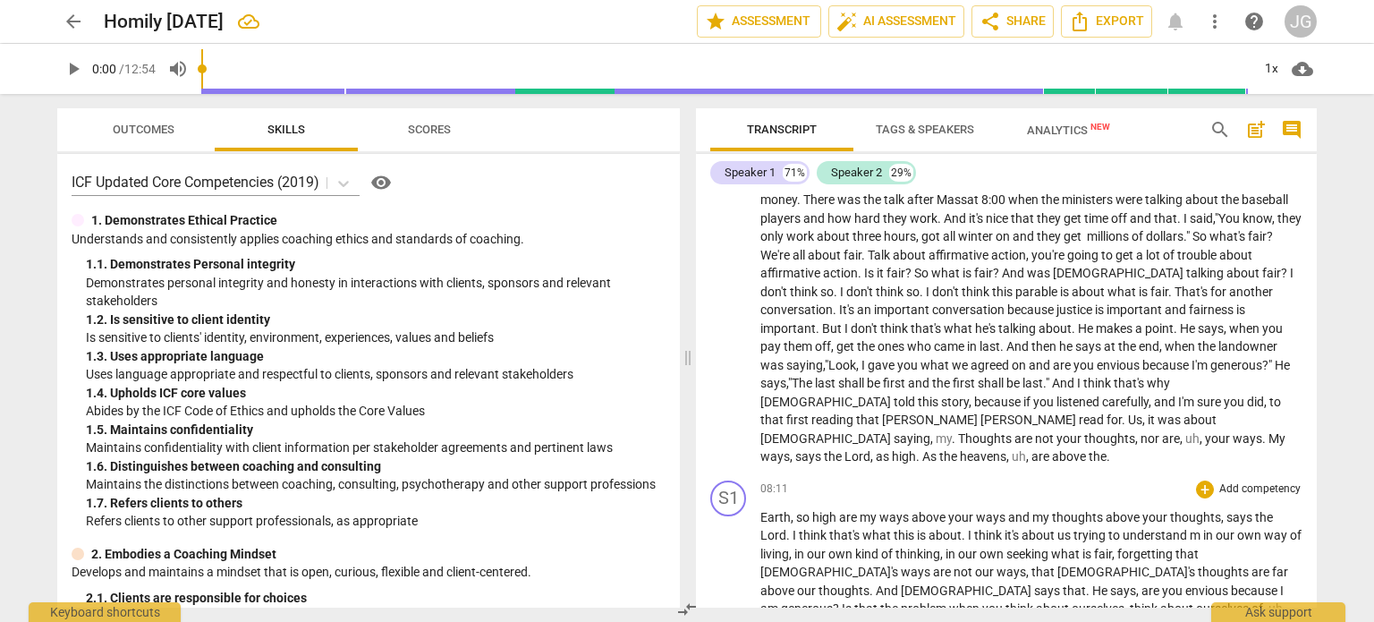
click at [760, 510] on span "Earth" at bounding box center [775, 517] width 30 height 14
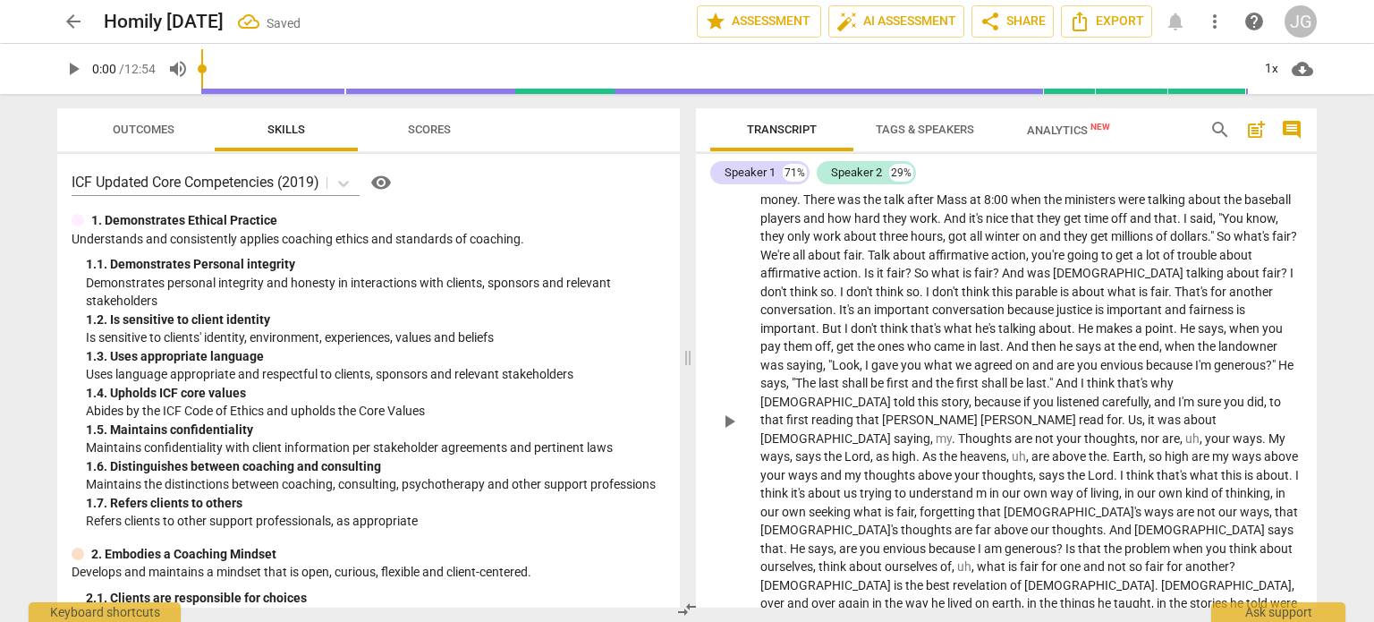
click at [1106, 449] on span "." at bounding box center [1109, 456] width 6 height 14
click at [958, 431] on span "Thoughts" at bounding box center [986, 438] width 56 height 14
click at [936, 431] on span "my t" at bounding box center [948, 438] width 24 height 14
click at [1033, 468] on span "," at bounding box center [1035, 475] width 5 height 14
click at [976, 486] on span "m" at bounding box center [982, 493] width 13 height 14
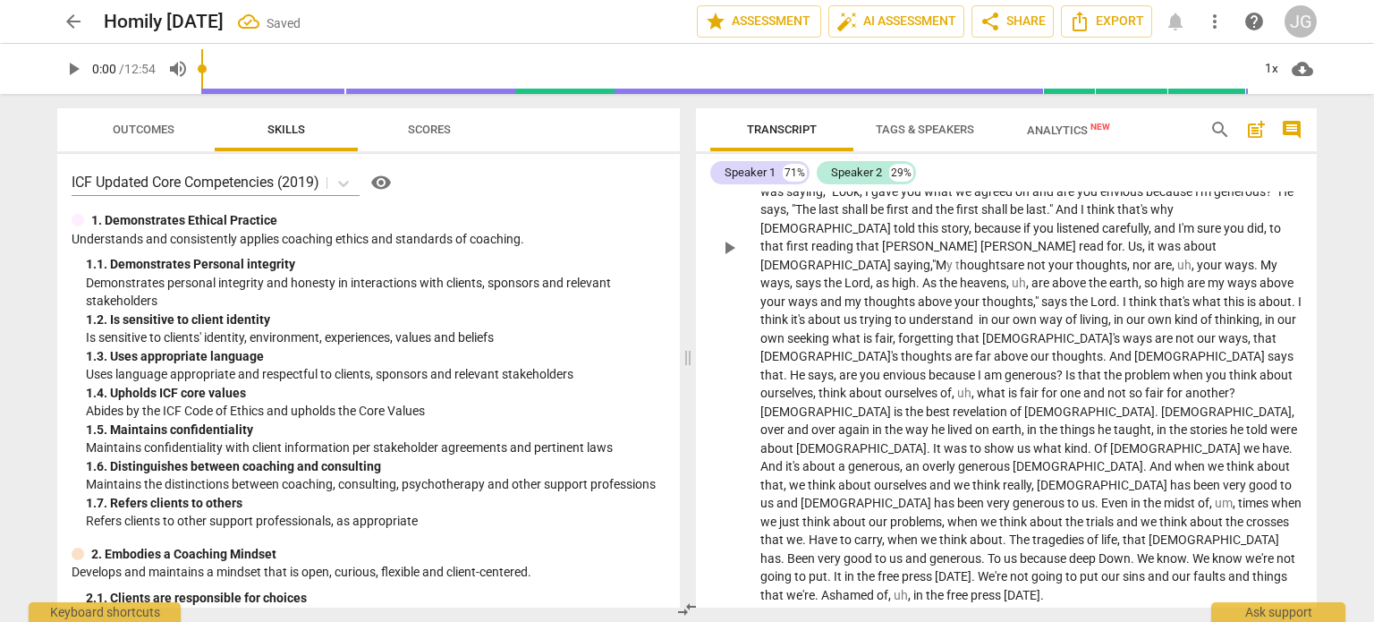
scroll to position [1294, 0]
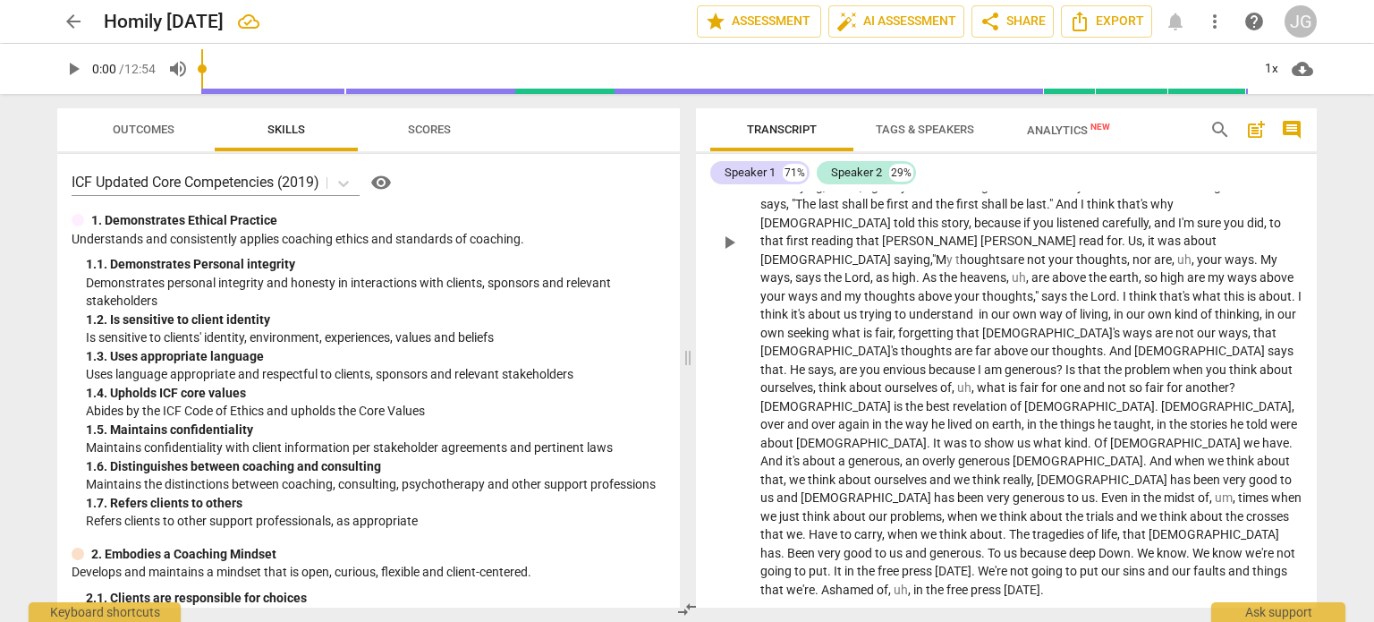
click at [977, 380] on span "," at bounding box center [973, 387] width 5 height 14
click at [1094, 436] on span "Of" at bounding box center [1102, 443] width 16 height 14
click at [785, 453] on span "And" at bounding box center [772, 460] width 25 height 14
click at [776, 490] on span "us" at bounding box center [768, 497] width 16 height 14
click at [885, 527] on span "Have" at bounding box center [869, 534] width 31 height 14
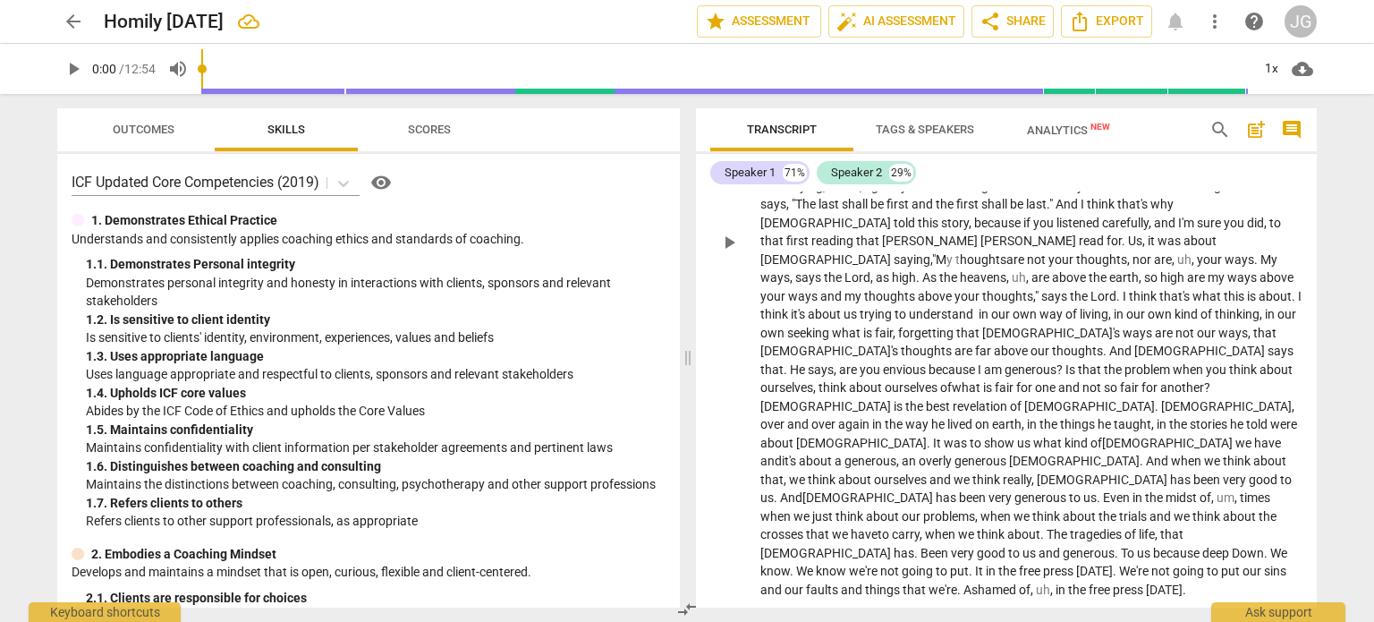
click at [1121, 546] on span "To" at bounding box center [1129, 553] width 16 height 14
click at [1224, 546] on span "Down" at bounding box center [1240, 553] width 32 height 14
click at [1258, 546] on span "We" at bounding box center [1266, 553] width 17 height 14
click at [1059, 563] on span "free" at bounding box center [1047, 570] width 24 height 14
click at [1059, 563] on span "press" at bounding box center [1075, 570] width 33 height 14
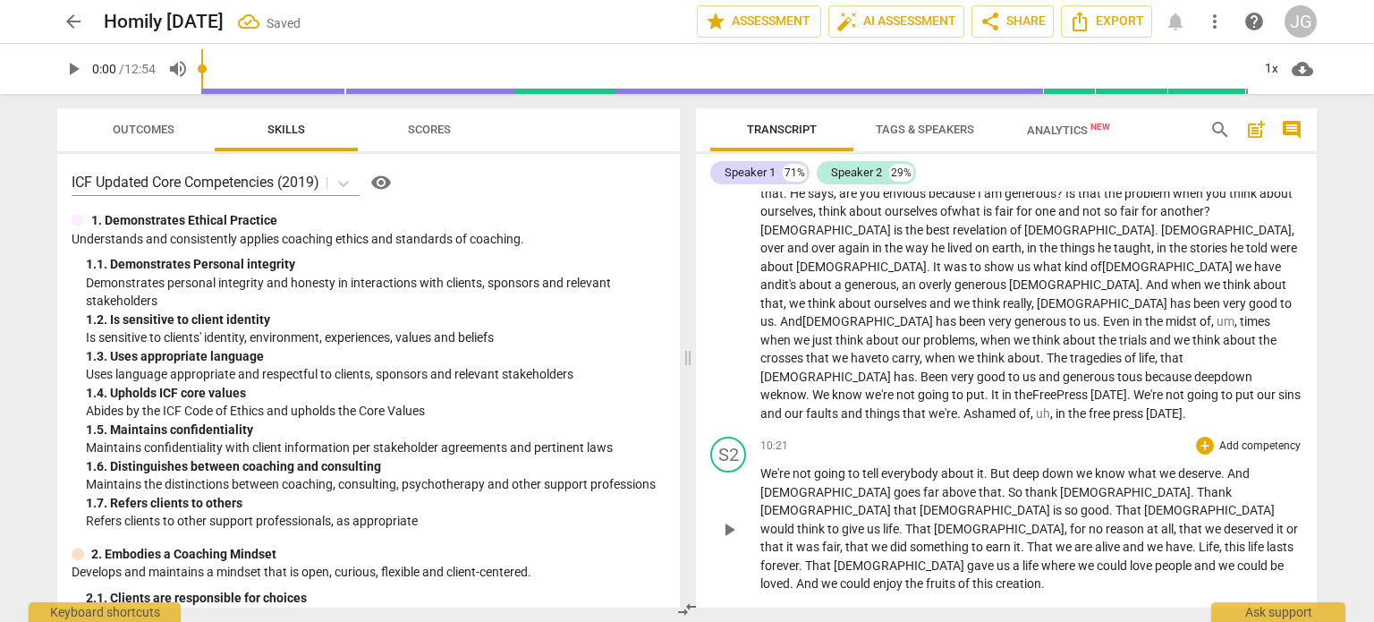
scroll to position [1473, 0]
click at [1088, 403] on span "free" at bounding box center [1100, 410] width 24 height 14
click at [1113, 403] on span "press" at bounding box center [1129, 410] width 33 height 14
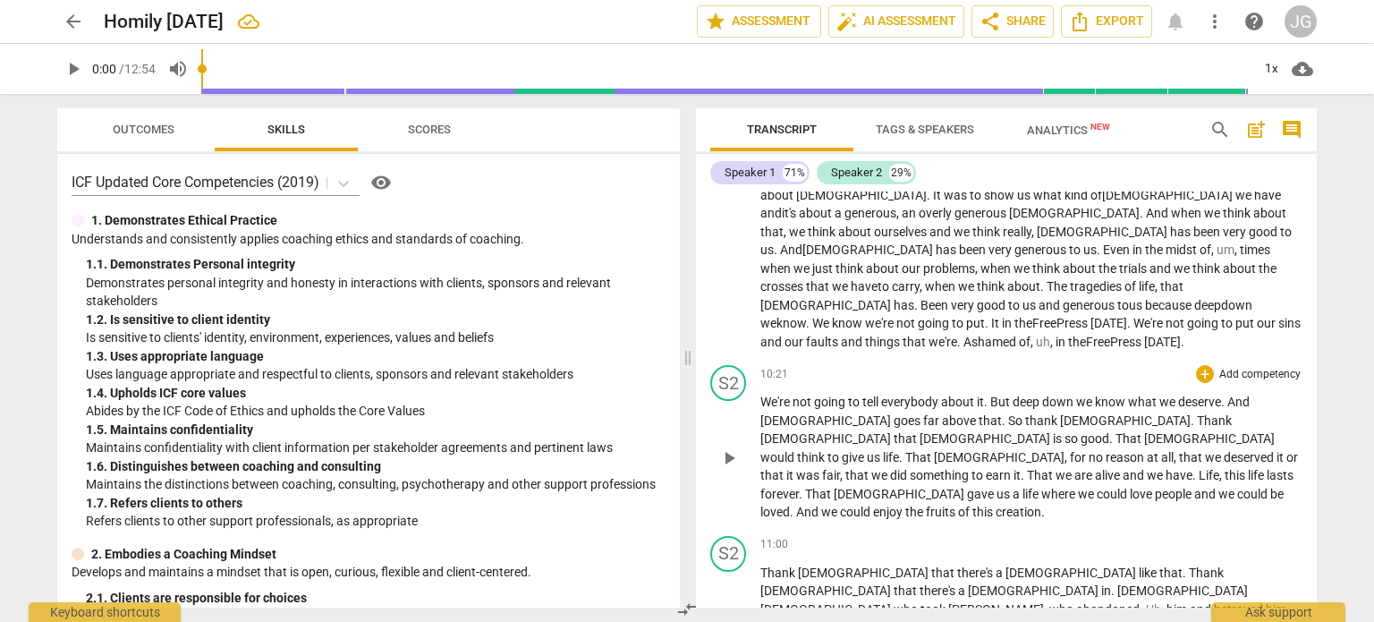
scroll to position [1652, 0]
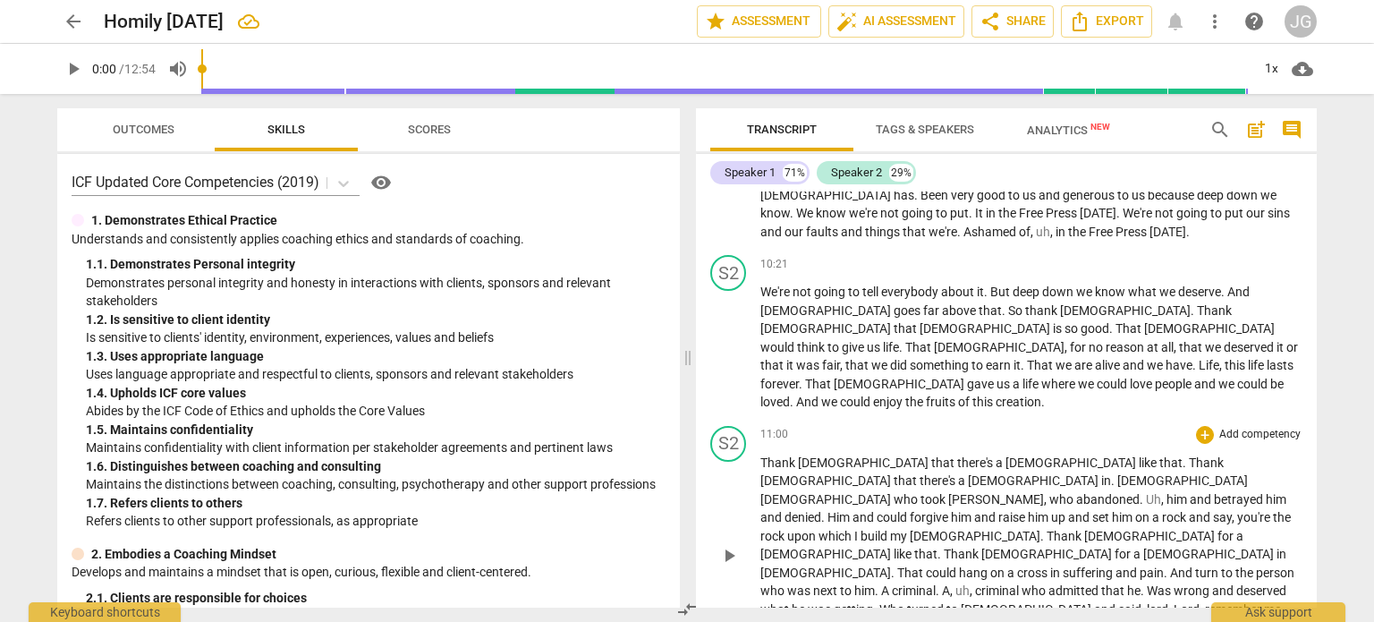
click at [1117, 473] on span "." at bounding box center [1114, 480] width 6 height 14
click at [1001, 492] on span "," at bounding box center [1003, 499] width 5 height 14
click at [1166, 492] on span "Him" at bounding box center [1178, 499] width 25 height 14
click at [1282, 492] on span "him" at bounding box center [1292, 499] width 21 height 14
click at [971, 565] on span "And" at bounding box center [983, 572] width 25 height 14
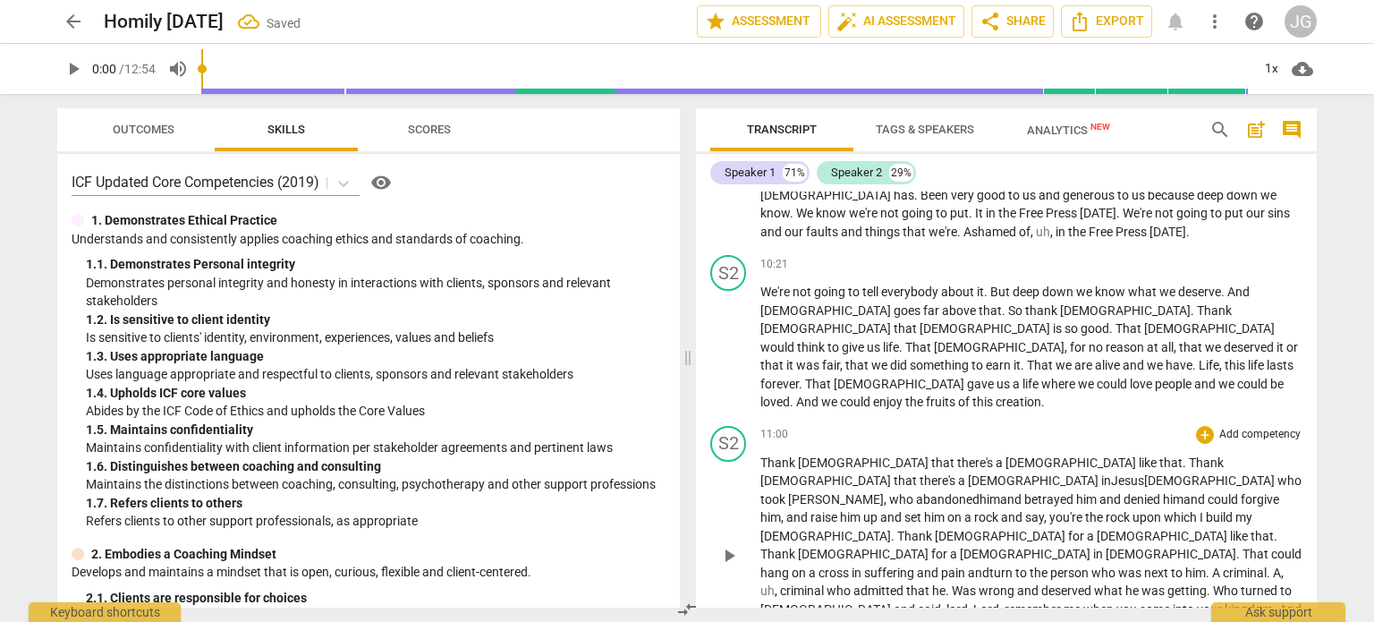
click at [1223, 565] on span "criminal" at bounding box center [1245, 572] width 44 height 14
click at [1024, 492] on span "betrayed" at bounding box center [1050, 499] width 52 height 14
click at [1206, 565] on span "criminal" at bounding box center [1228, 572] width 44 height 14
click at [807, 583] on span "criminal" at bounding box center [783, 590] width 47 height 14
click at [823, 510] on span "him" at bounding box center [811, 517] width 23 height 14
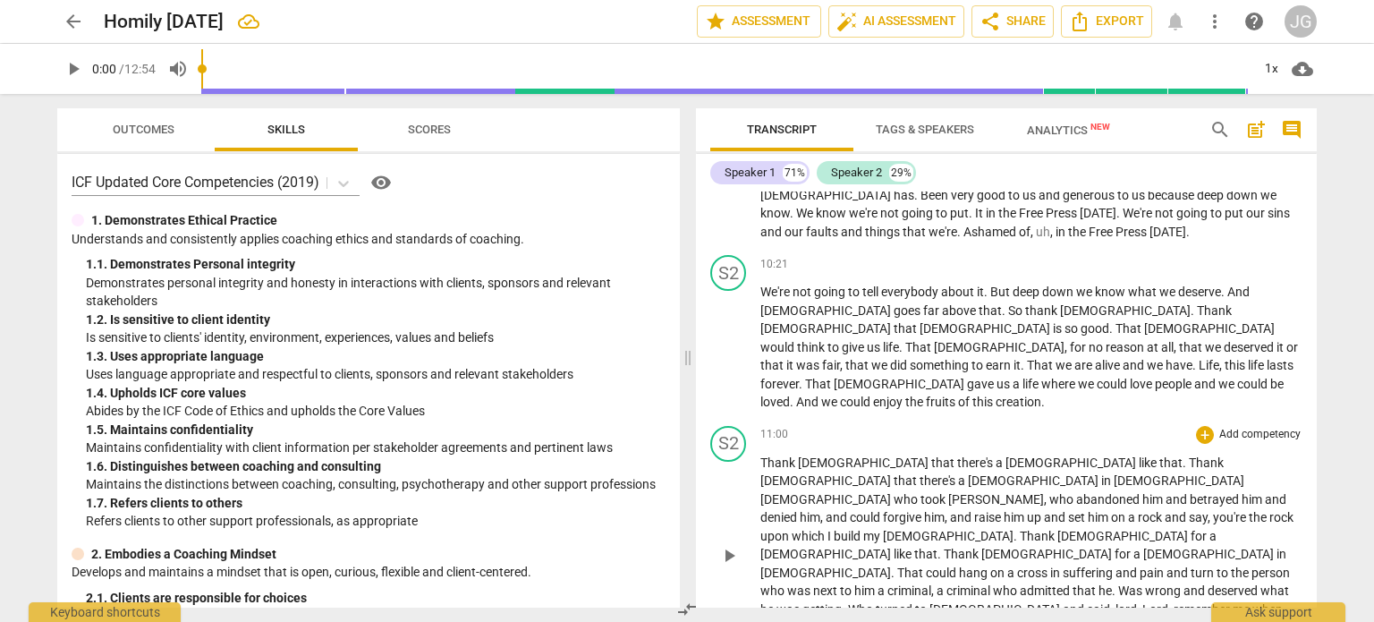
click at [1213, 510] on span "you're" at bounding box center [1231, 517] width 36 height 14
click at [1020, 529] on span "." at bounding box center [1016, 536] width 6 height 14
click at [1145, 583] on span "Was" at bounding box center [1131, 590] width 27 height 14
click at [1121, 602] on span "lord" at bounding box center [1109, 609] width 21 height 14
click at [900, 620] on span "." at bounding box center [896, 627] width 6 height 14
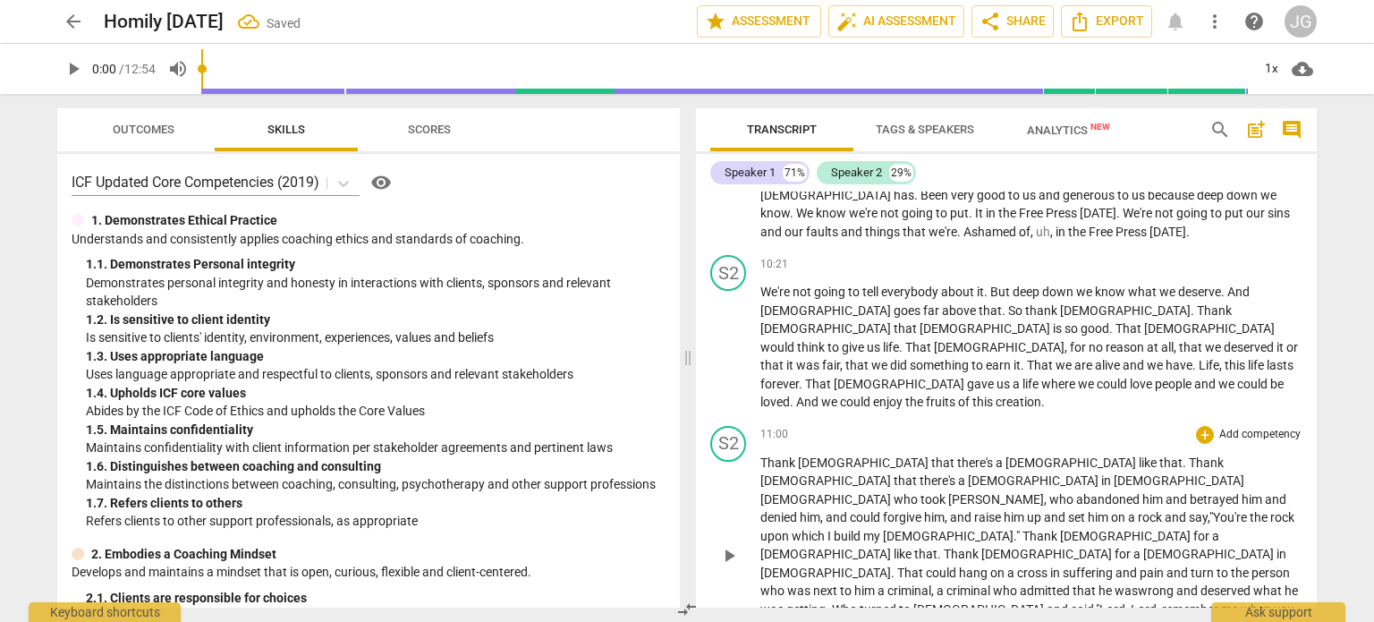
click at [1280, 620] on span "this" at bounding box center [1290, 627] width 21 height 14
click at [964, 461] on p "Thank God that there's a [DEMOGRAPHIC_DATA] like that . Thank God that there's …" at bounding box center [1031, 554] width 542 height 202
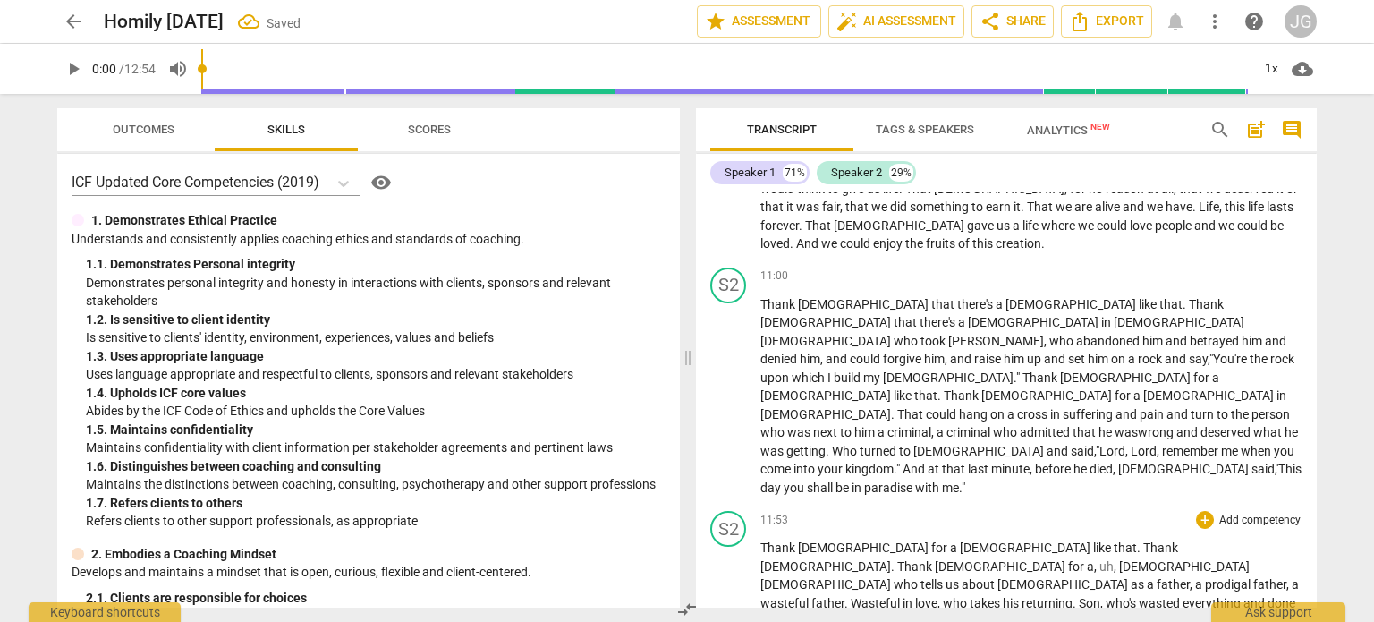
scroll to position [1819, 0]
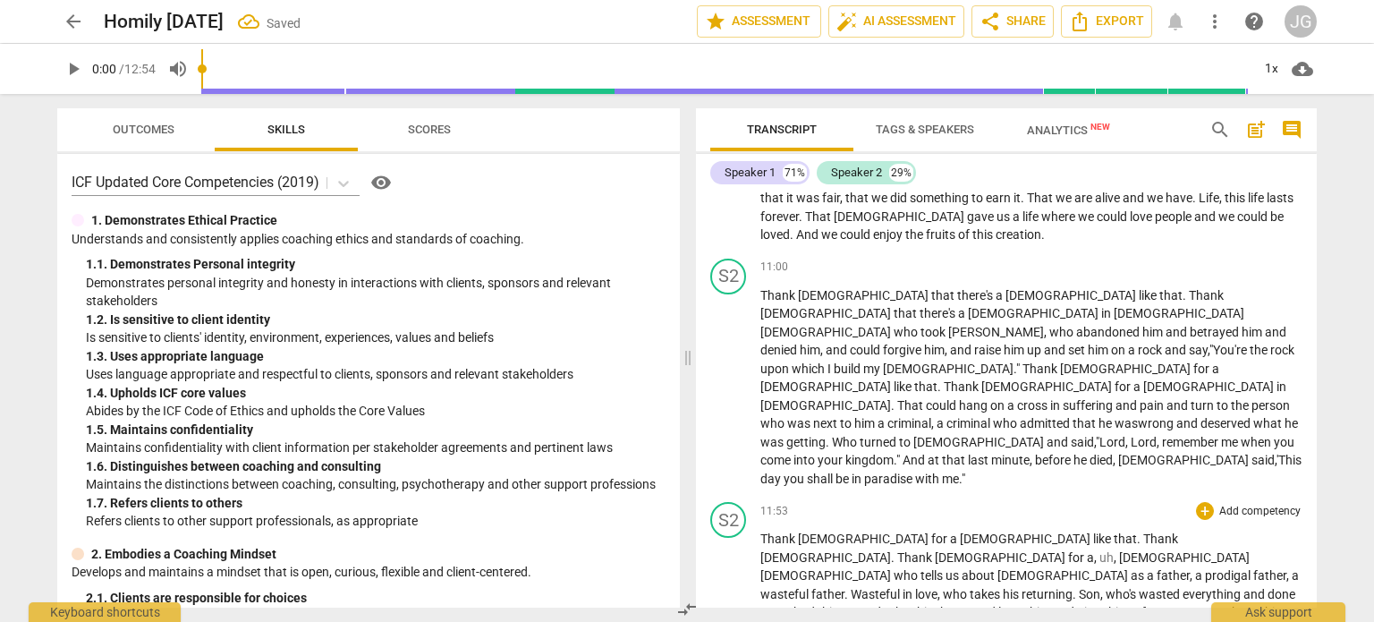
click at [1156, 568] on span "father" at bounding box center [1172, 575] width 33 height 14
click at [844, 587] on span "father" at bounding box center [827, 594] width 33 height 14
click at [1079, 587] on span "." at bounding box center [1075, 594] width 6 height 14
click at [884, 605] on span "And" at bounding box center [871, 612] width 25 height 14
click at [1022, 605] on span "him" at bounding box center [1033, 612] width 23 height 14
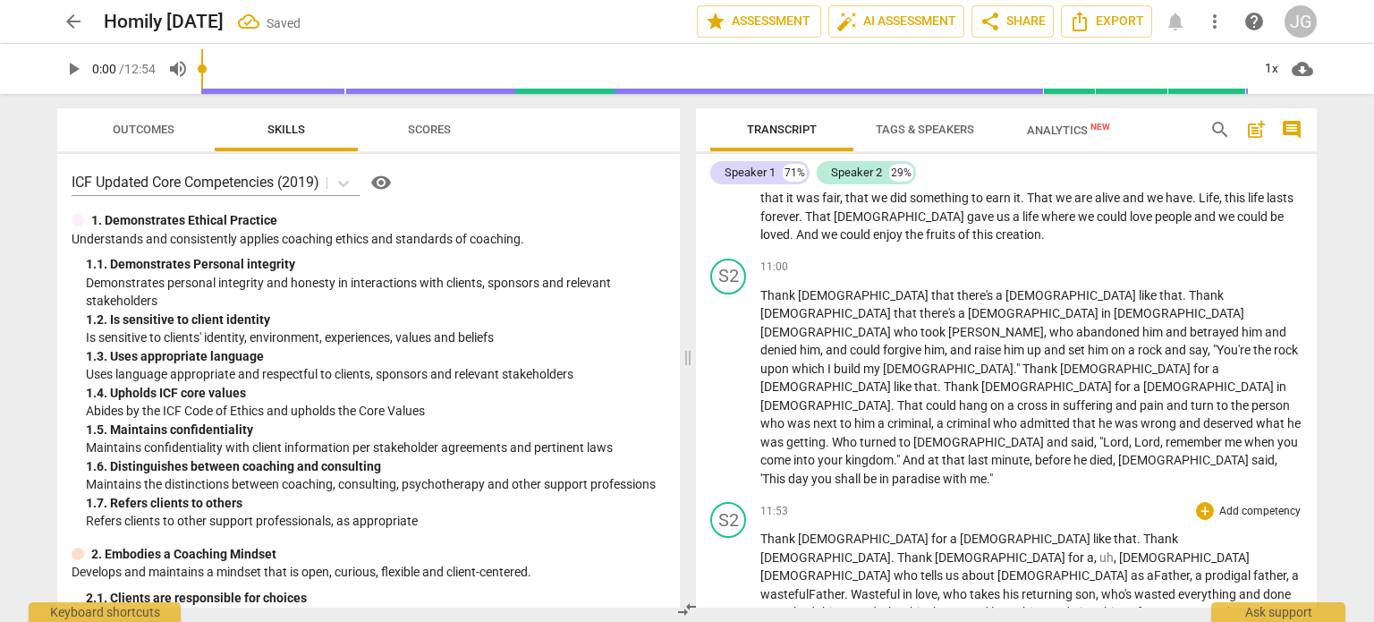
click at [1165, 605] on span "," at bounding box center [1167, 612] width 5 height 14
drag, startPoint x: 983, startPoint y: 411, endPoint x: 975, endPoint y: 407, distance: 9.2
click at [1236, 605] on span "Robe" at bounding box center [1251, 612] width 31 height 14
click at [1230, 605] on span ". r" at bounding box center [1234, 612] width 8 height 14
click at [1253, 568] on span "father" at bounding box center [1269, 575] width 33 height 14
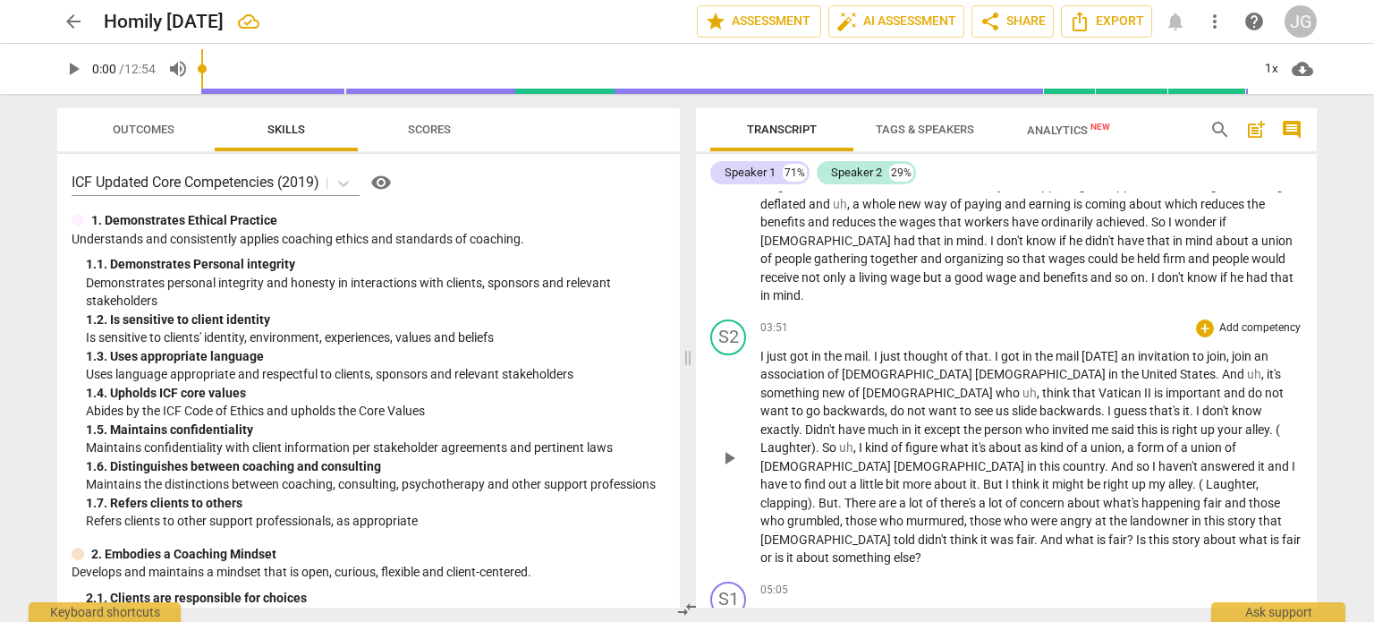
scroll to position [626, 0]
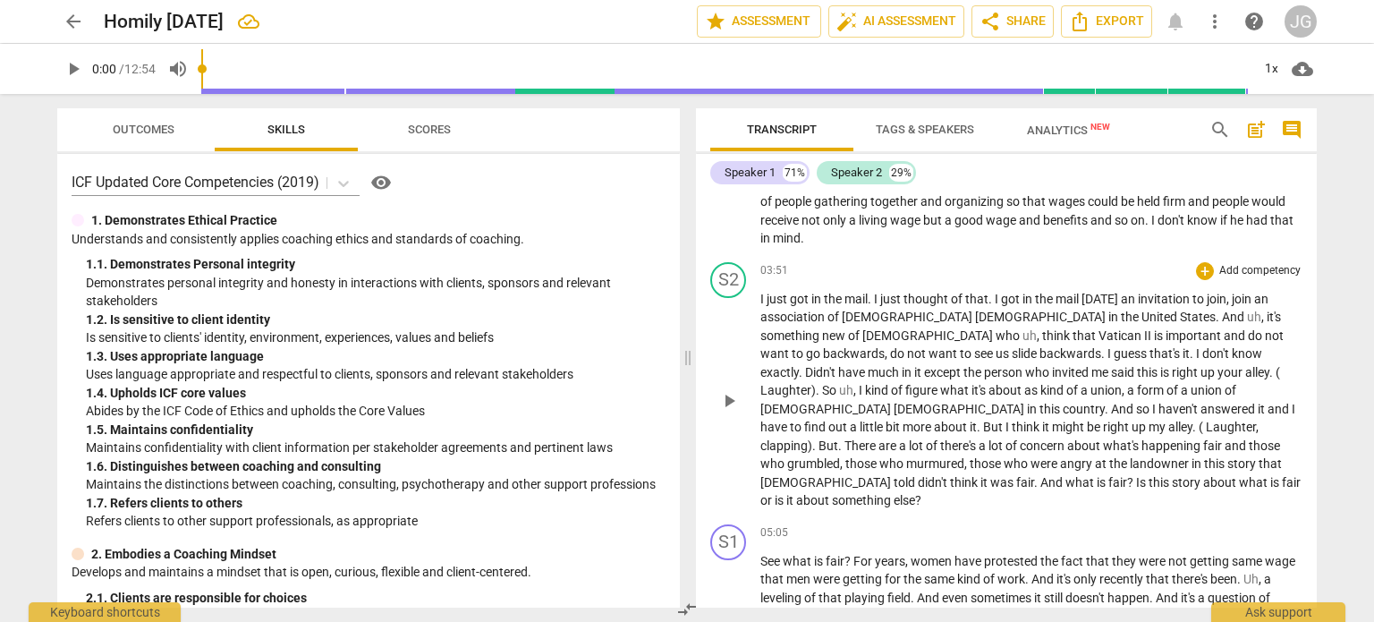
click at [844, 438] on span "There" at bounding box center [861, 445] width 34 height 14
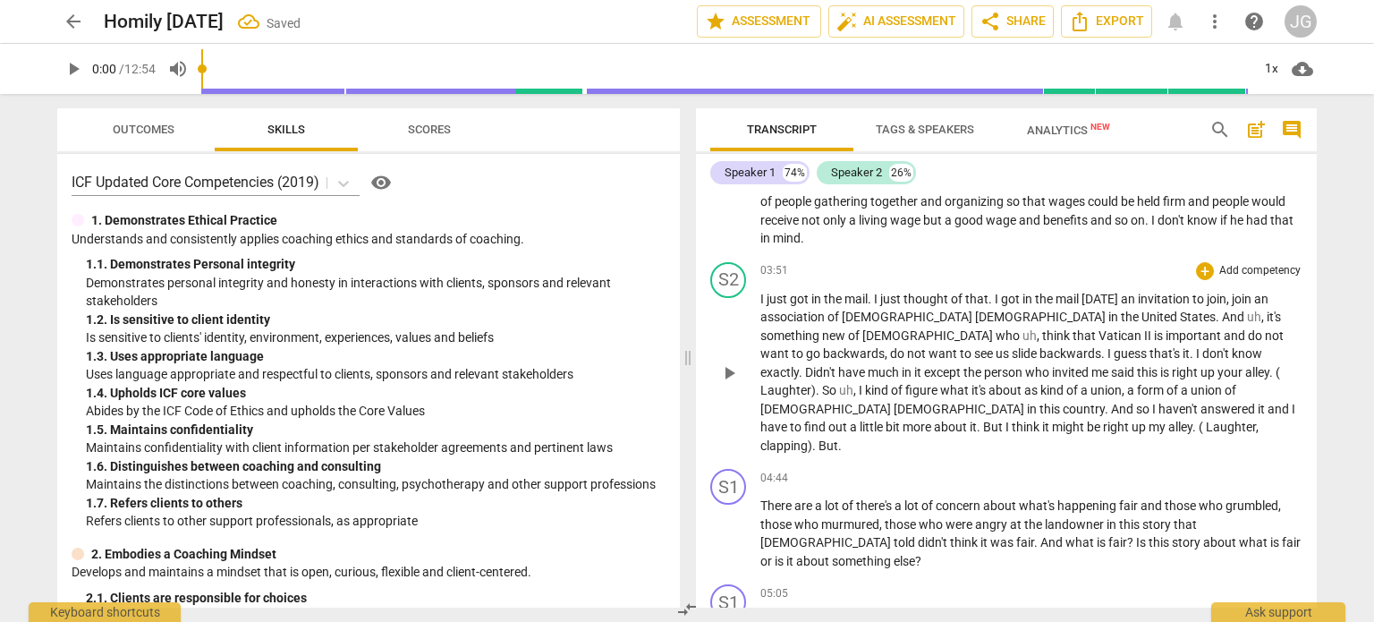
click at [844, 410] on p "I just got in the mail . I just thought of that . I got in the mail [DATE] an i…" at bounding box center [1031, 372] width 542 height 165
click at [760, 614] on span "See" at bounding box center [771, 621] width 22 height 14
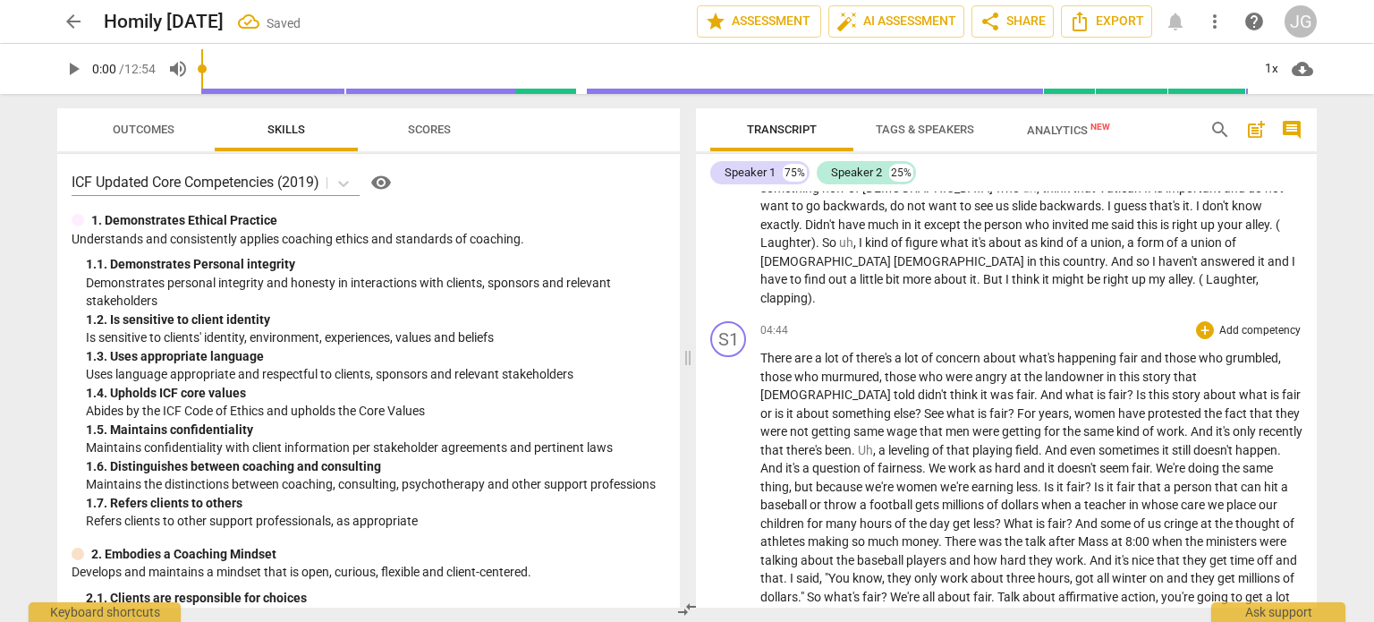
scroll to position [805, 0]
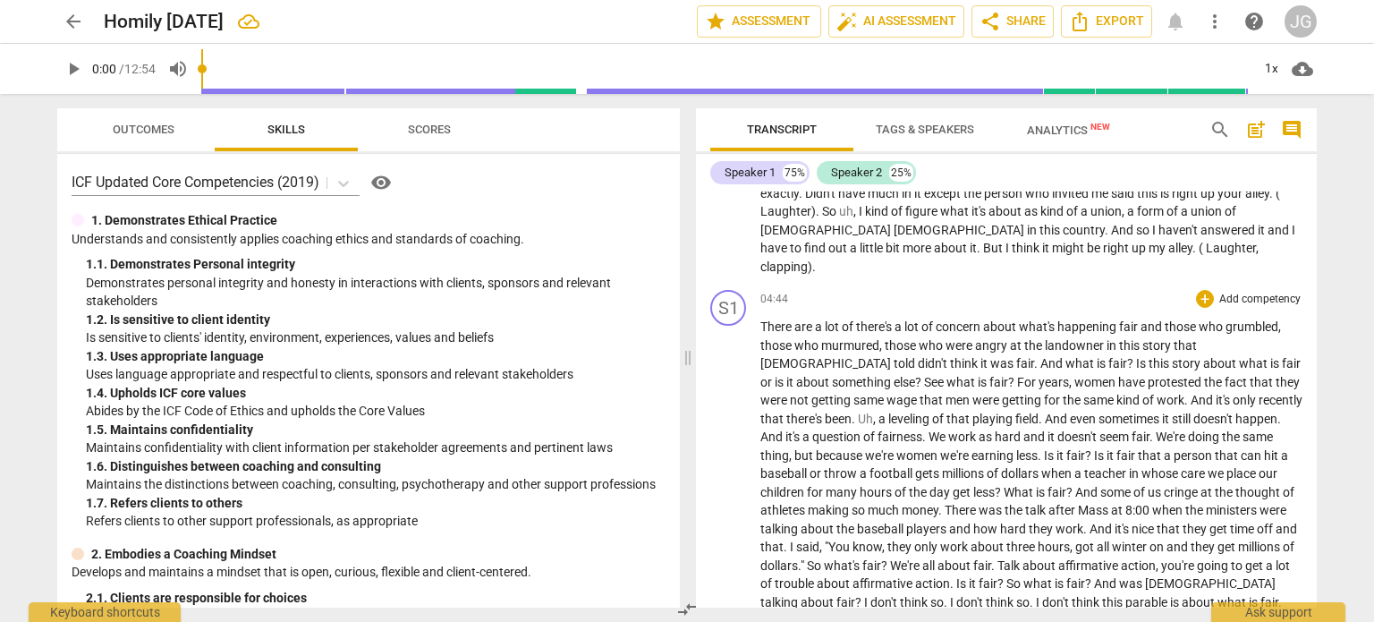
click at [888, 411] on span "a" at bounding box center [883, 418] width 10 height 14
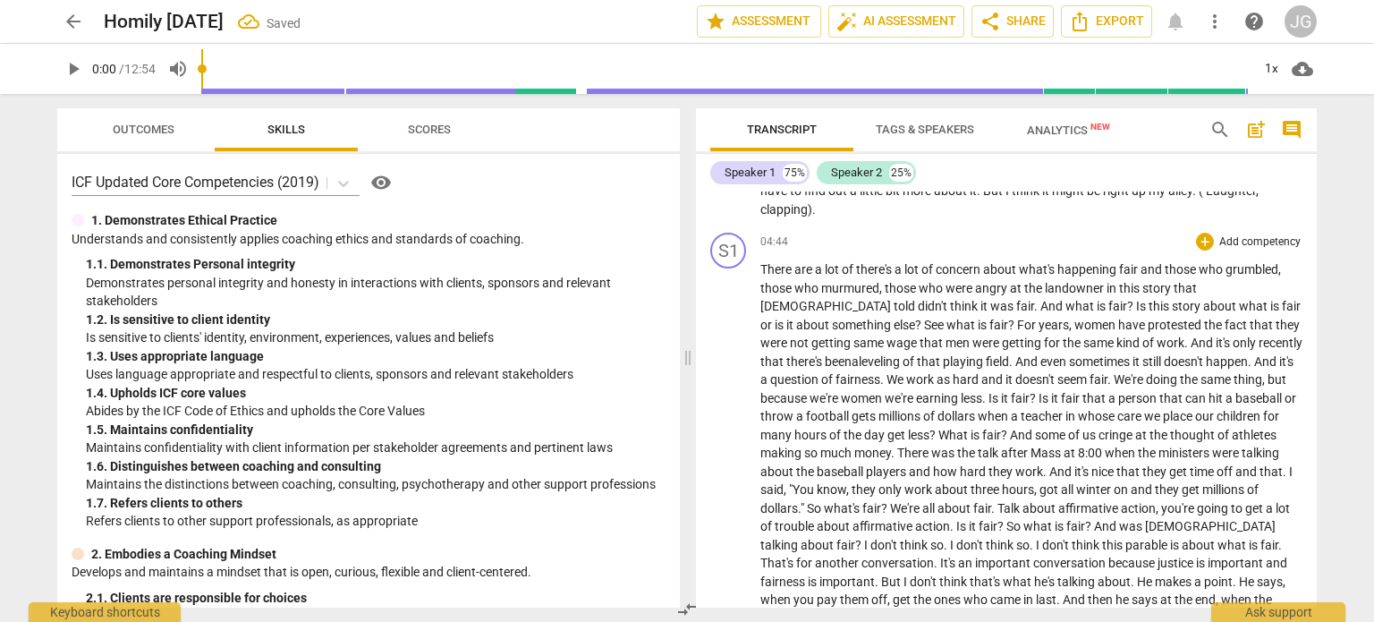
scroll to position [894, 0]
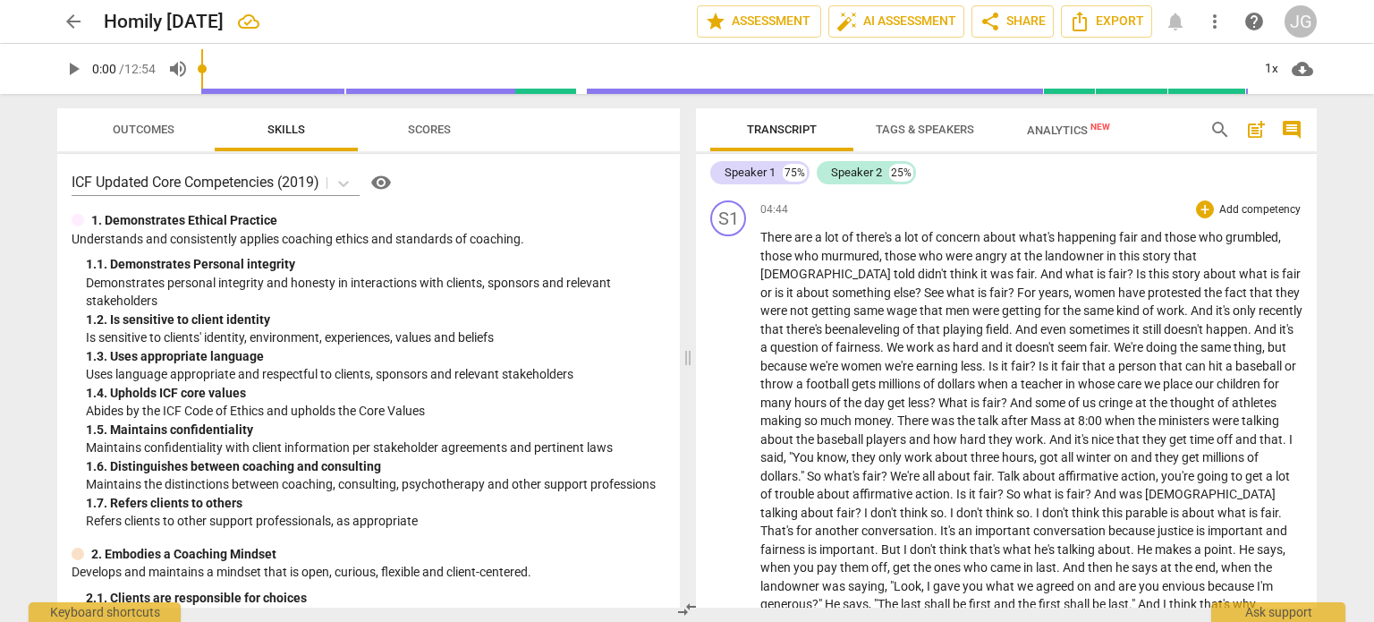
click at [1029, 359] on span "?" at bounding box center [1033, 366] width 9 height 14
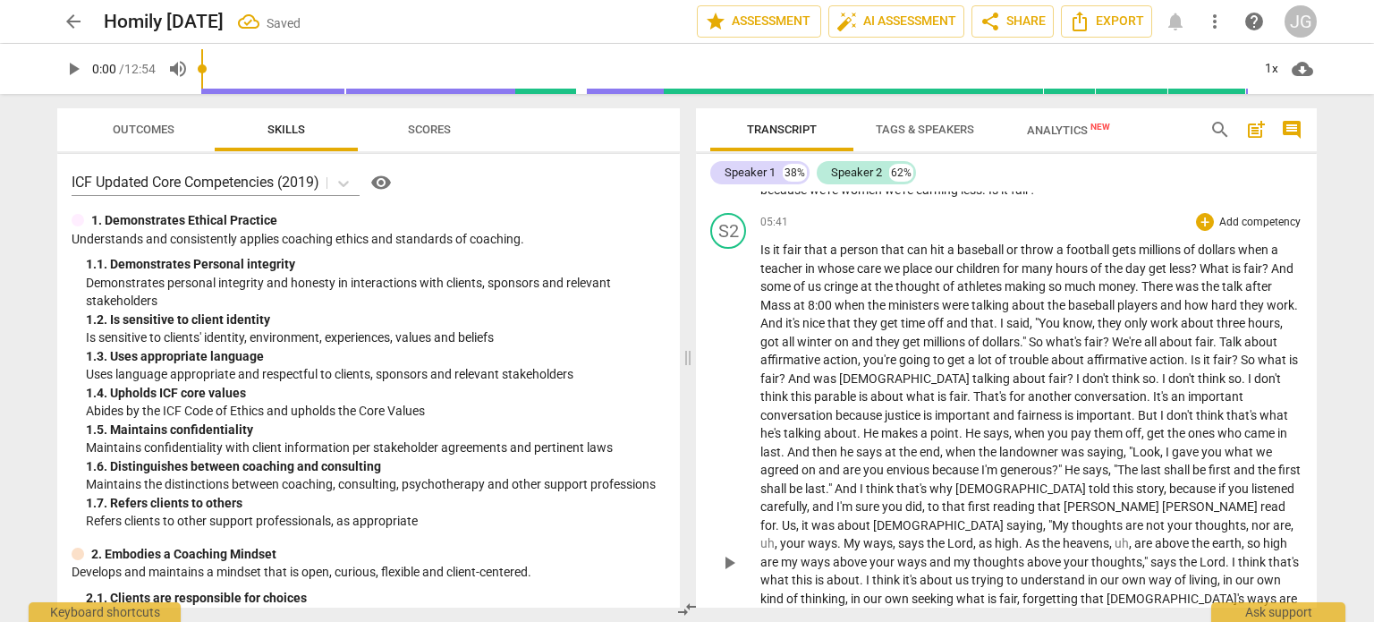
scroll to position [1073, 0]
click at [851, 332] on span "on" at bounding box center [842, 339] width 17 height 14
click at [1047, 332] on span "So" at bounding box center [1038, 339] width 17 height 14
click at [780, 533] on span "," at bounding box center [777, 540] width 5 height 14
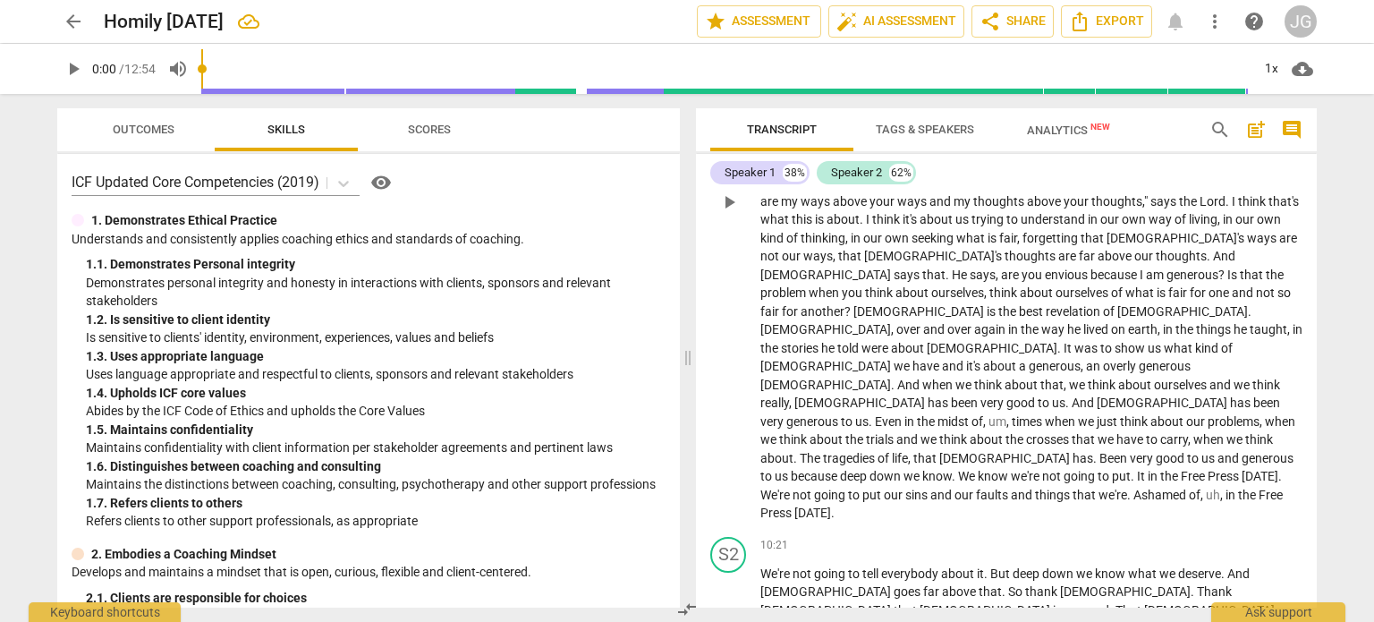
scroll to position [1342, 0]
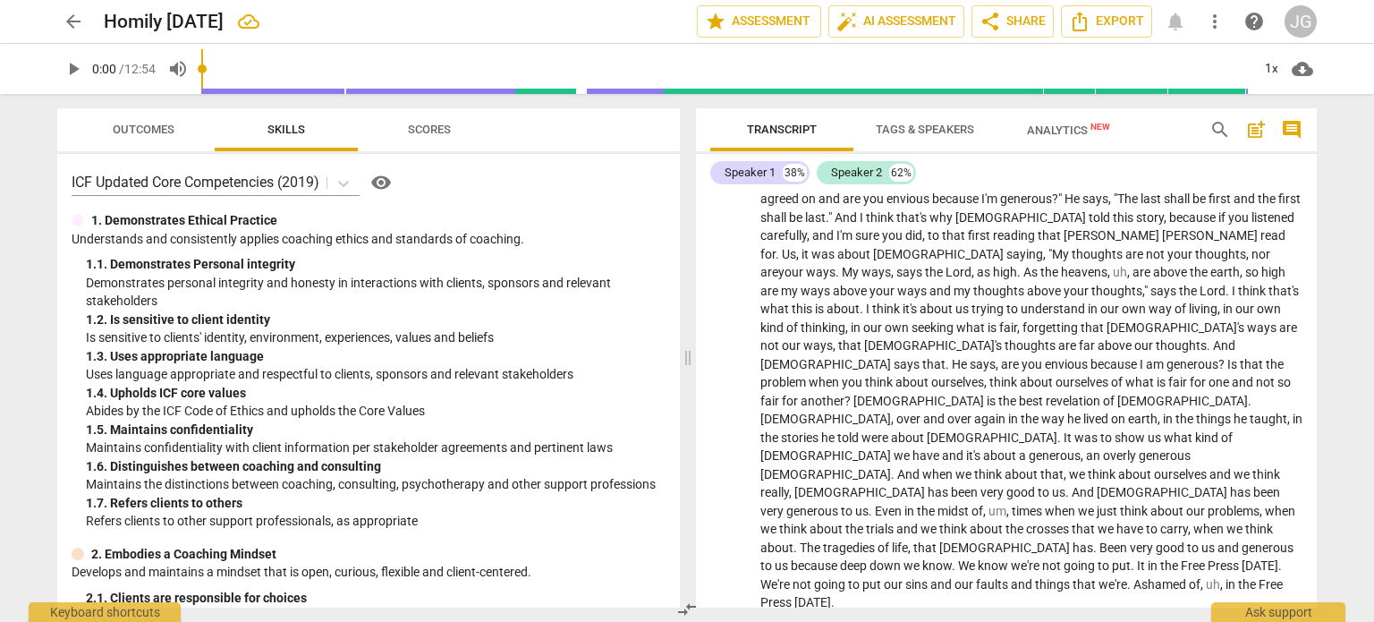
click at [1213, 338] on span "And" at bounding box center [1224, 345] width 22 height 14
click at [829, 375] on span "problem" at bounding box center [805, 382] width 48 height 14
click at [1080, 375] on span "ourselves" at bounding box center [1107, 382] width 55 height 14
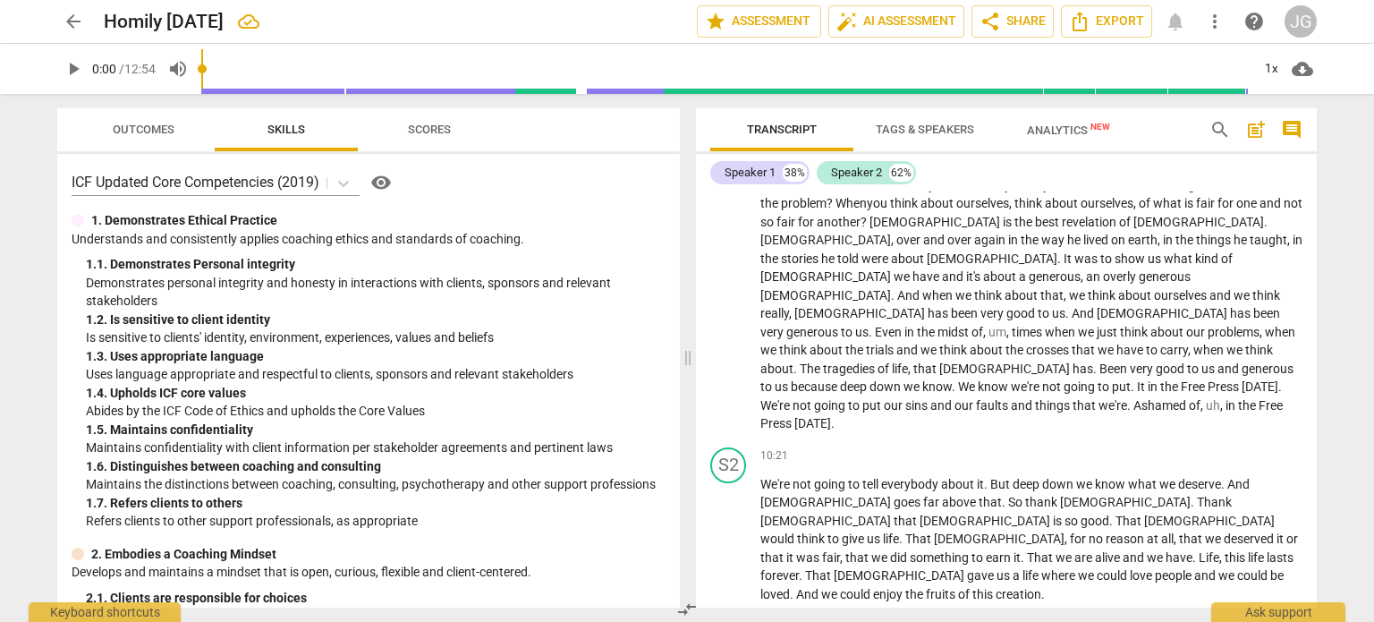
scroll to position [1860, 0]
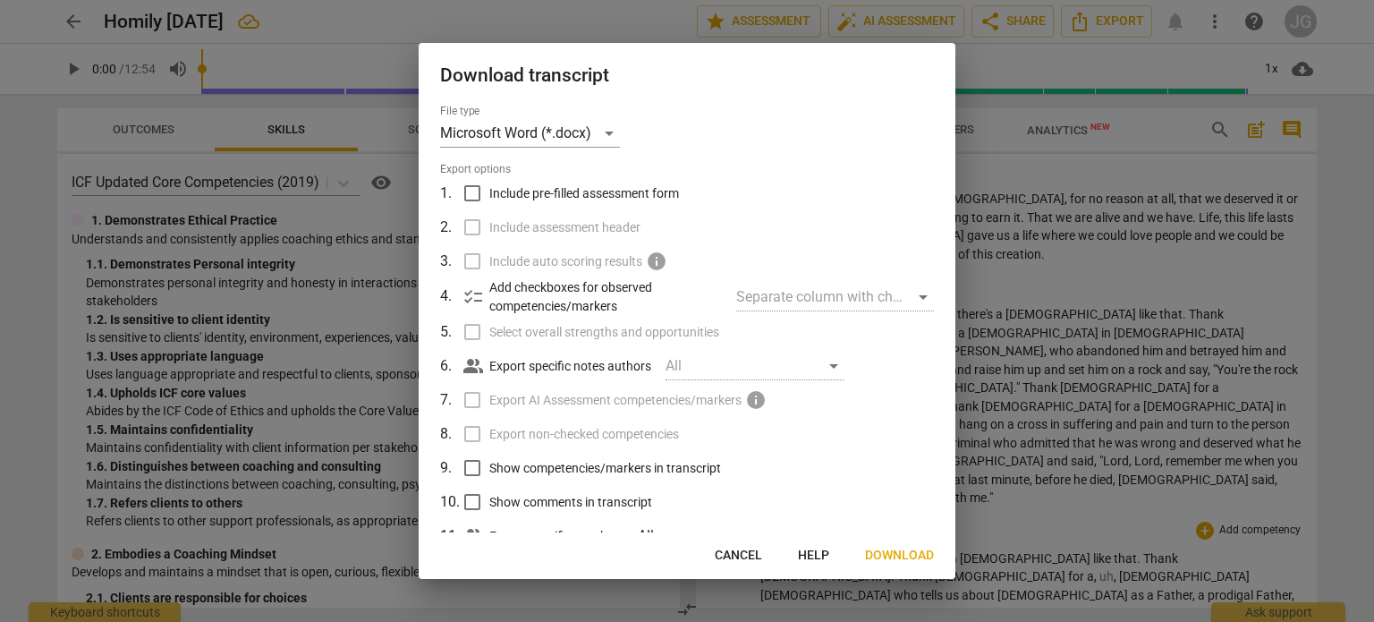
click at [893, 554] on span "Download" at bounding box center [899, 555] width 69 height 18
